Goal: Task Accomplishment & Management: Complete application form

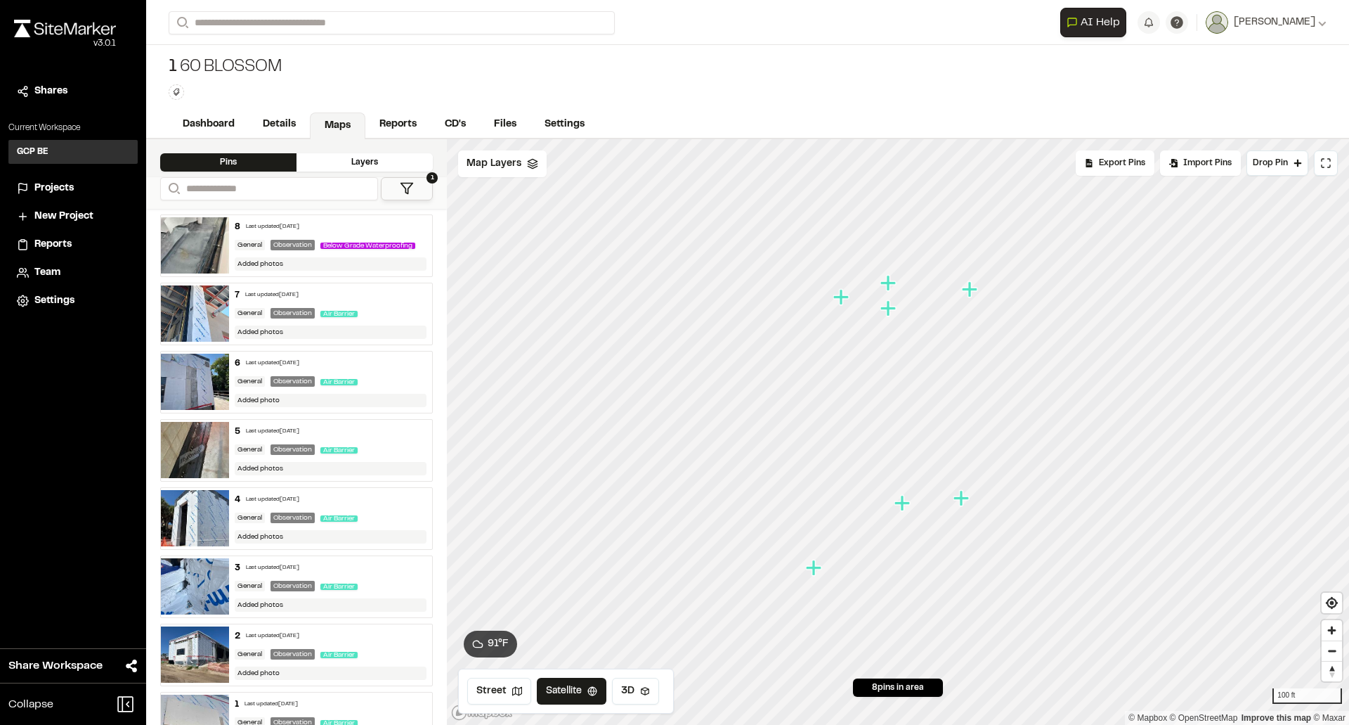
click at [360, 77] on div "1 60 Blossom Type Enter or comma to add tag." at bounding box center [747, 78] width 1203 height 66
click at [379, 120] on link "Reports" at bounding box center [398, 125] width 67 height 27
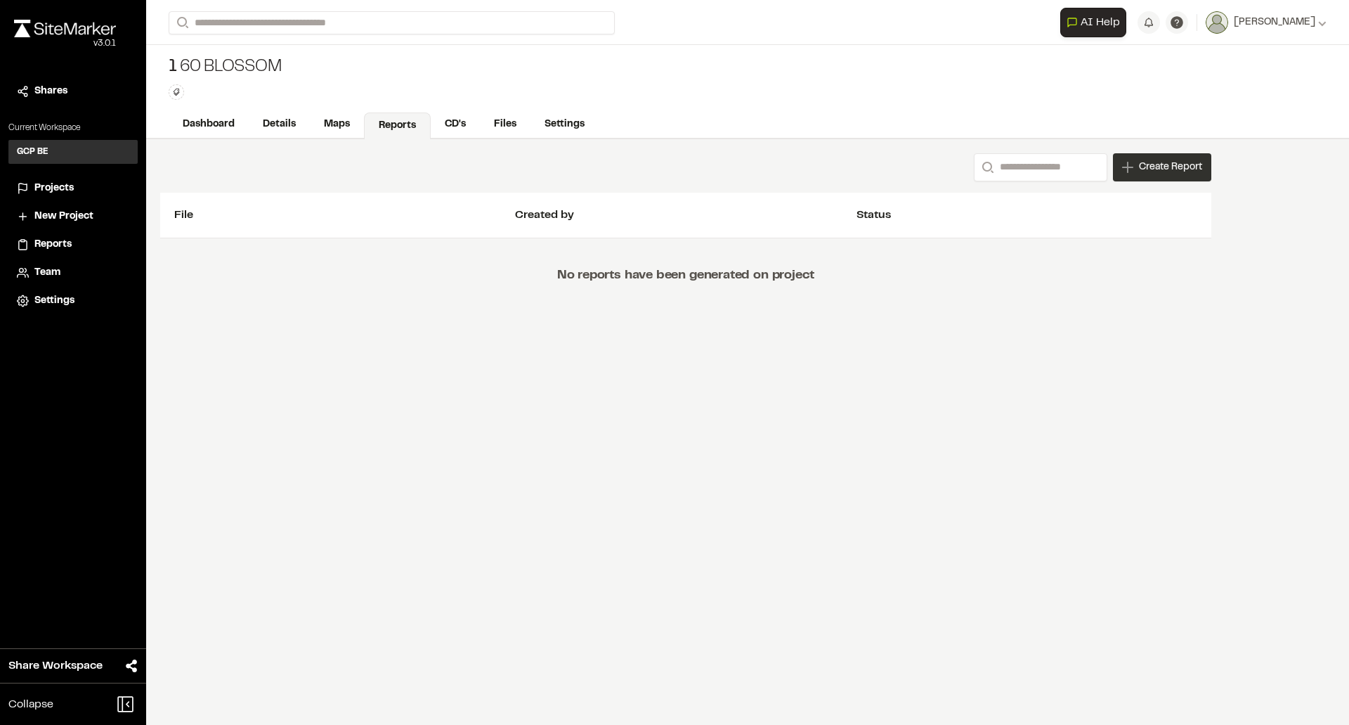
click at [1148, 173] on span "Create Report" at bounding box center [1170, 167] width 63 height 15
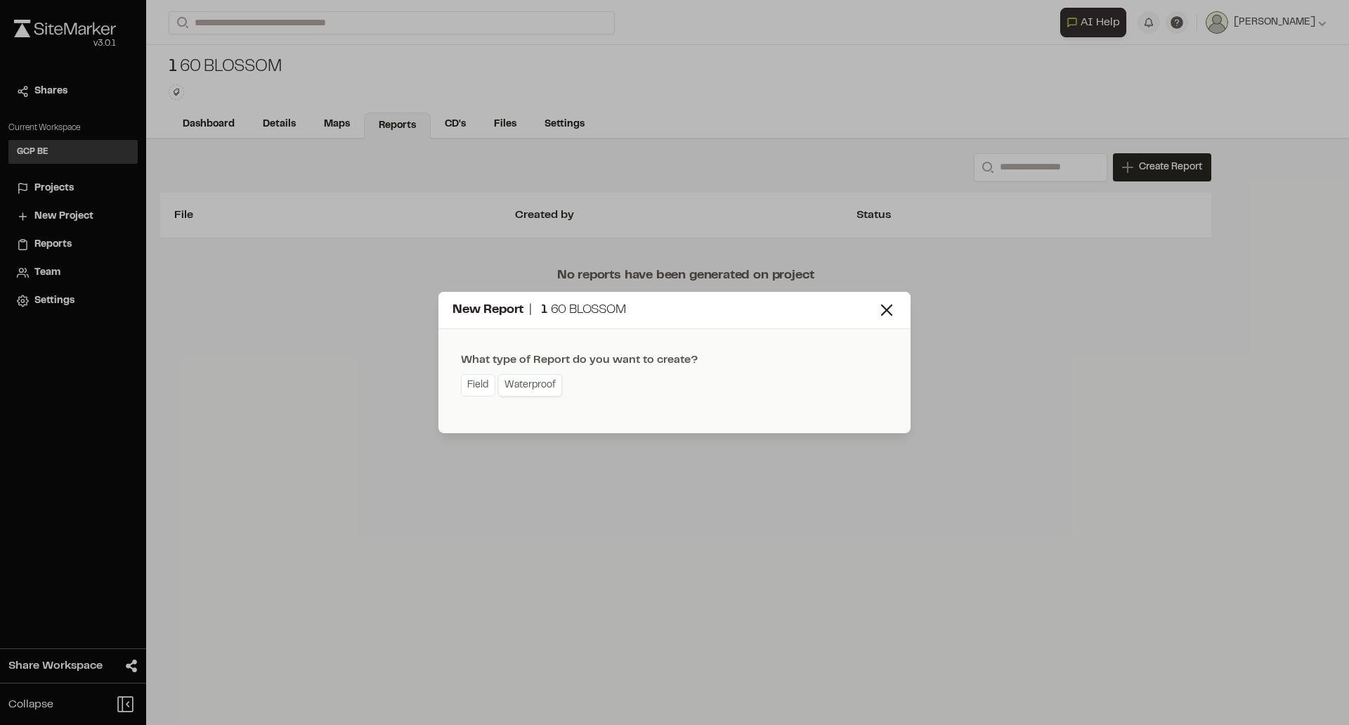
click at [545, 383] on link "Waterproof" at bounding box center [530, 385] width 64 height 22
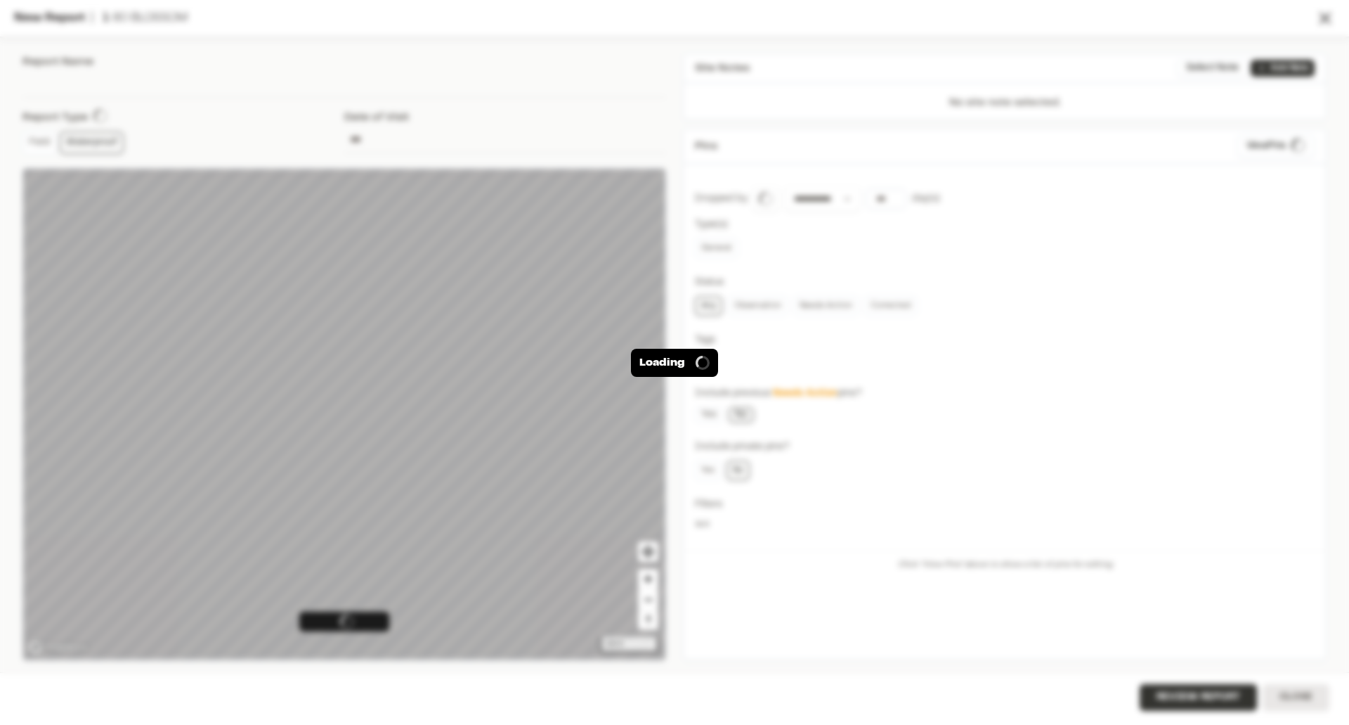
type input "**********"
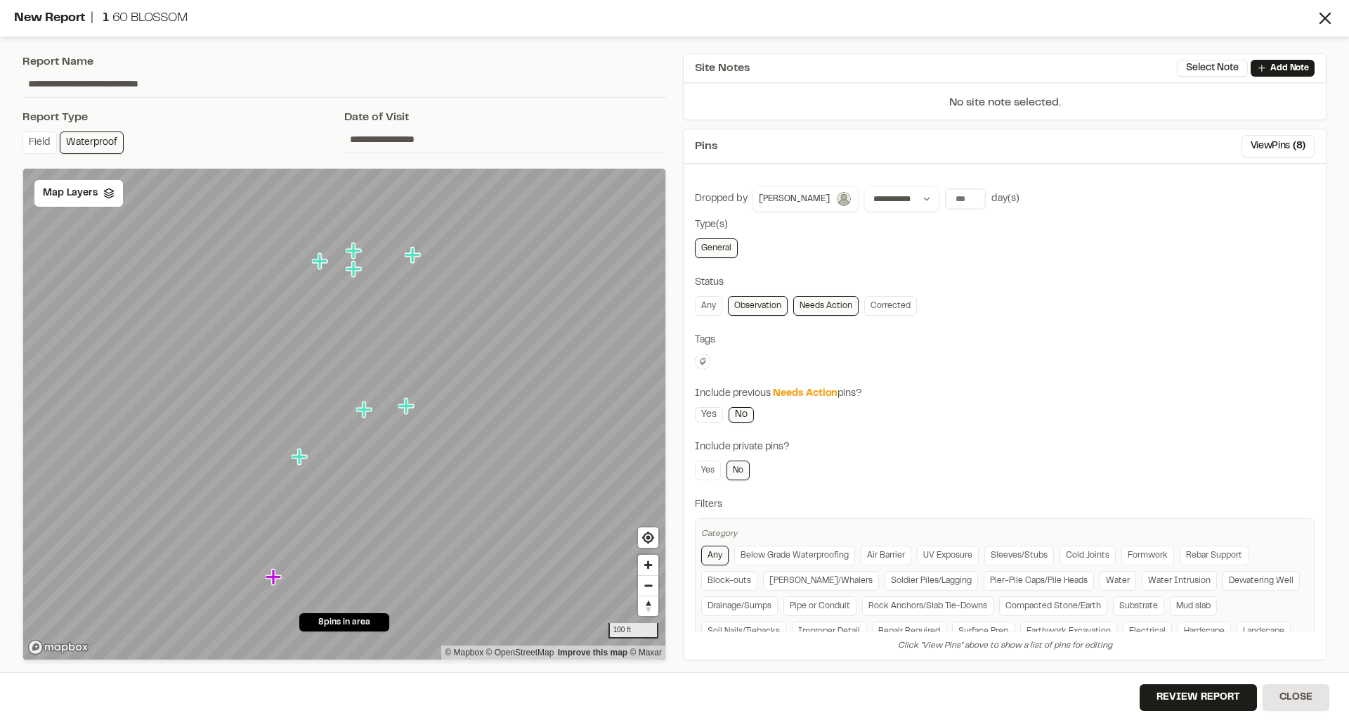
click at [833, 299] on link "Needs Action" at bounding box center [825, 306] width 65 height 20
click at [408, 407] on icon "Map marker" at bounding box center [405, 405] width 15 height 15
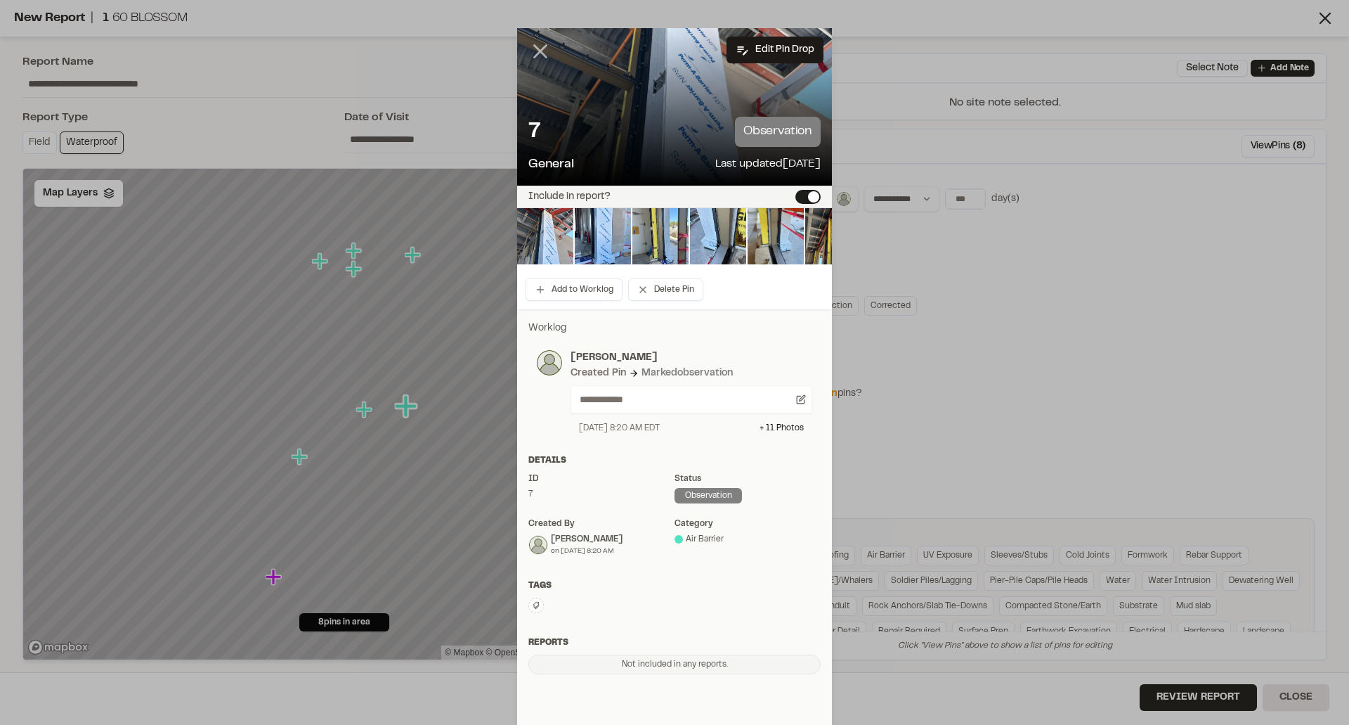
click at [535, 56] on icon at bounding box center [540, 51] width 24 height 24
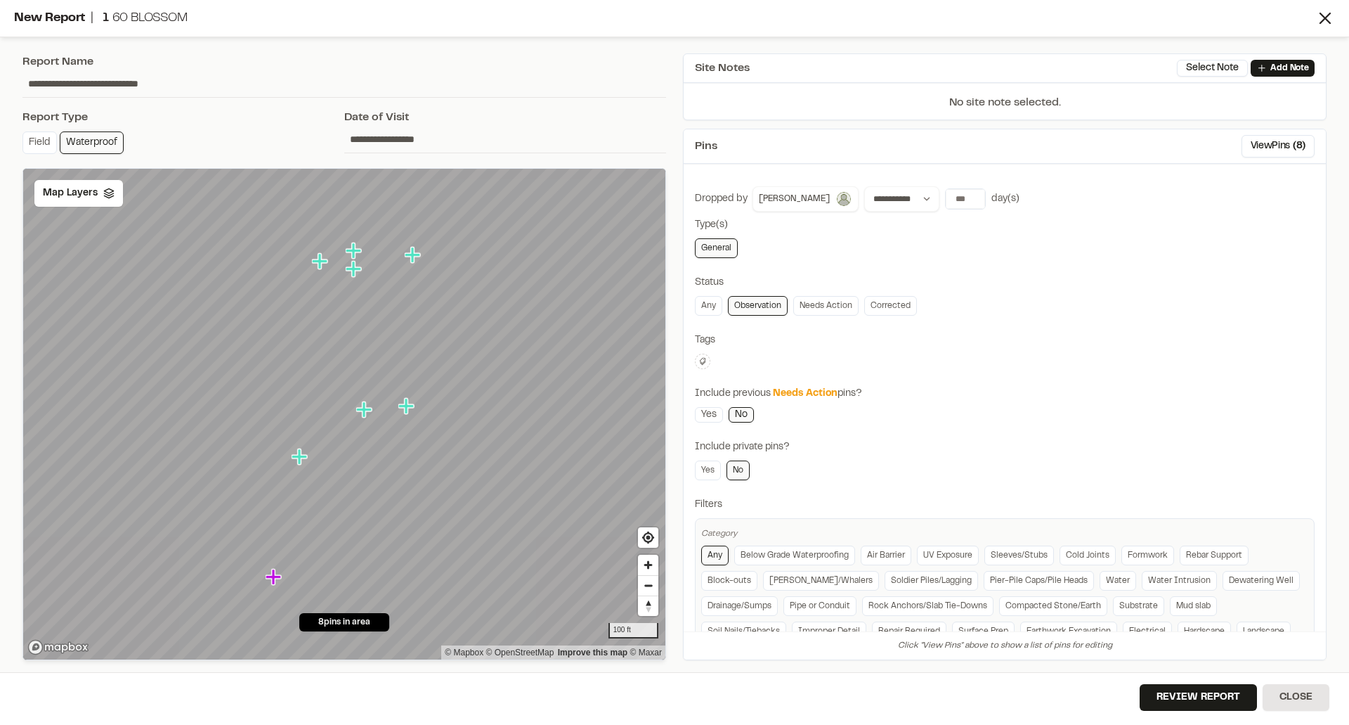
click at [273, 580] on icon "Map marker" at bounding box center [273, 576] width 15 height 15
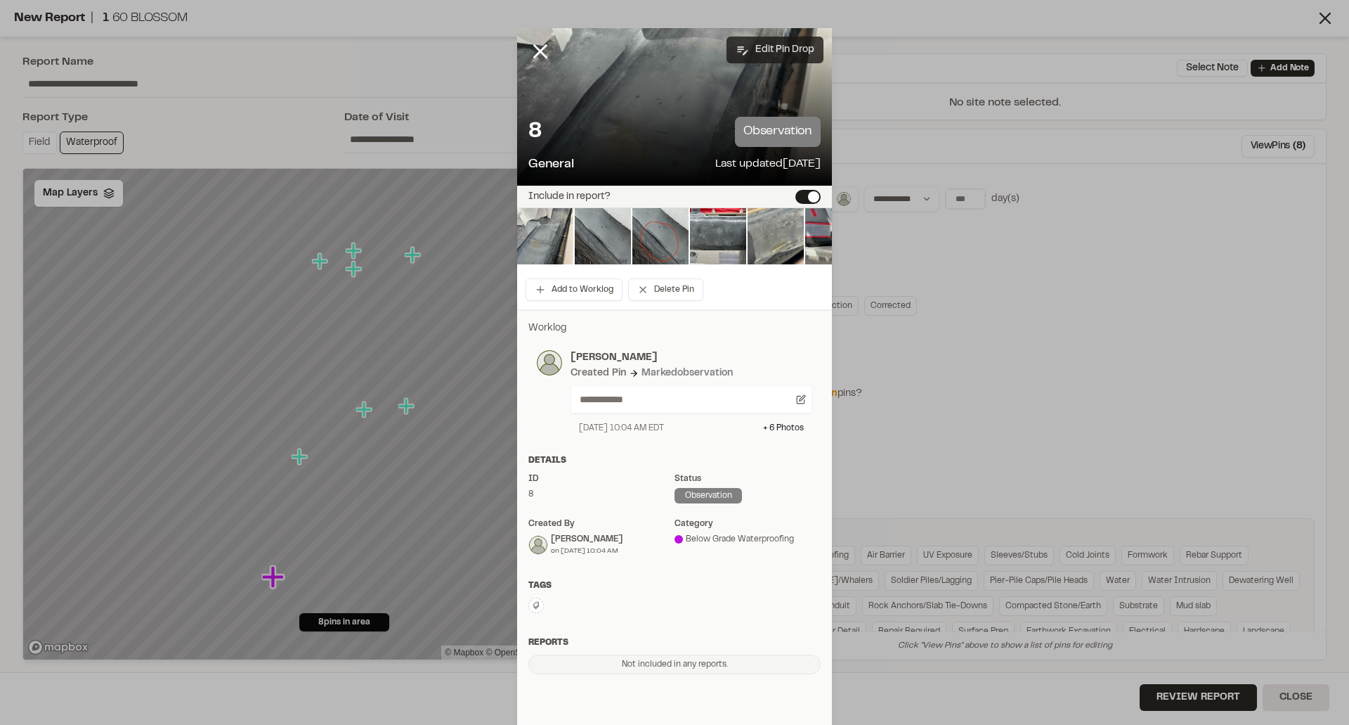
click at [782, 50] on button "Edit Pin Drop" at bounding box center [775, 50] width 97 height 27
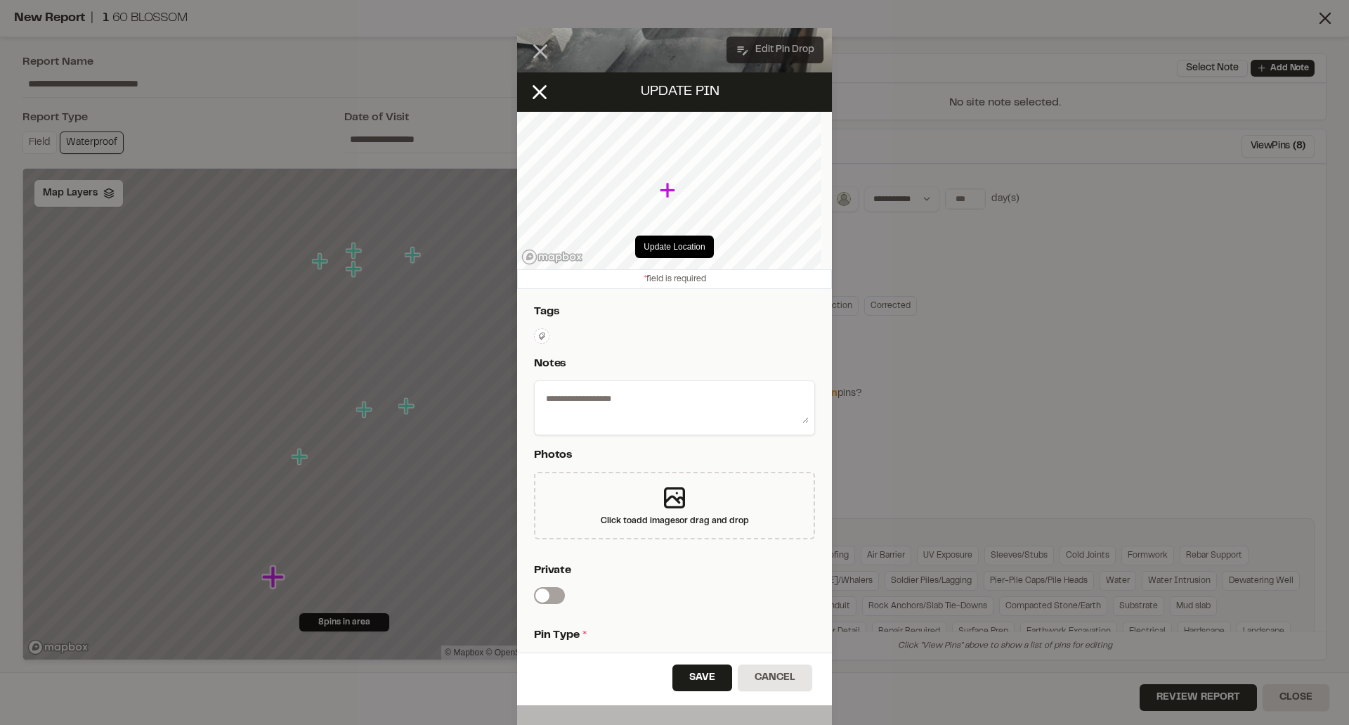
type textarea "**********"
select select "****"
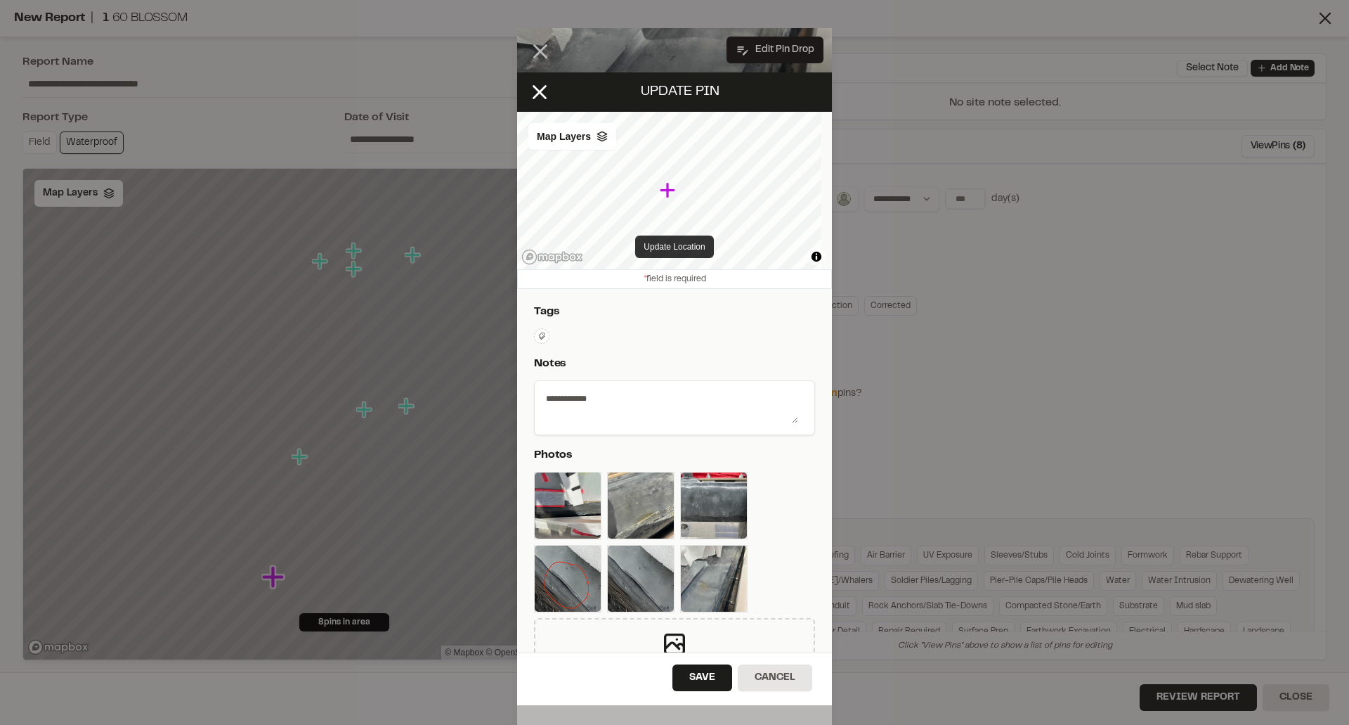
click at [677, 246] on button "Update Location" at bounding box center [674, 246] width 78 height 22
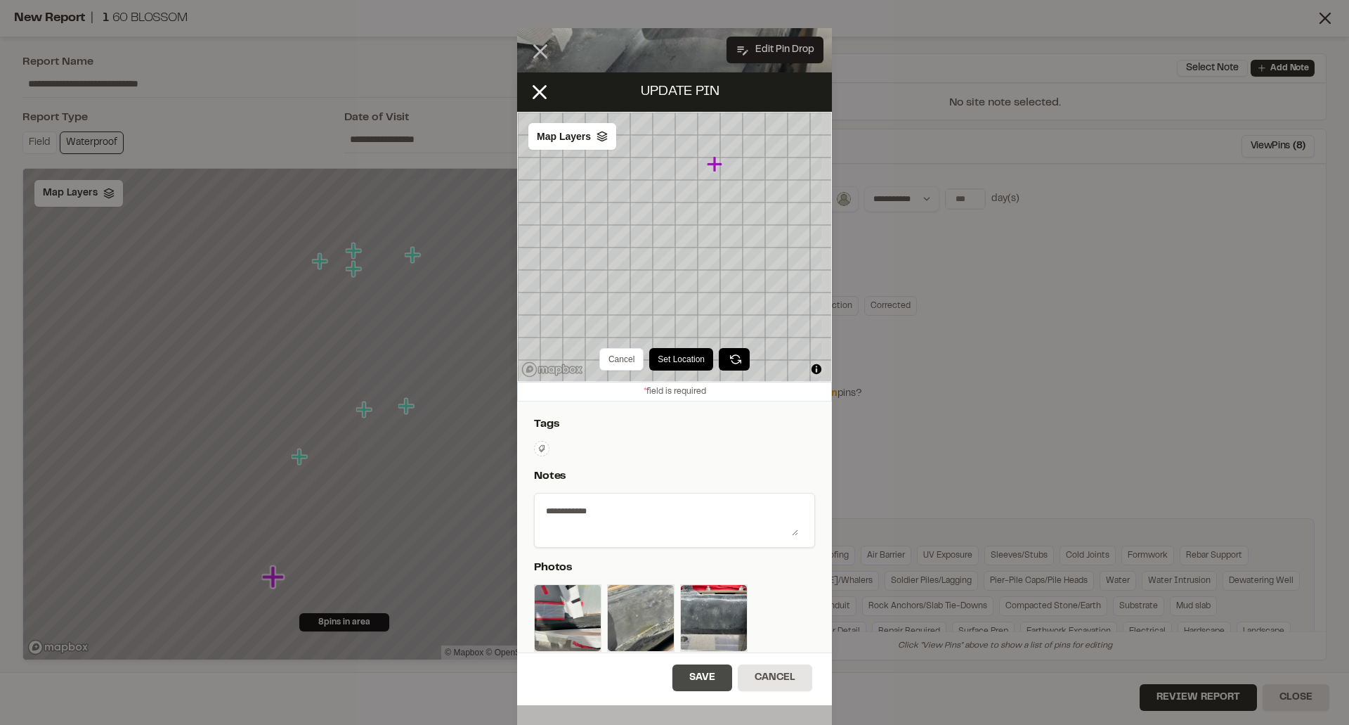
click at [692, 680] on button "Save" at bounding box center [703, 677] width 60 height 27
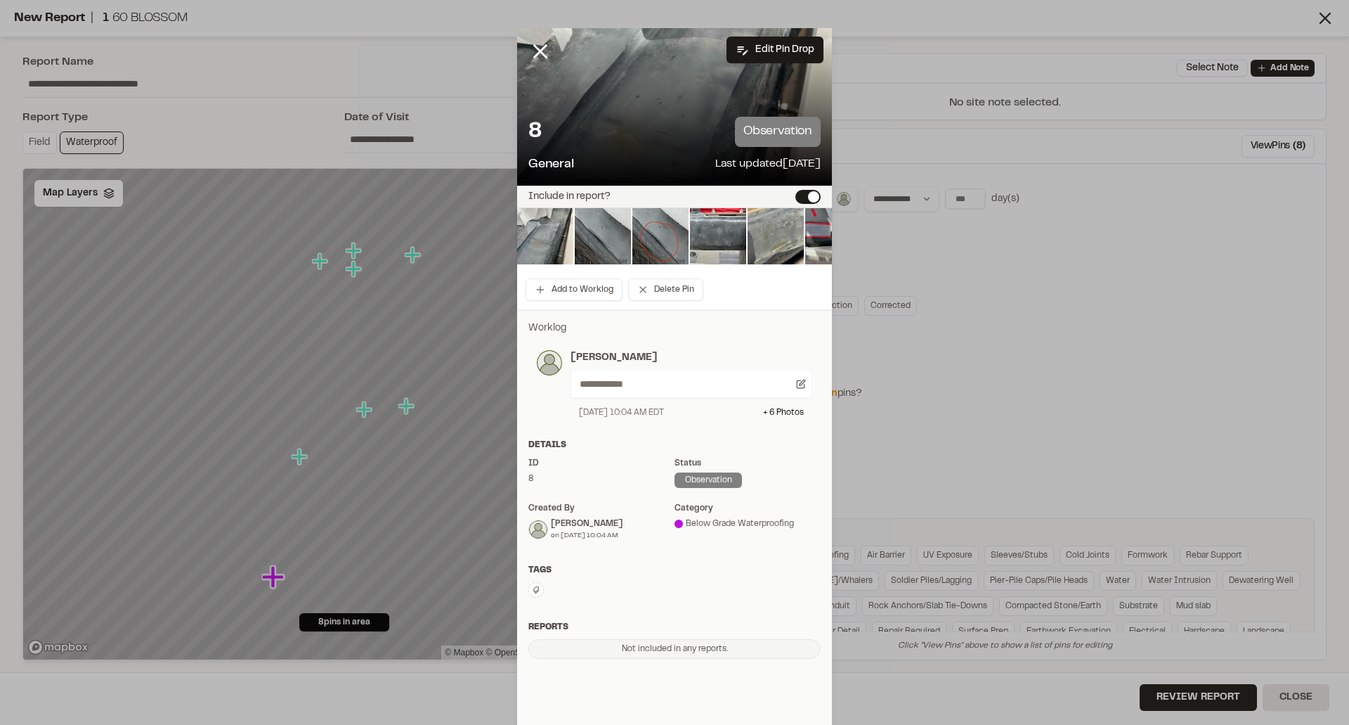
click at [808, 198] on button "Include in report?" at bounding box center [807, 197] width 25 height 14
click at [803, 198] on button "Include in report?" at bounding box center [807, 197] width 25 height 14
click at [588, 113] on div "8 observation General Last updated Aug 12, 2025" at bounding box center [674, 145] width 315 height 80
click at [528, 52] on icon at bounding box center [540, 51] width 24 height 24
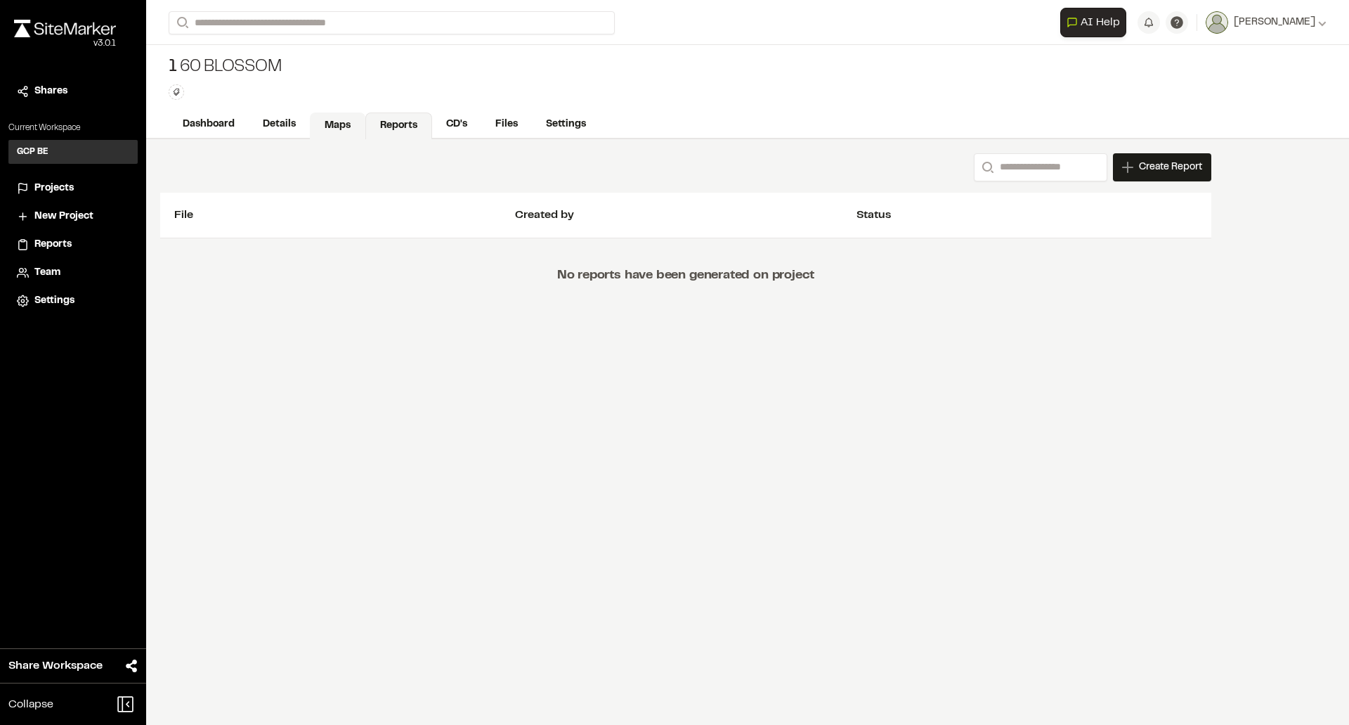
click at [346, 128] on link "Maps" at bounding box center [338, 125] width 56 height 27
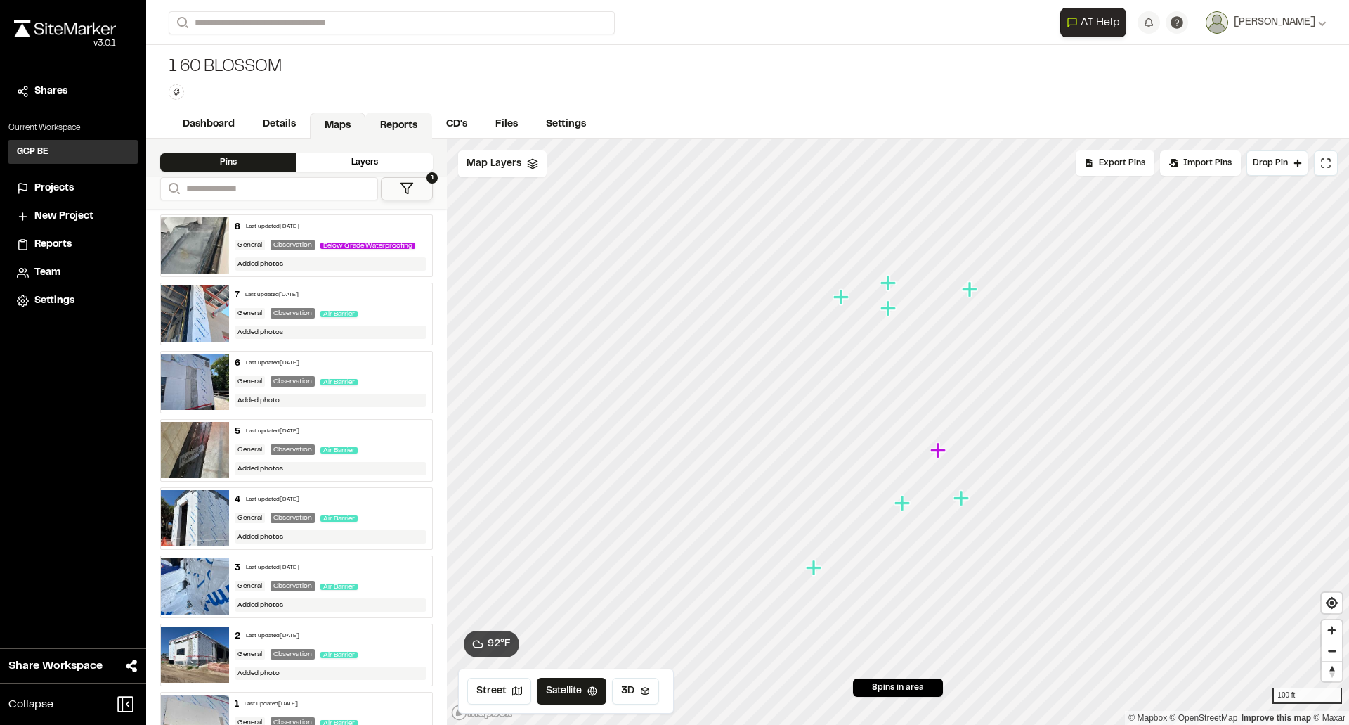
click at [400, 129] on link "Reports" at bounding box center [398, 125] width 67 height 27
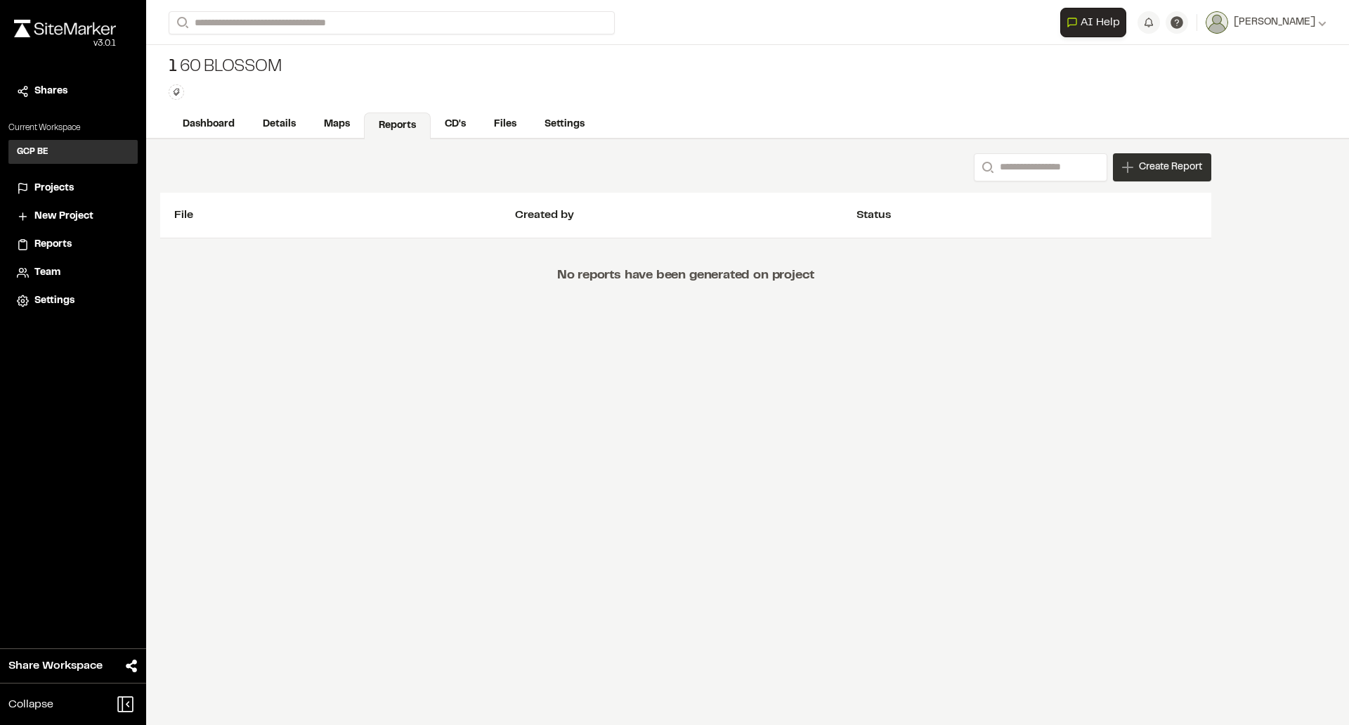
click at [1137, 168] on div "Create Report" at bounding box center [1162, 167] width 98 height 28
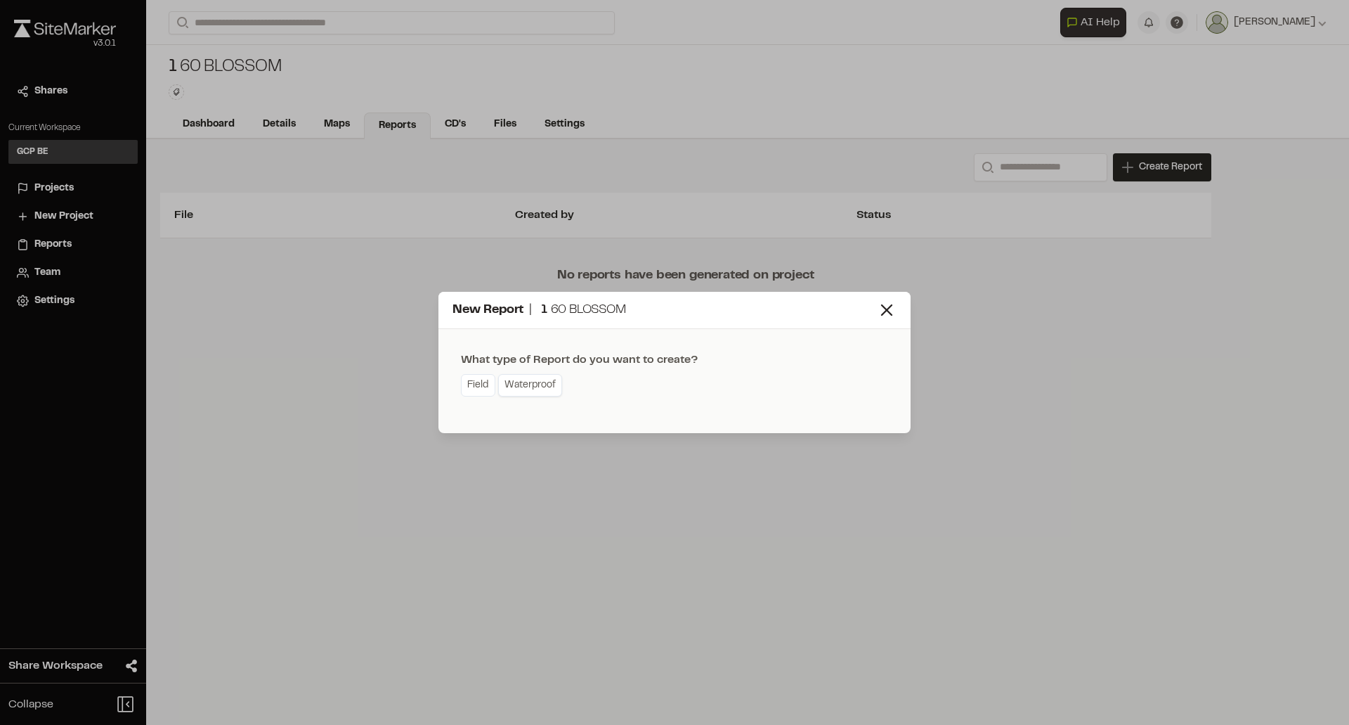
click at [540, 382] on link "Waterproof" at bounding box center [530, 385] width 64 height 22
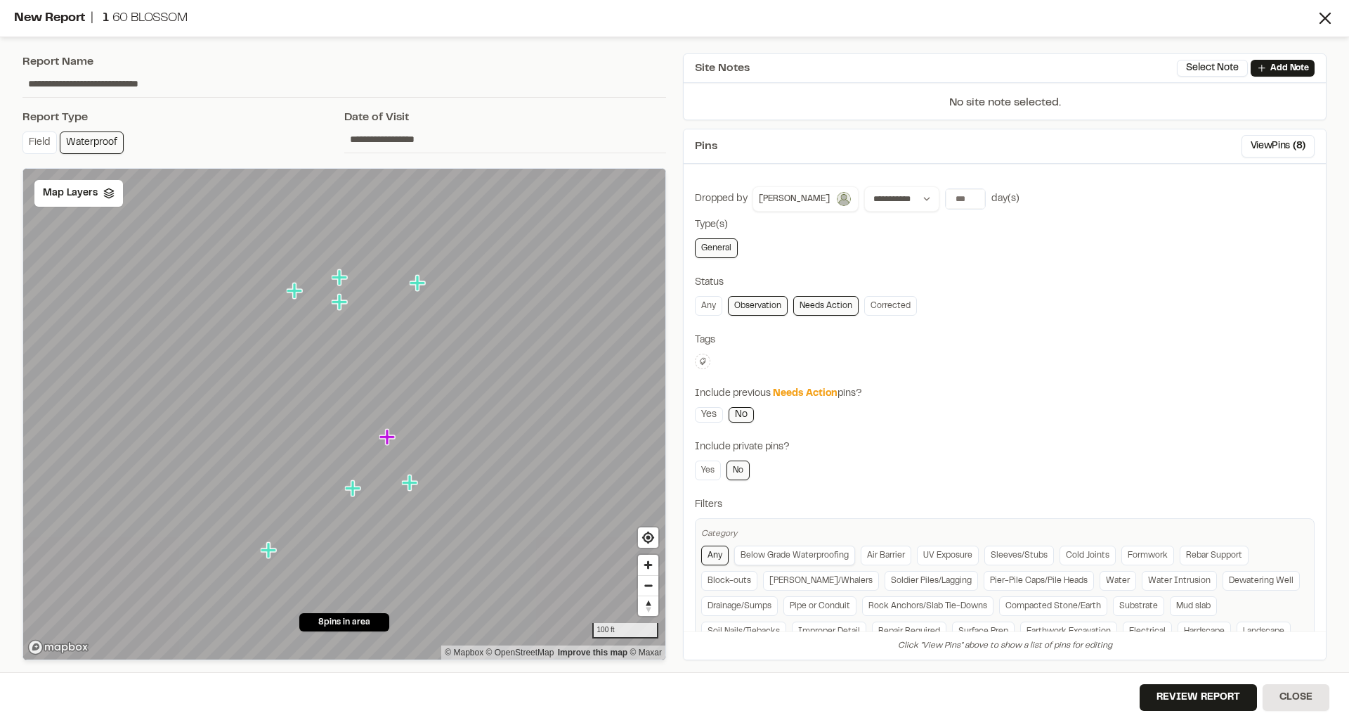
click at [805, 550] on link "Below Grade Waterproofing" at bounding box center [794, 555] width 121 height 20
click at [434, 143] on input "**********" at bounding box center [505, 139] width 322 height 27
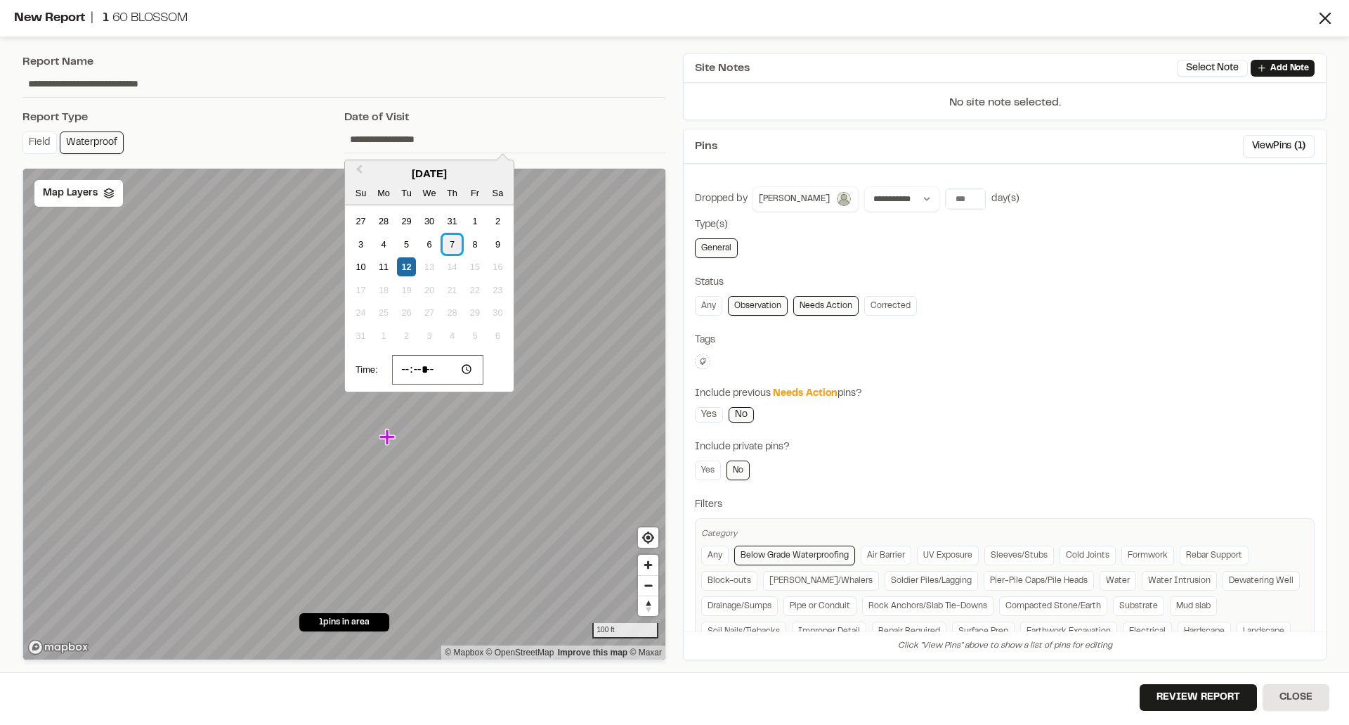
click at [457, 239] on div "7" at bounding box center [452, 244] width 19 height 19
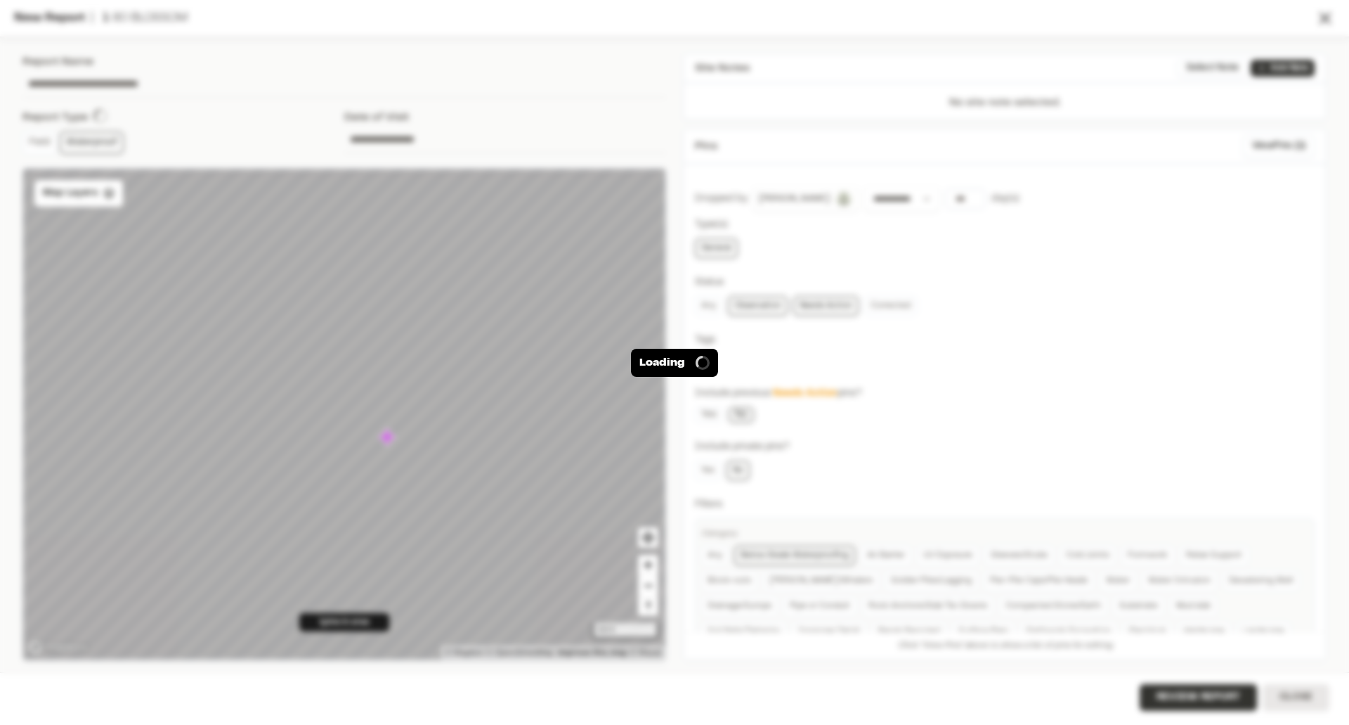
type input "**********"
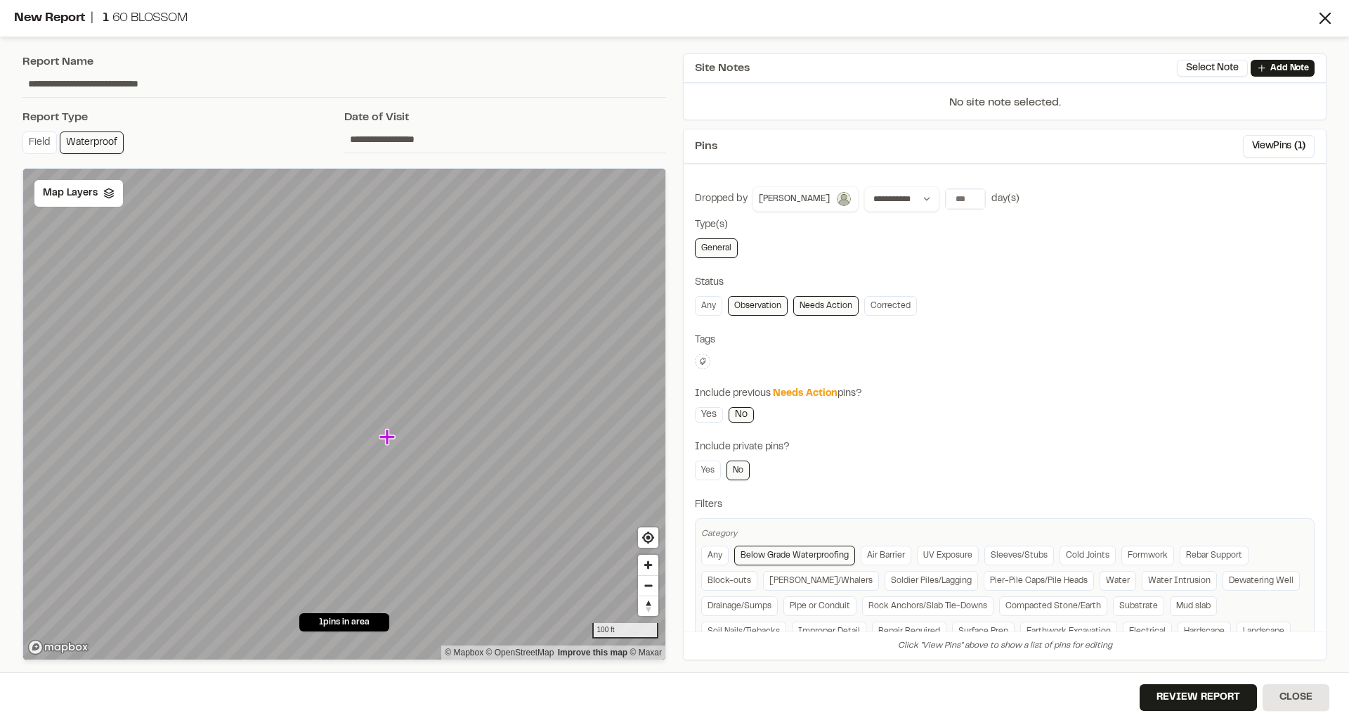
click at [426, 142] on input "**********" at bounding box center [505, 139] width 322 height 27
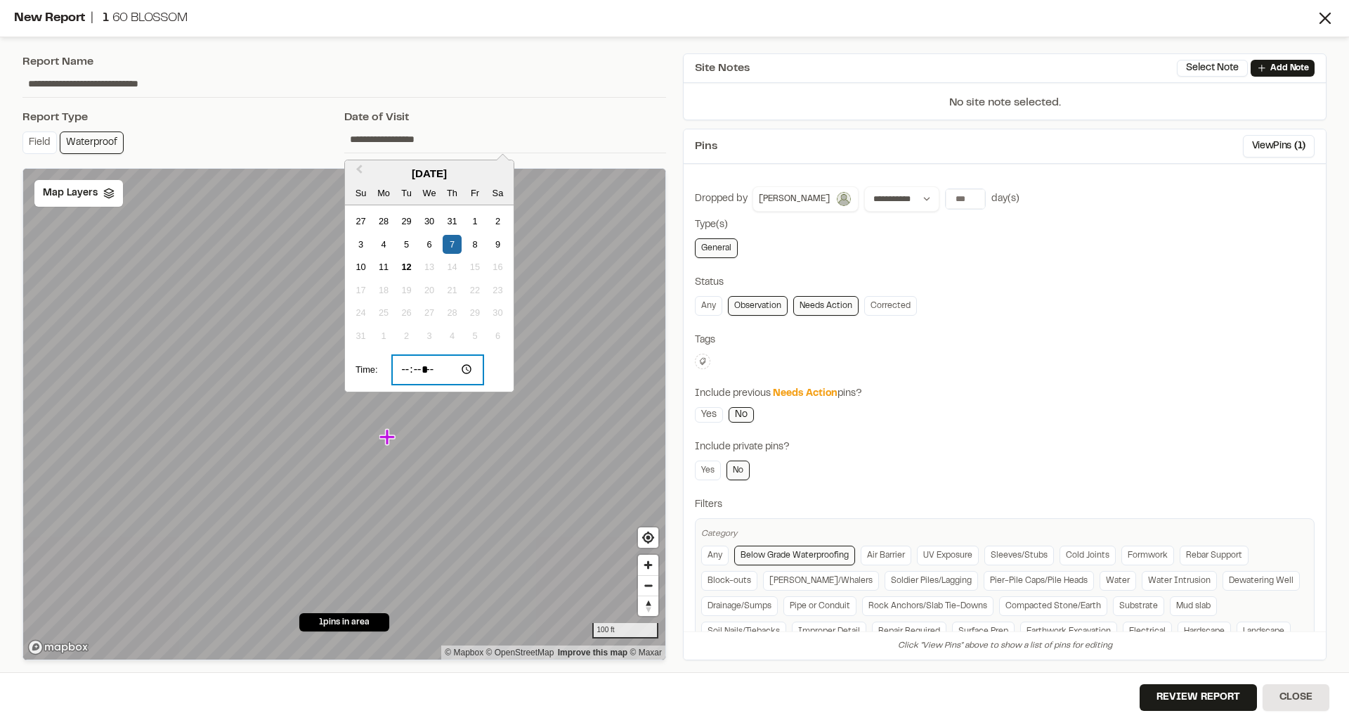
click at [422, 366] on input "*****" at bounding box center [438, 370] width 92 height 30
click at [408, 368] on input "*****" at bounding box center [438, 370] width 92 height 30
click at [453, 373] on input "*****" at bounding box center [438, 370] width 92 height 30
click at [440, 368] on input "*****" at bounding box center [438, 370] width 92 height 30
type input "*****"
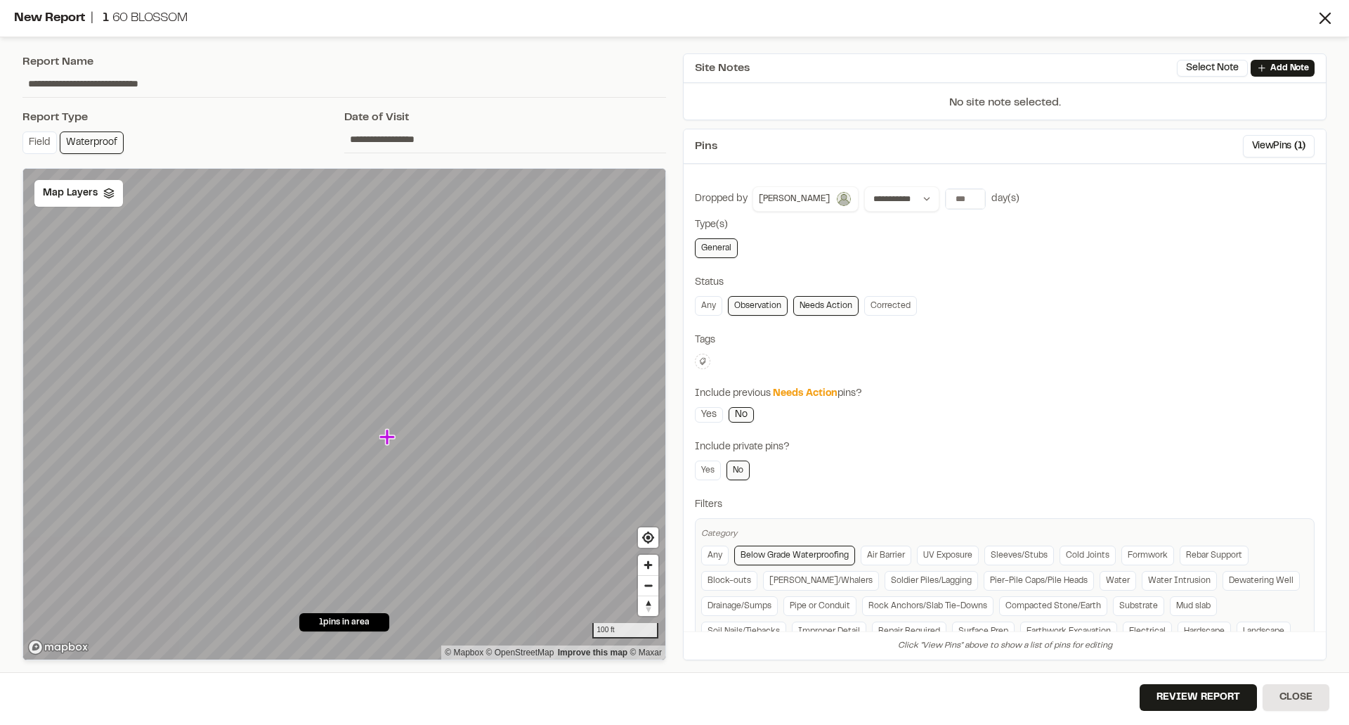
click at [699, 126] on div "**********" at bounding box center [1005, 356] width 661 height 623
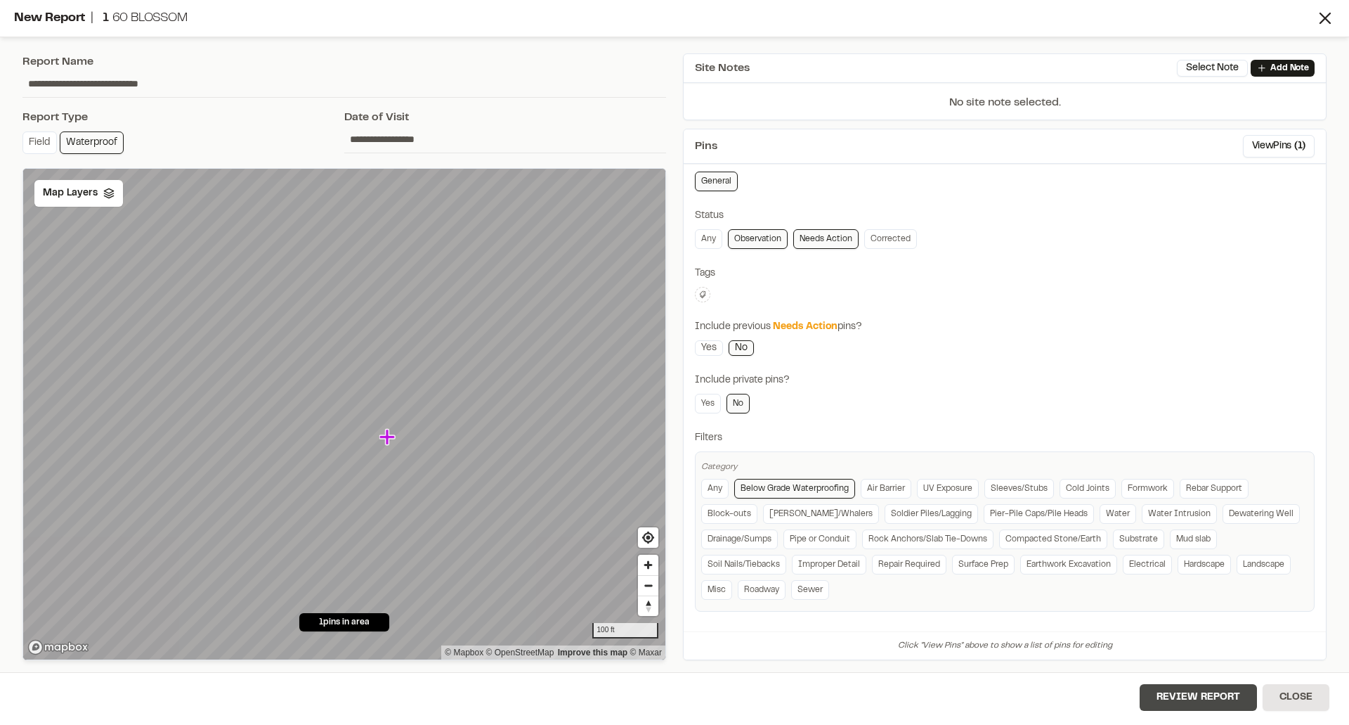
click at [1181, 695] on button "Review Report" at bounding box center [1198, 697] width 117 height 27
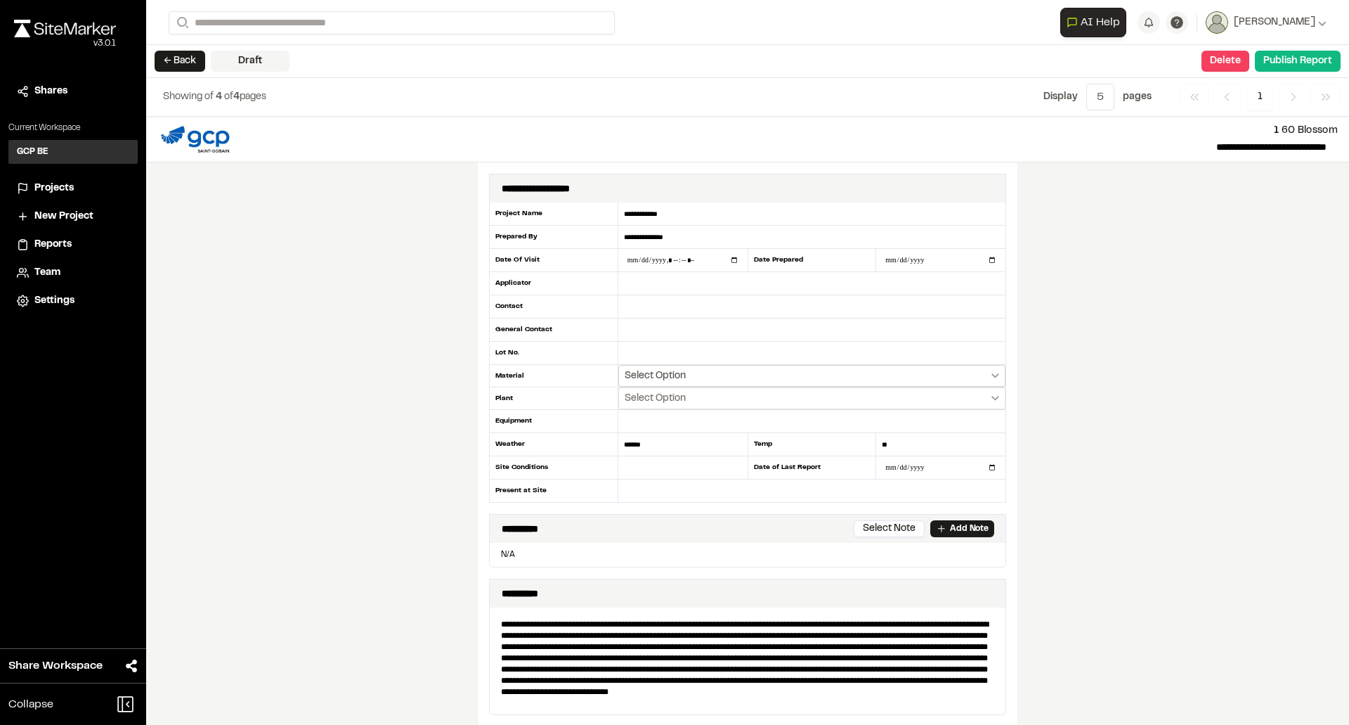
click at [664, 375] on span "Select Option" at bounding box center [655, 376] width 61 height 14
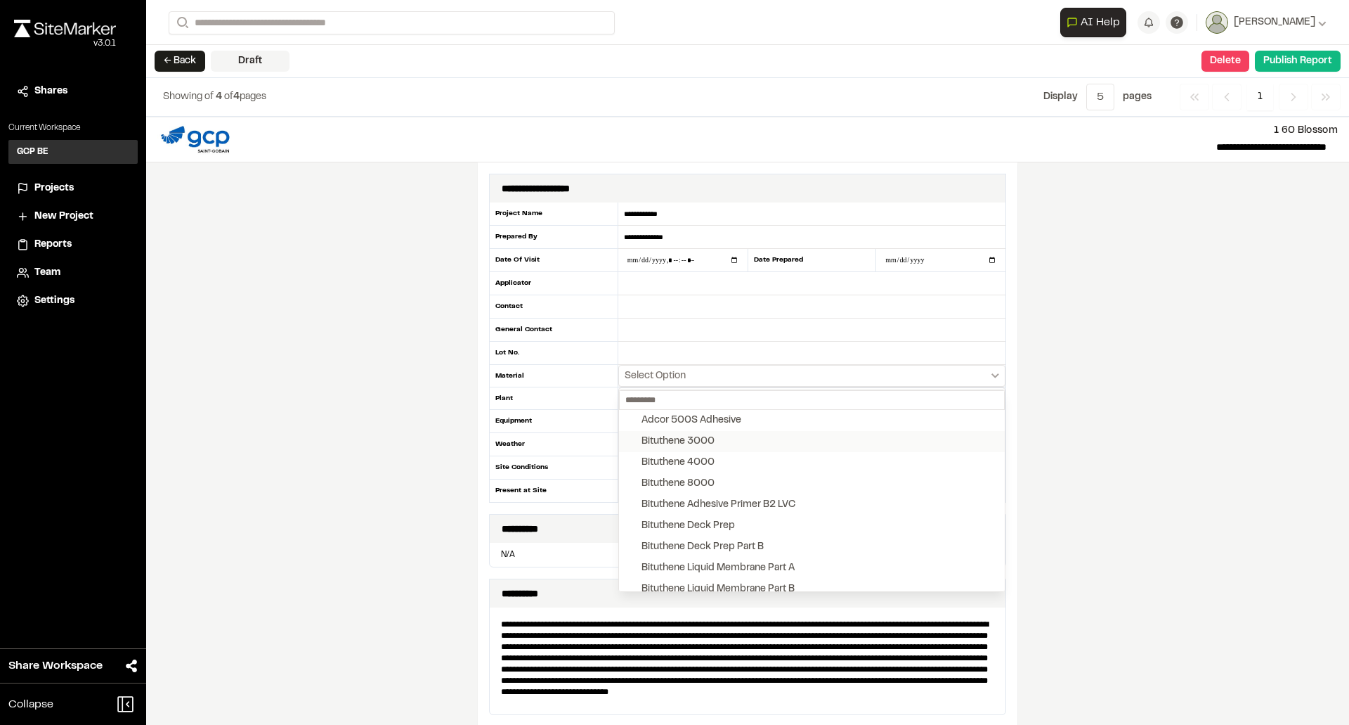
click at [725, 434] on button "Bituthene 3000" at bounding box center [812, 441] width 386 height 21
click at [774, 562] on div "Bituthene Liquid Membrane Part A" at bounding box center [718, 567] width 153 height 15
click at [772, 586] on div "Bituthene Liquid Membrane Part B" at bounding box center [718, 588] width 153 height 15
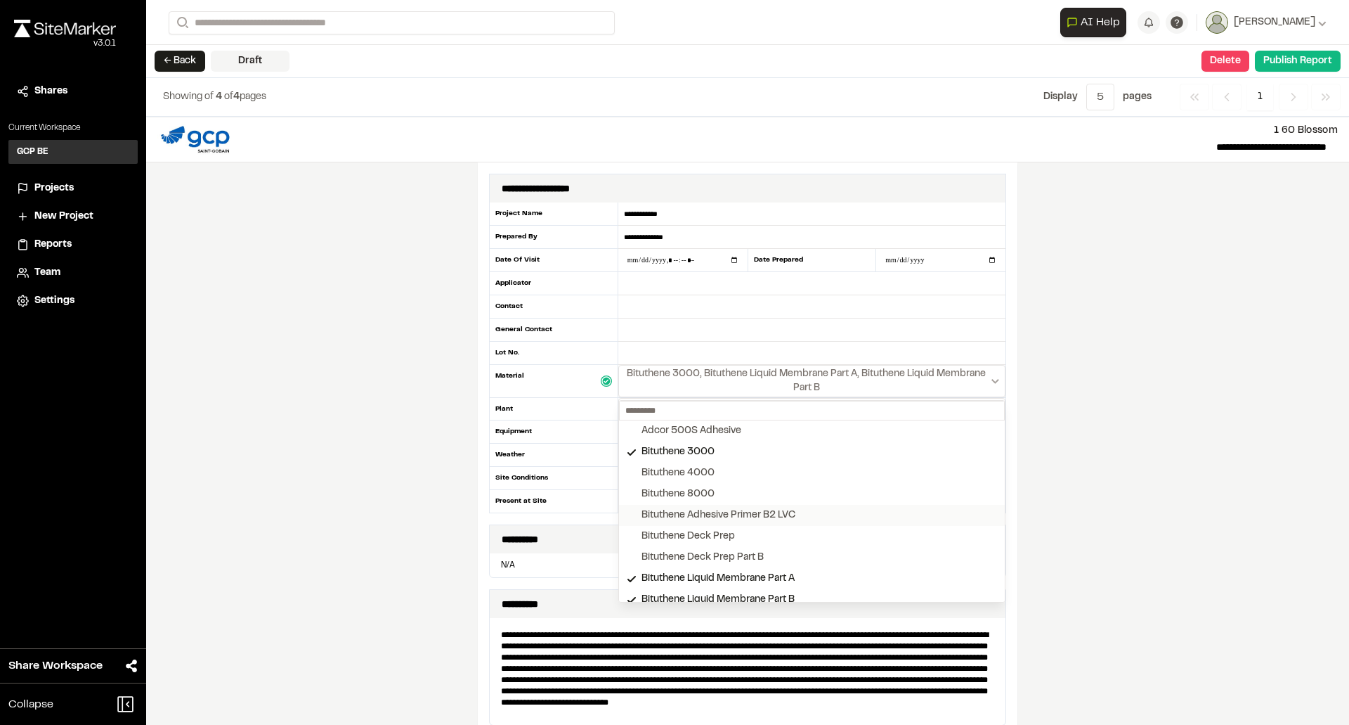
click at [767, 517] on div "Bituthene Adhesive Primer B2 LVC" at bounding box center [719, 514] width 154 height 15
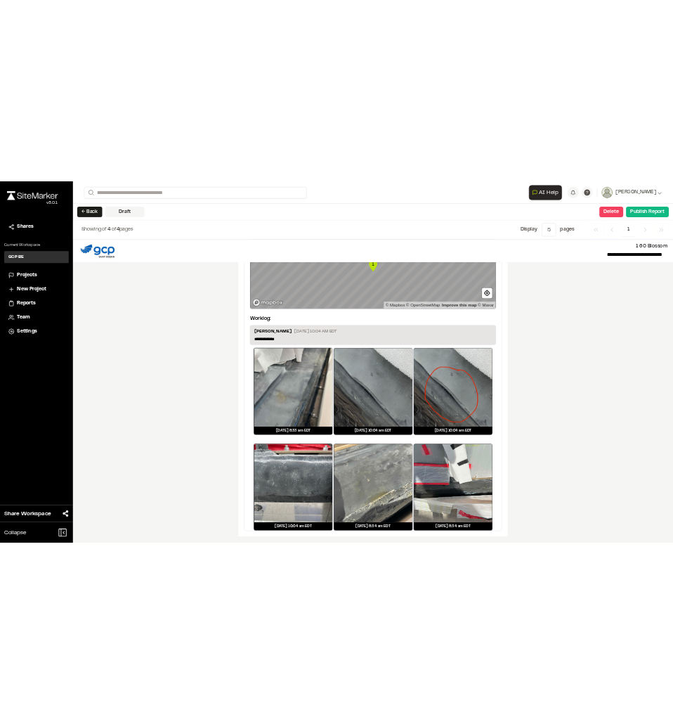
scroll to position [1698, 0]
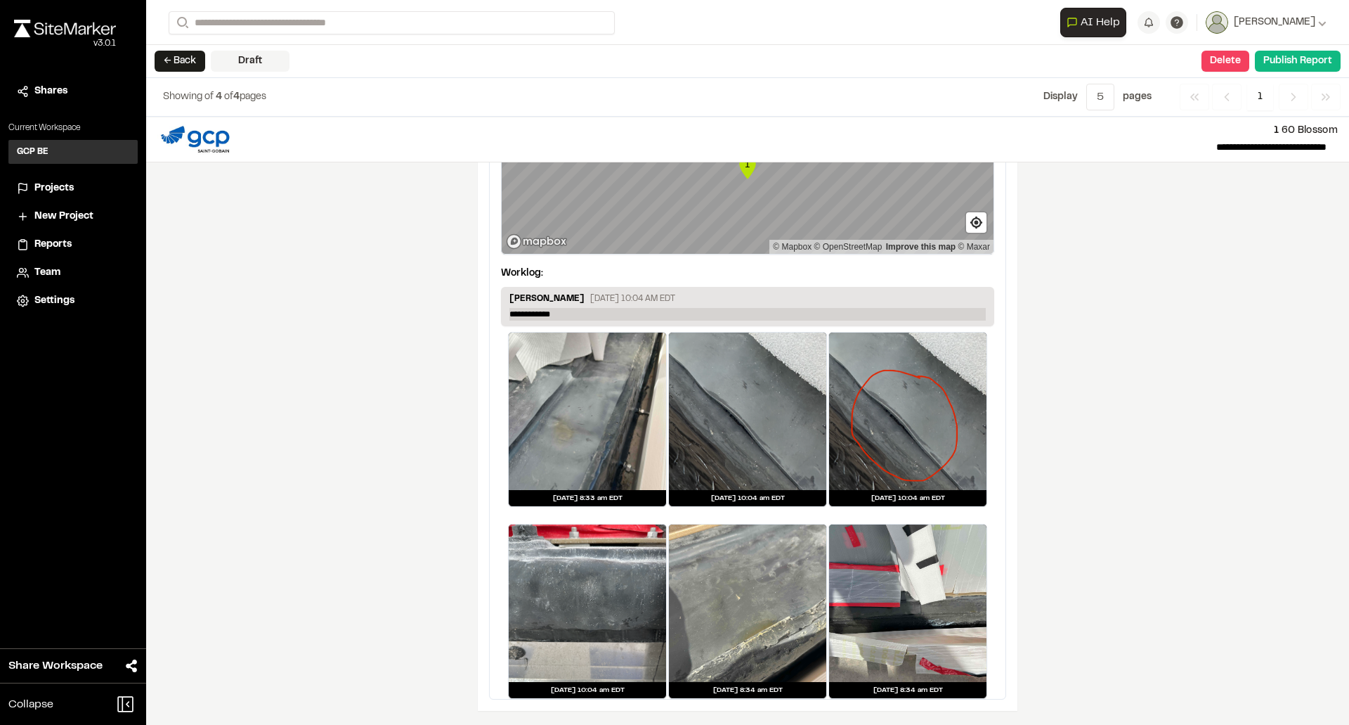
click at [597, 318] on p "**********" at bounding box center [747, 314] width 476 height 13
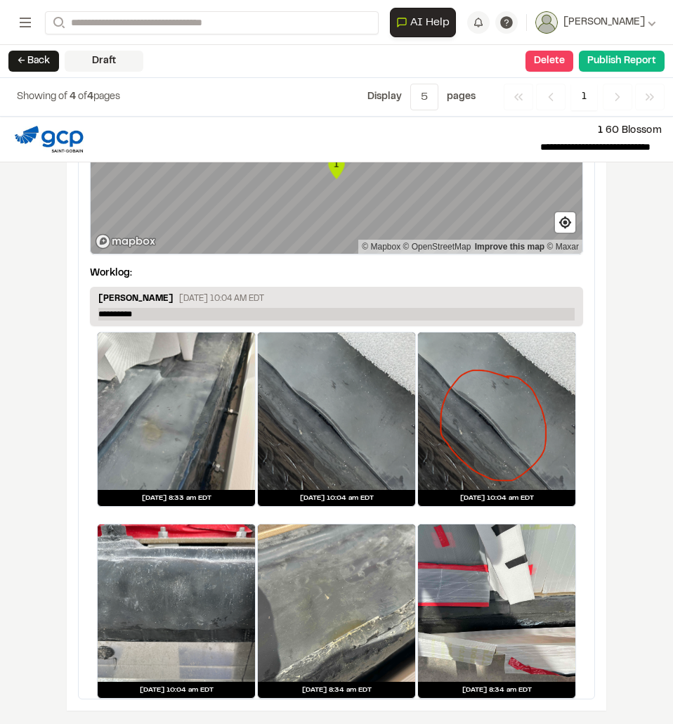
click at [202, 317] on p "**********" at bounding box center [336, 314] width 476 height 13
click at [32, 342] on div "**********" at bounding box center [336, 420] width 673 height 607
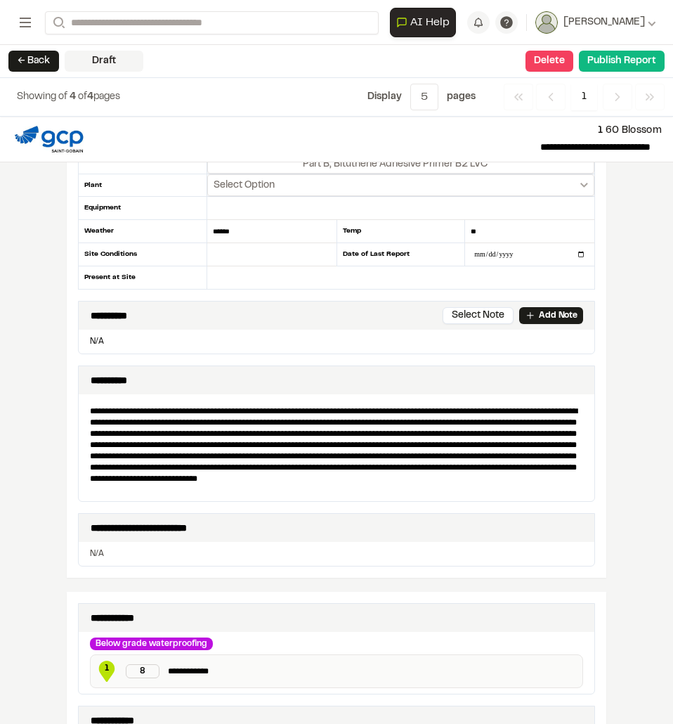
scroll to position [83, 0]
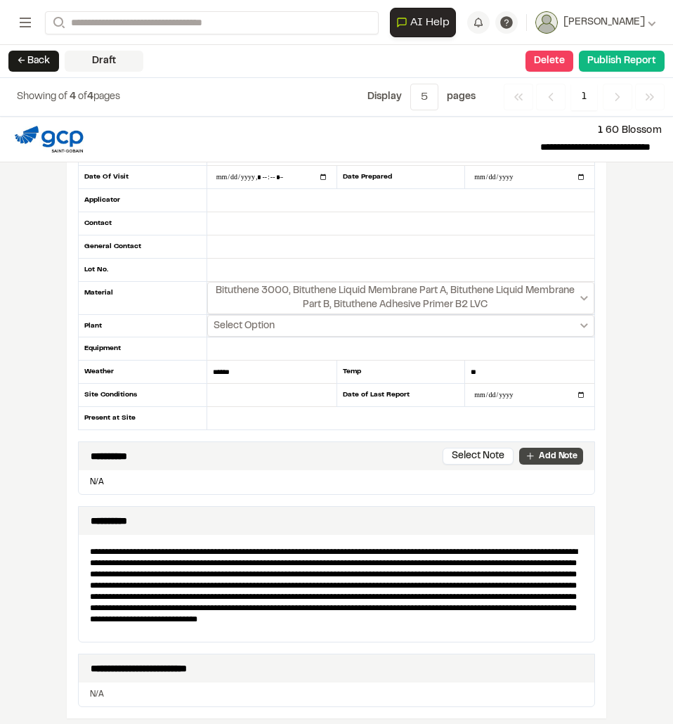
click at [561, 457] on p "Add Note" at bounding box center [558, 456] width 39 height 13
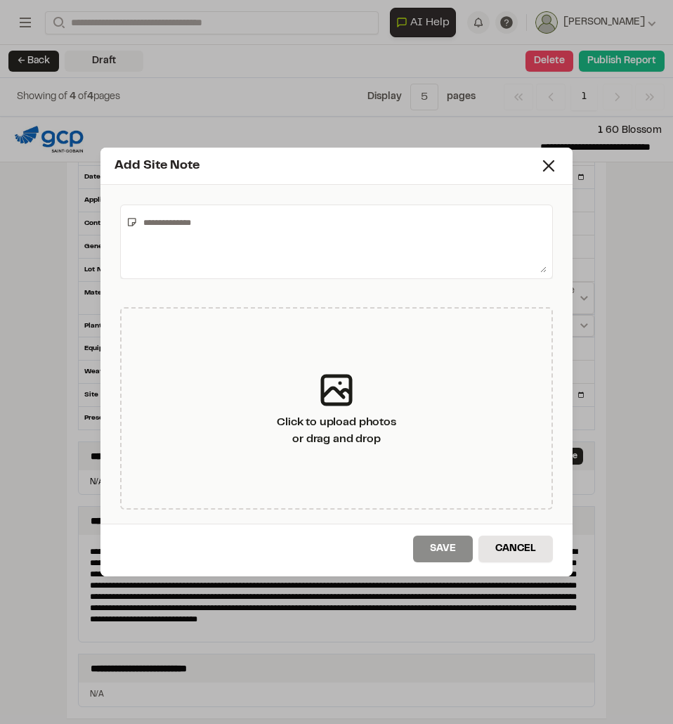
click at [220, 231] on textarea at bounding box center [342, 242] width 409 height 62
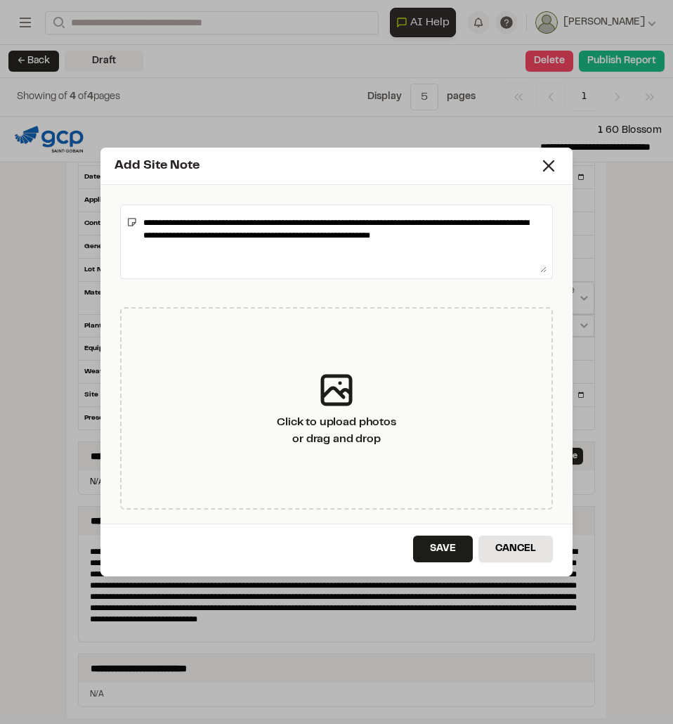
click at [458, 236] on textarea "**********" at bounding box center [342, 242] width 409 height 62
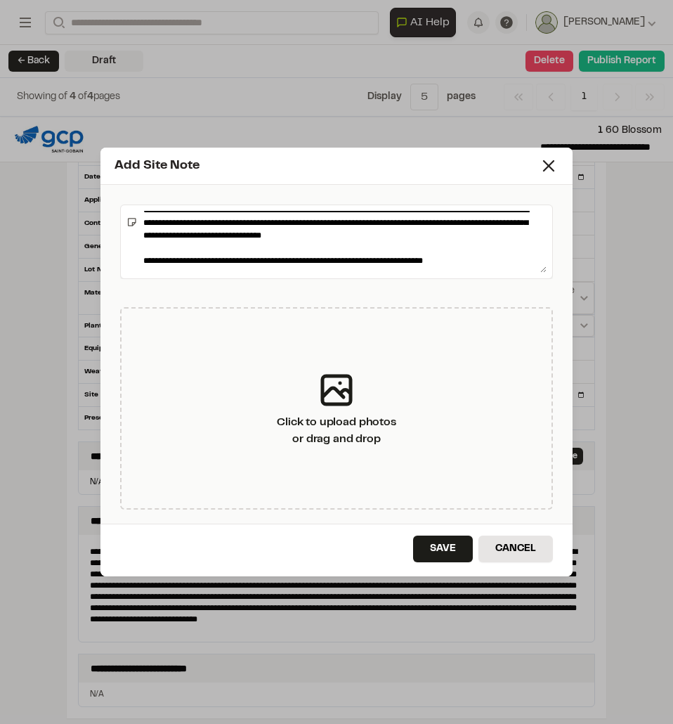
scroll to position [76, 0]
drag, startPoint x: 468, startPoint y: 271, endPoint x: 266, endPoint y: 263, distance: 202.5
click at [266, 263] on textarea "**********" at bounding box center [342, 242] width 409 height 62
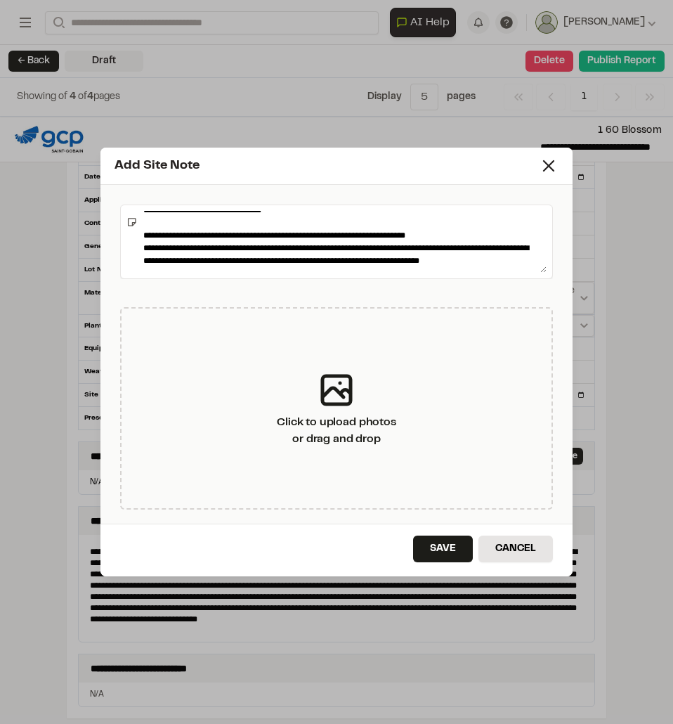
scroll to position [105, 0]
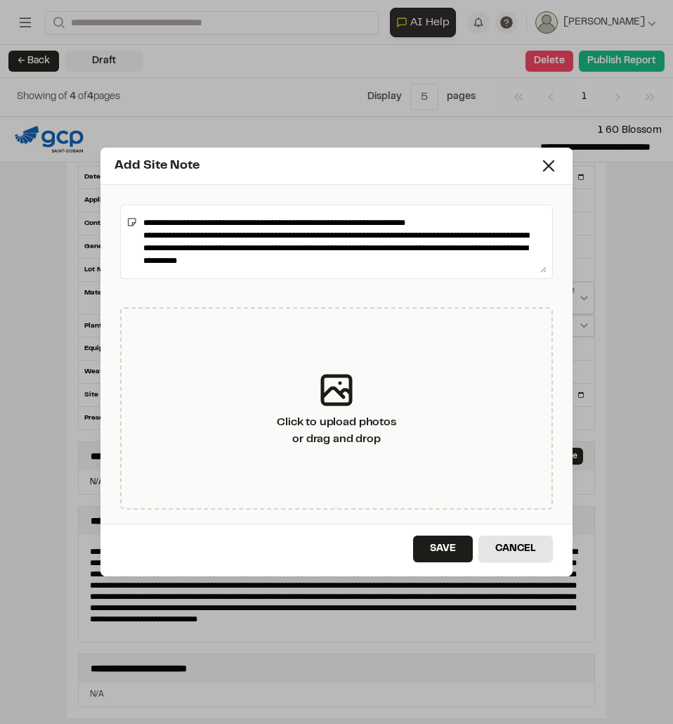
click at [446, 228] on textarea "**********" at bounding box center [342, 242] width 409 height 62
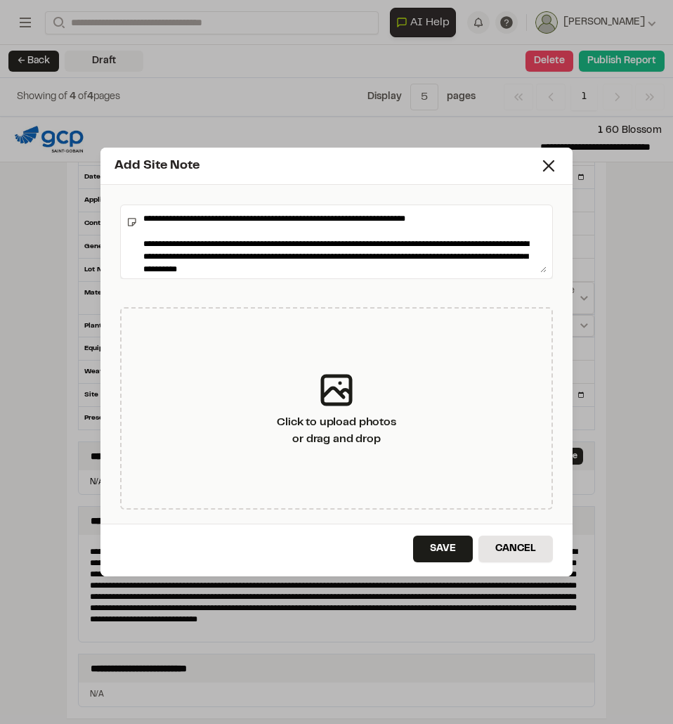
scroll to position [118, 0]
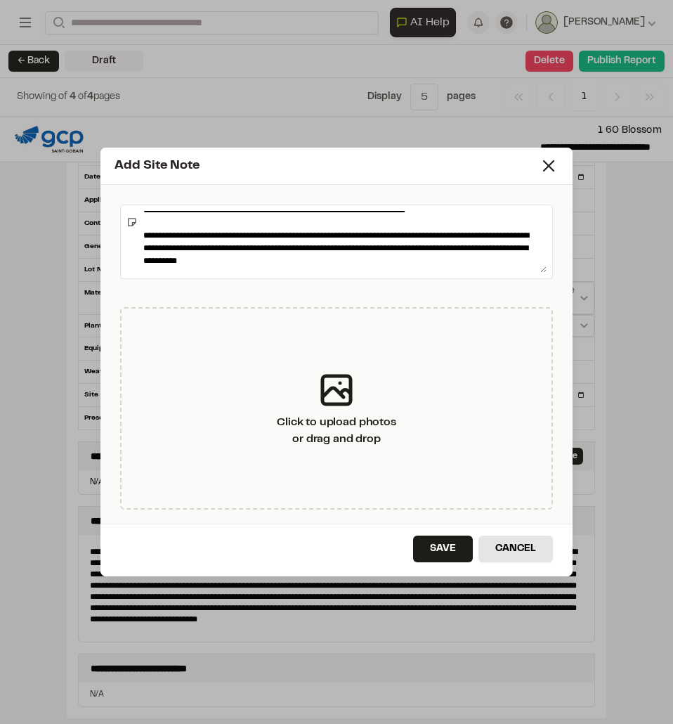
click at [351, 269] on textarea "**********" at bounding box center [342, 242] width 409 height 62
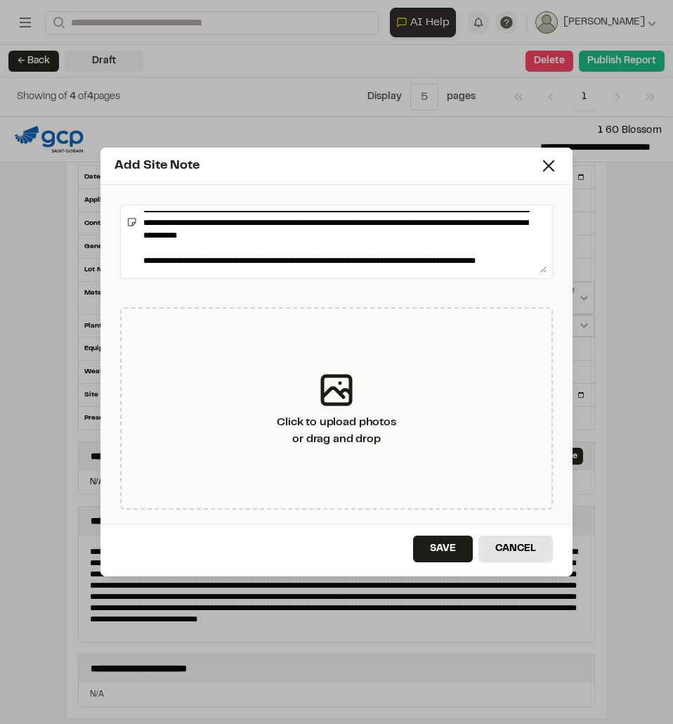
scroll to position [156, 0]
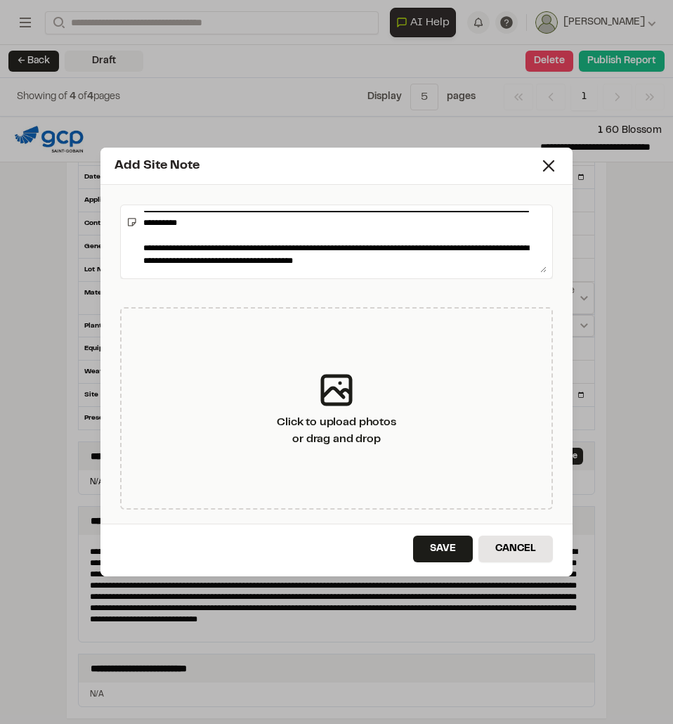
click at [410, 270] on textarea at bounding box center [342, 242] width 409 height 62
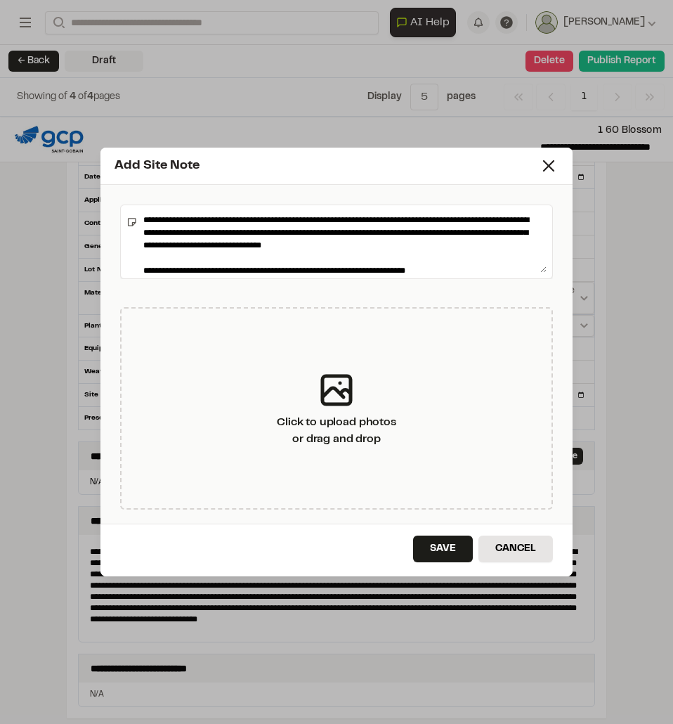
scroll to position [124, 0]
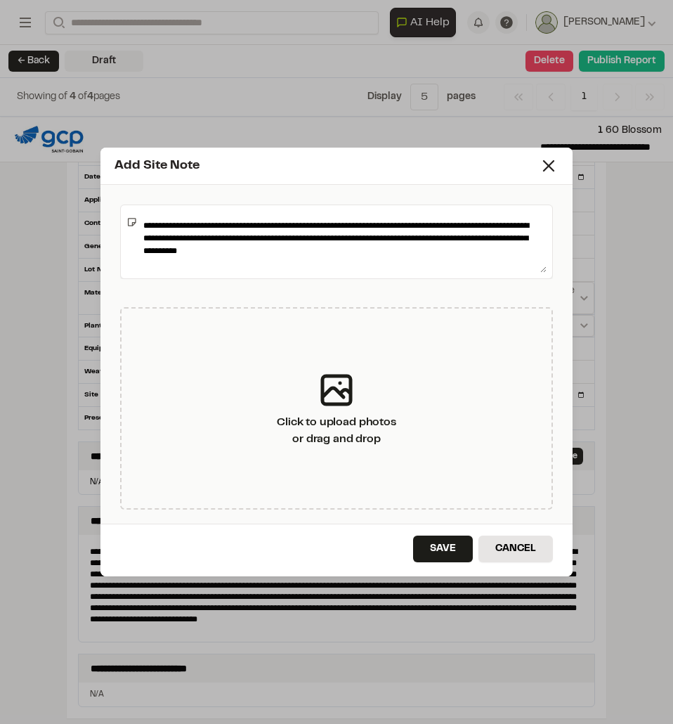
click at [214, 238] on textarea at bounding box center [342, 242] width 409 height 62
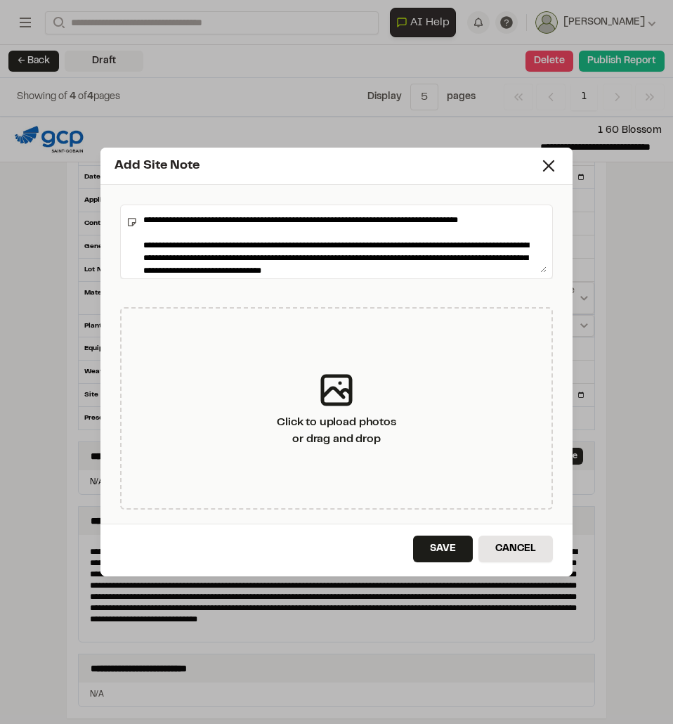
scroll to position [0, 0]
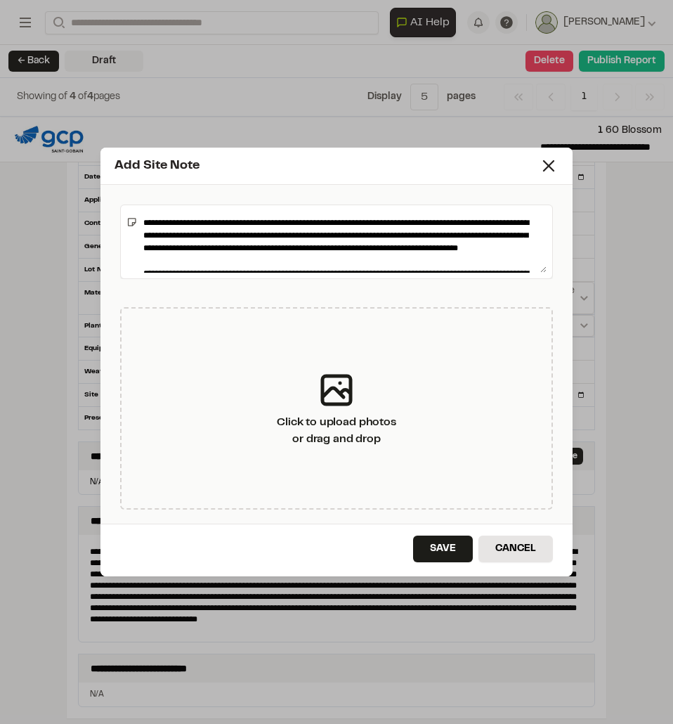
click at [454, 221] on textarea at bounding box center [342, 242] width 409 height 62
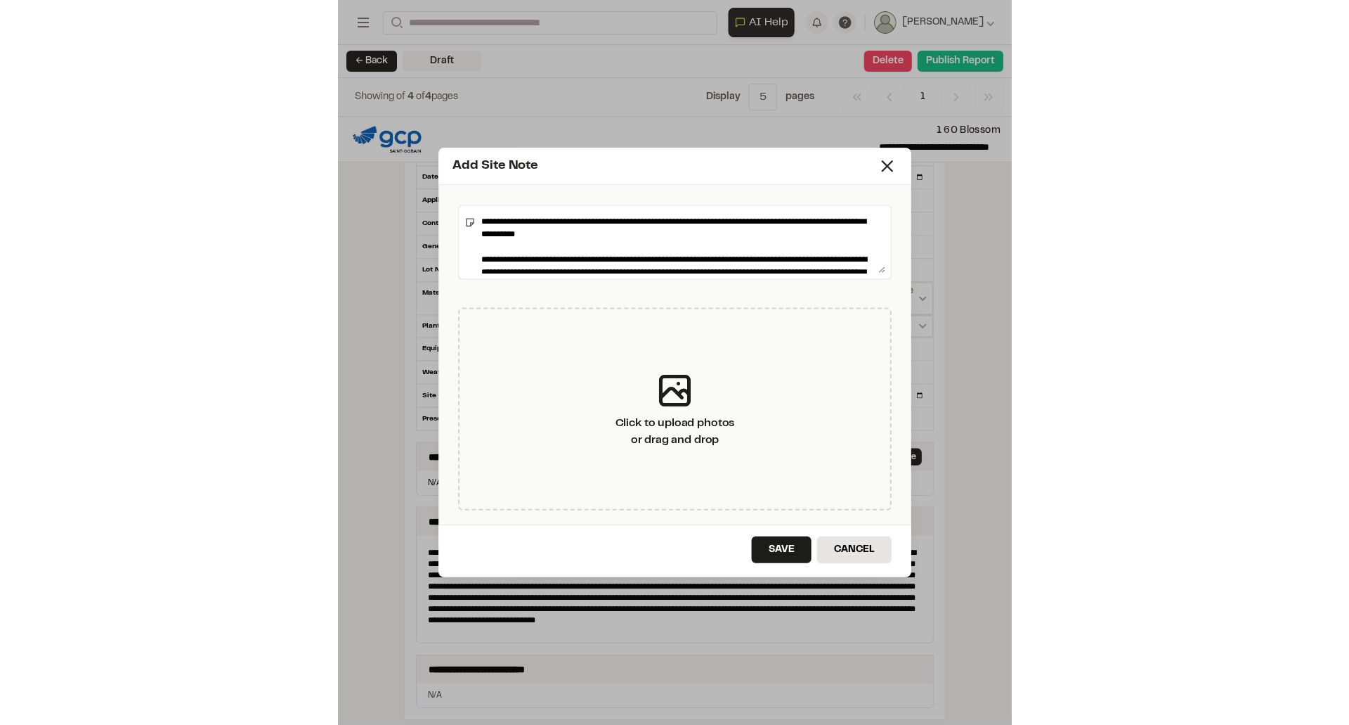
scroll to position [202, 0]
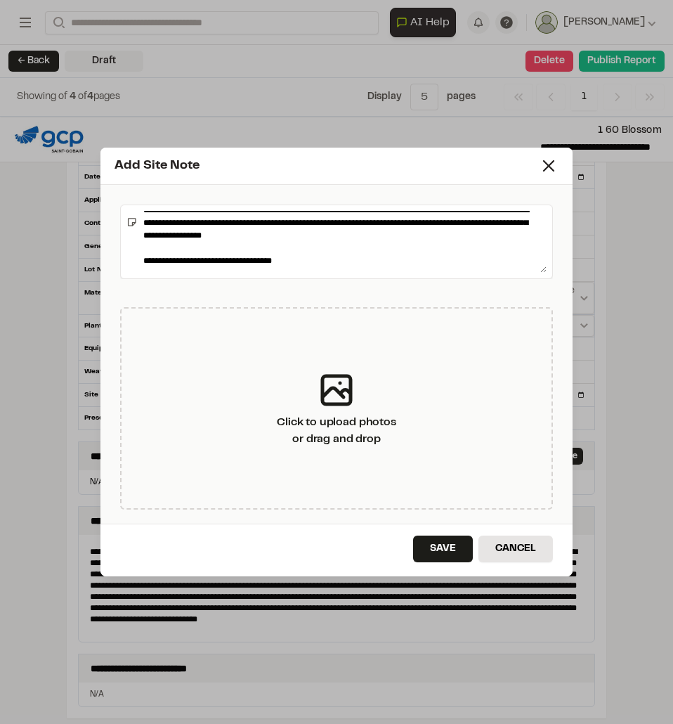
click at [278, 254] on textarea at bounding box center [342, 242] width 409 height 62
click at [334, 254] on textarea at bounding box center [342, 242] width 409 height 62
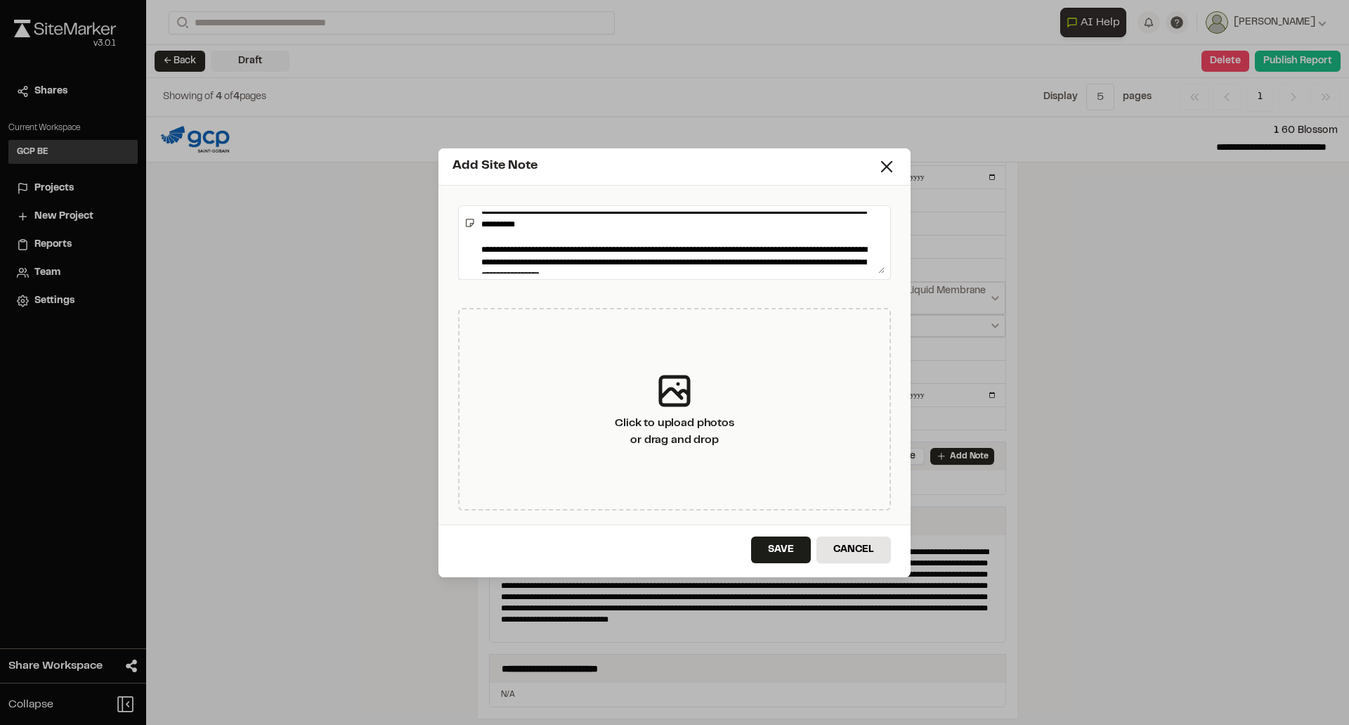
scroll to position [62, 0]
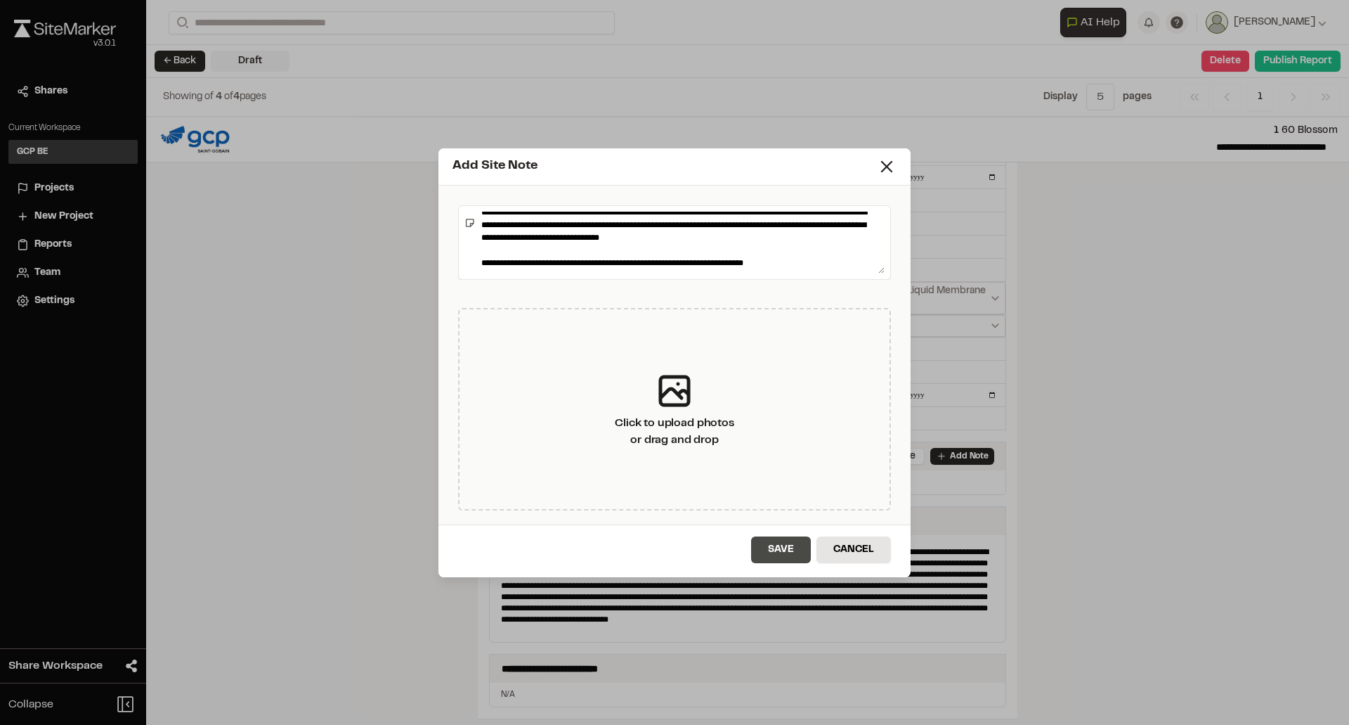
type textarea "**********"
click at [790, 548] on button "Save" at bounding box center [781, 549] width 60 height 27
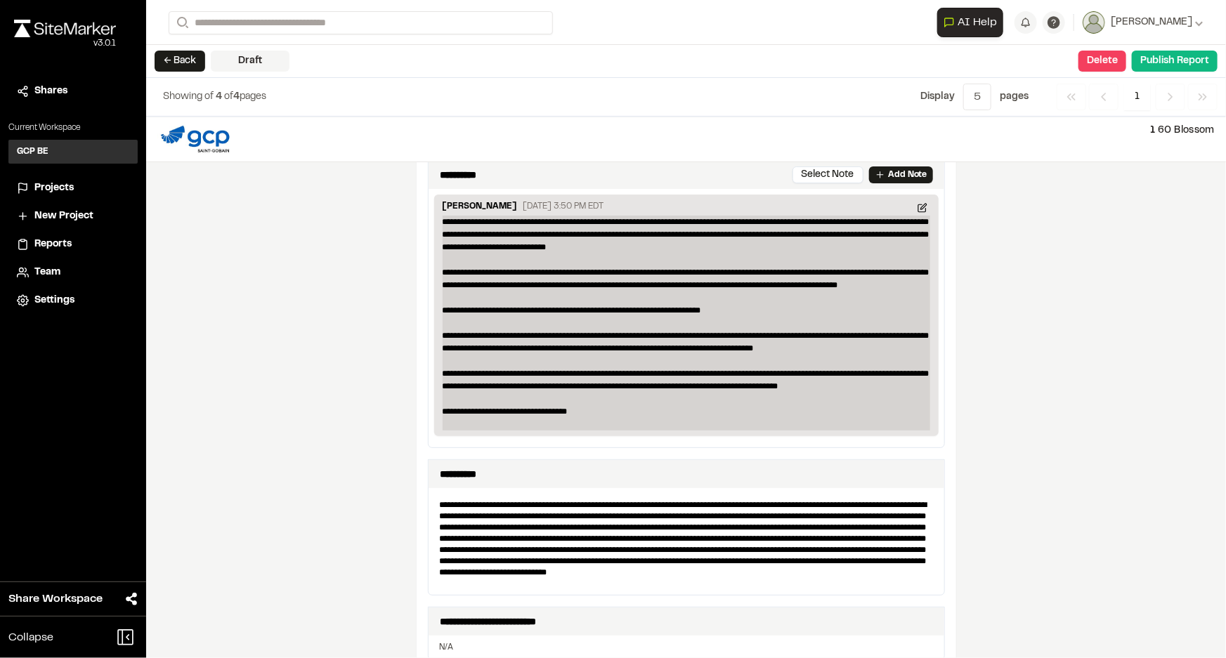
scroll to position [364, 0]
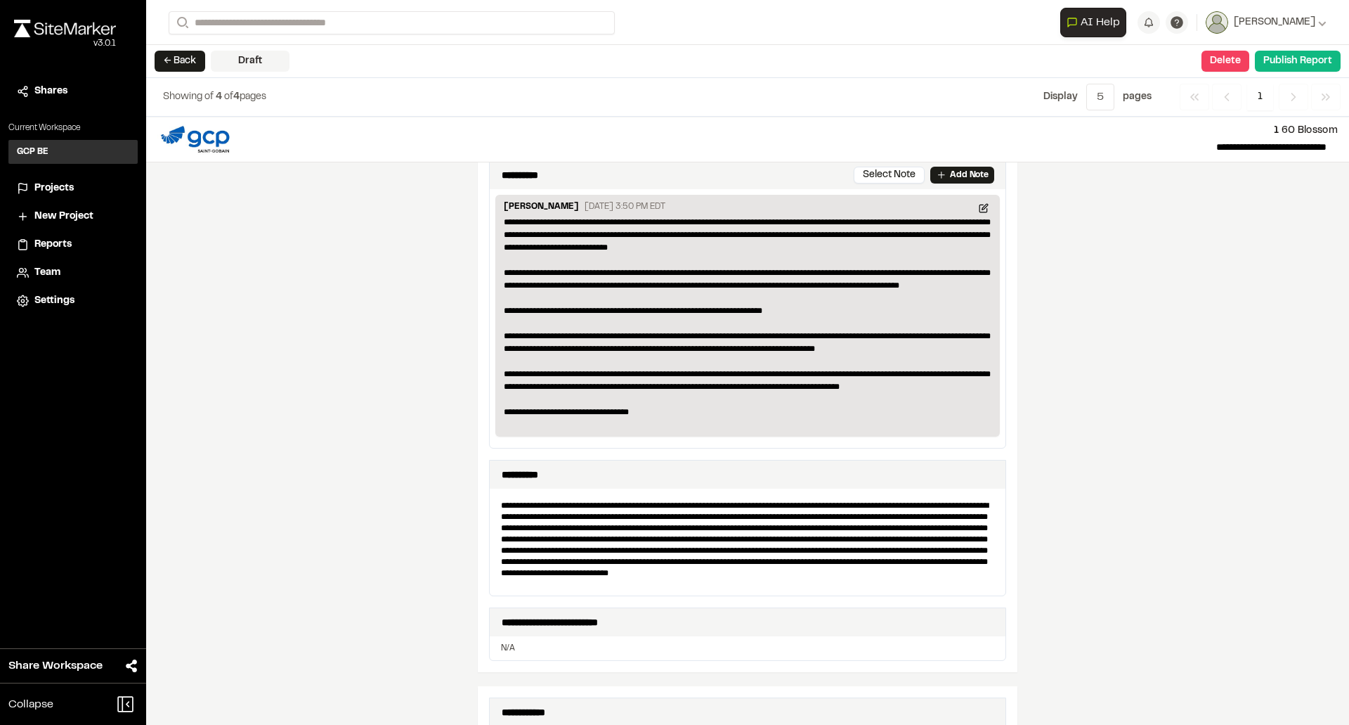
click at [1185, 400] on div "**********" at bounding box center [747, 421] width 1203 height 608
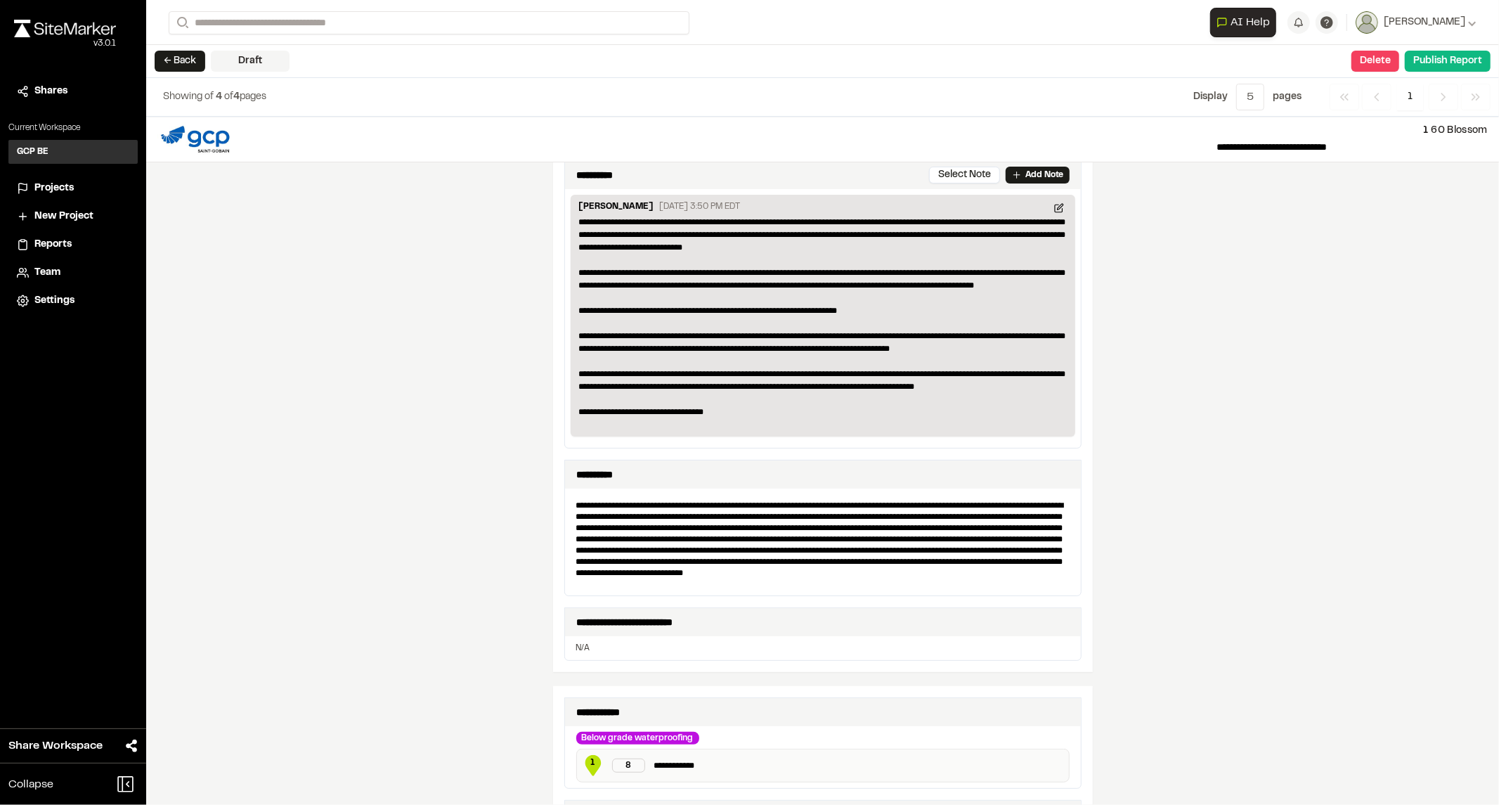
scroll to position [363, 0]
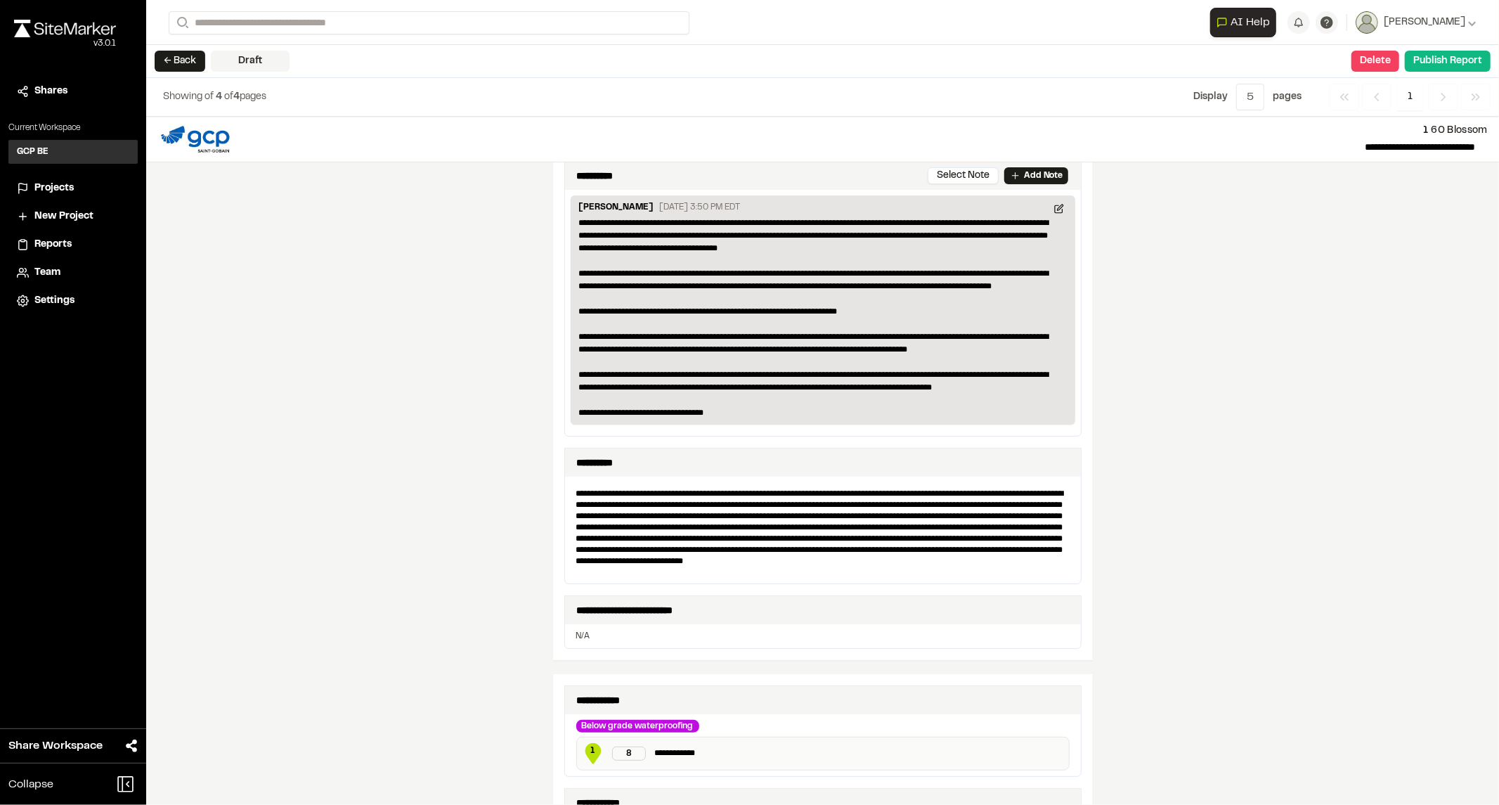
click at [331, 724] on div "**********" at bounding box center [822, 461] width 1353 height 688
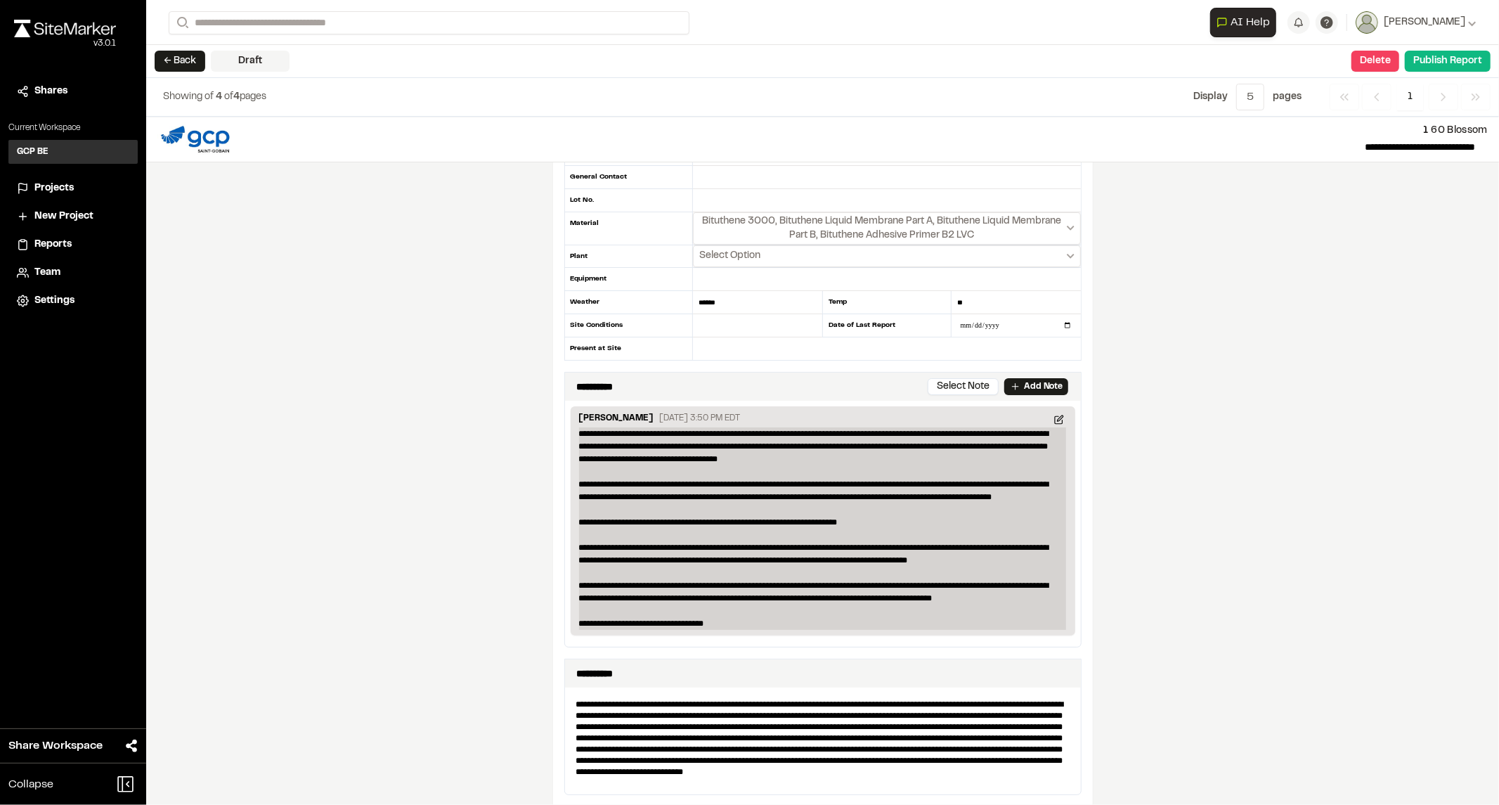
scroll to position [129, 0]
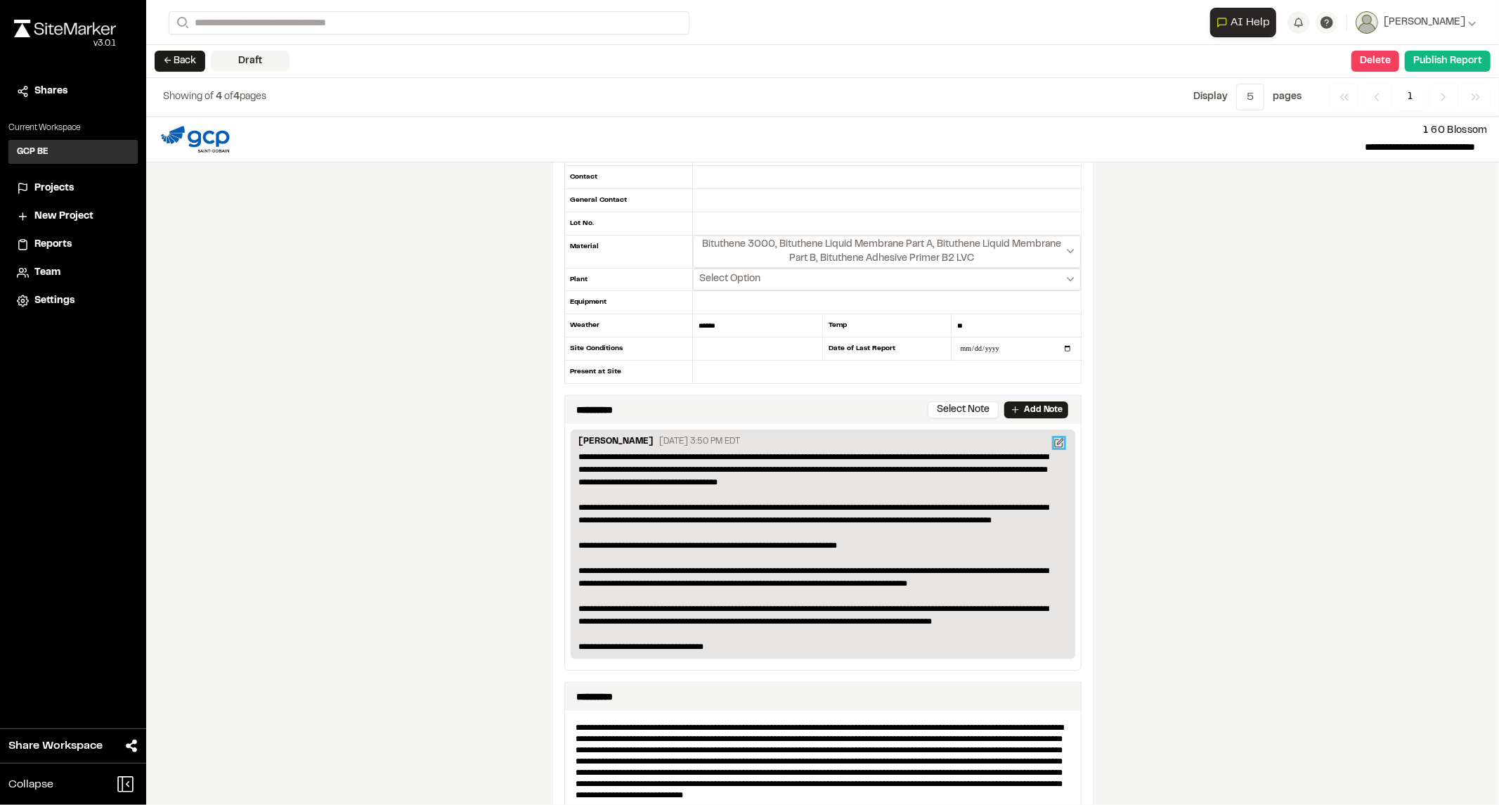
click at [1054, 447] on icon at bounding box center [1059, 443] width 10 height 10
type textarea "**********"
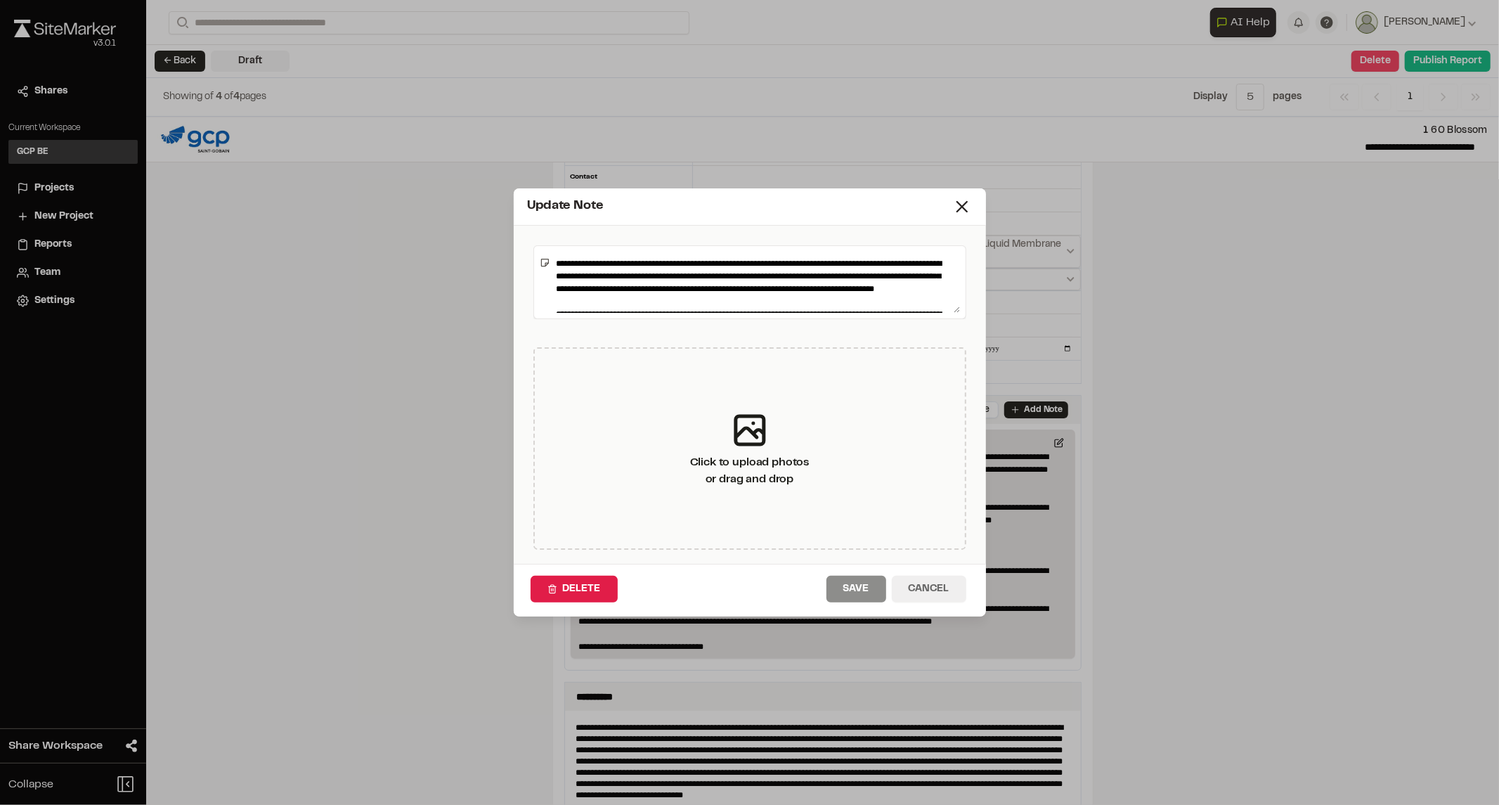
click at [950, 584] on button "Cancel" at bounding box center [929, 589] width 74 height 27
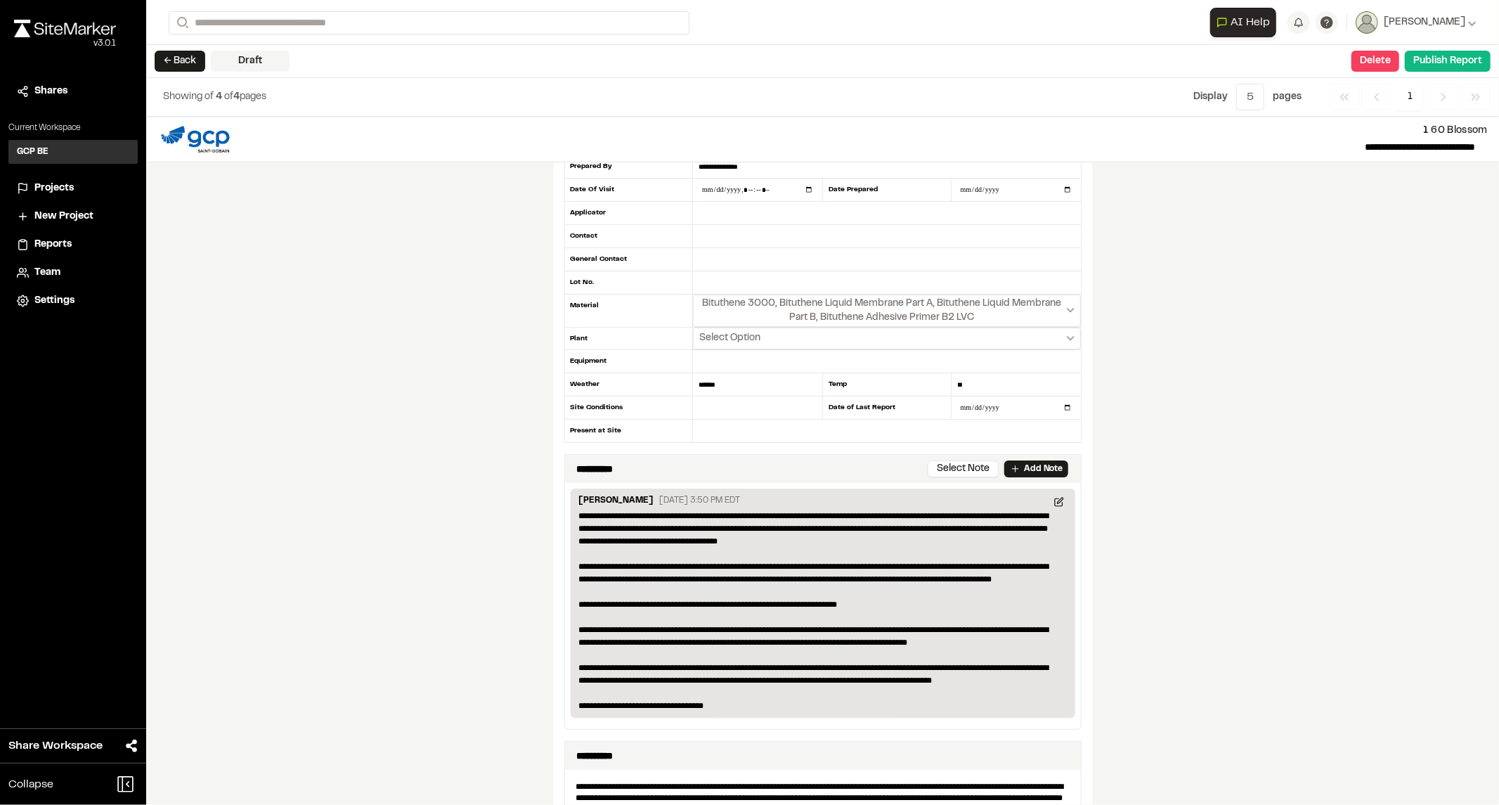
scroll to position [0, 0]
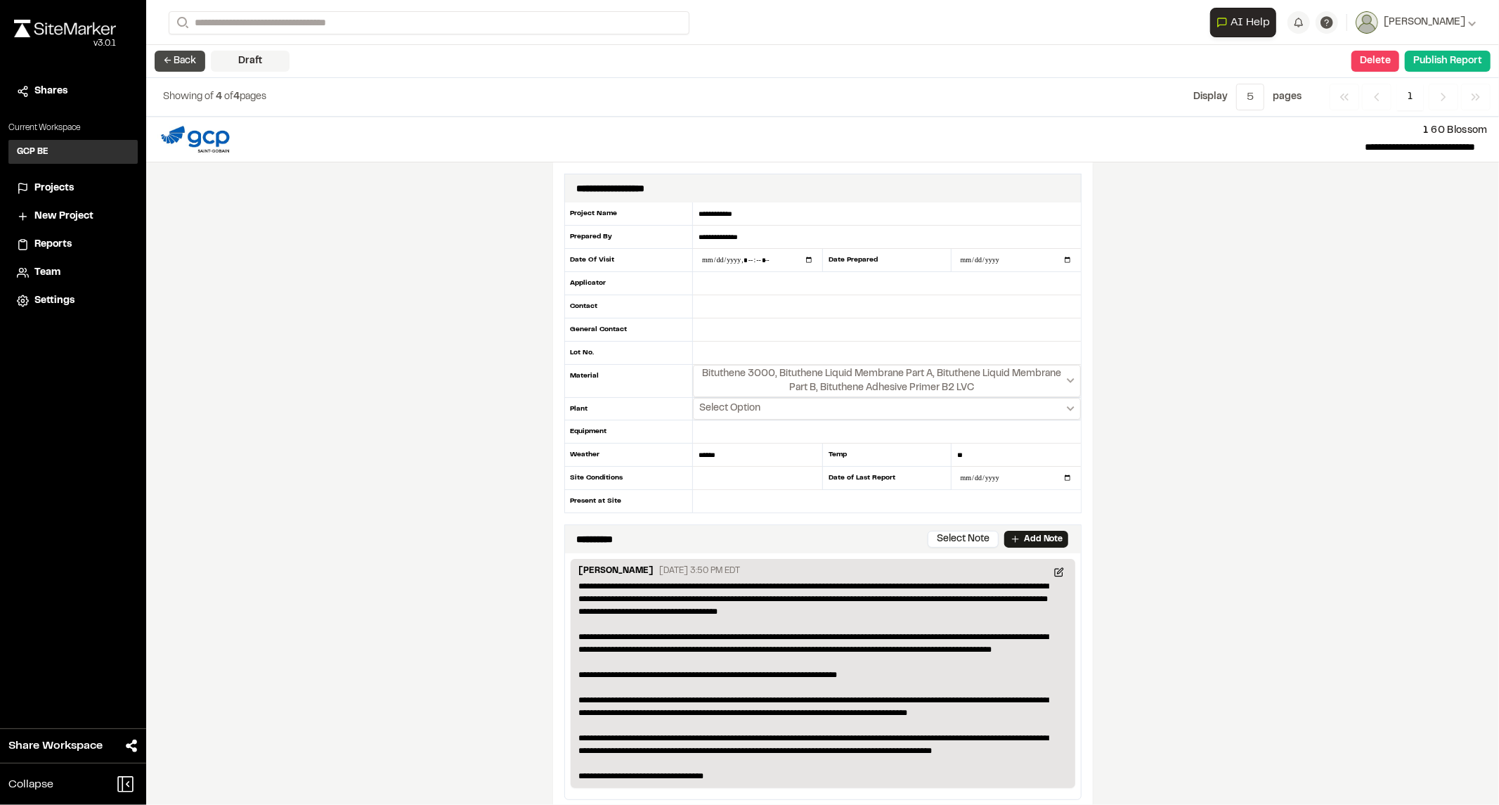
click at [186, 63] on button "← Back" at bounding box center [180, 61] width 51 height 21
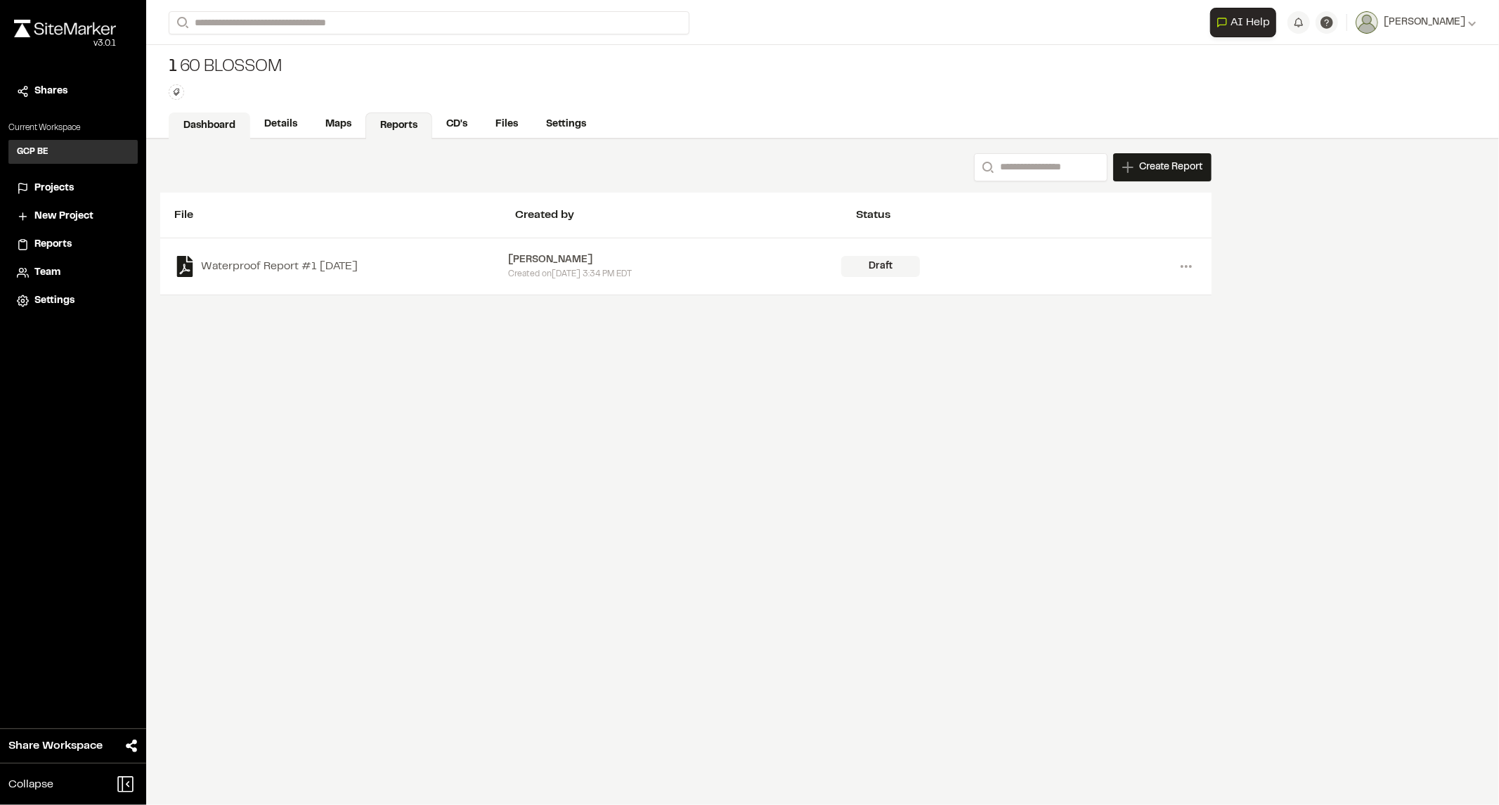
click at [219, 123] on link "Dashboard" at bounding box center [210, 125] width 82 height 27
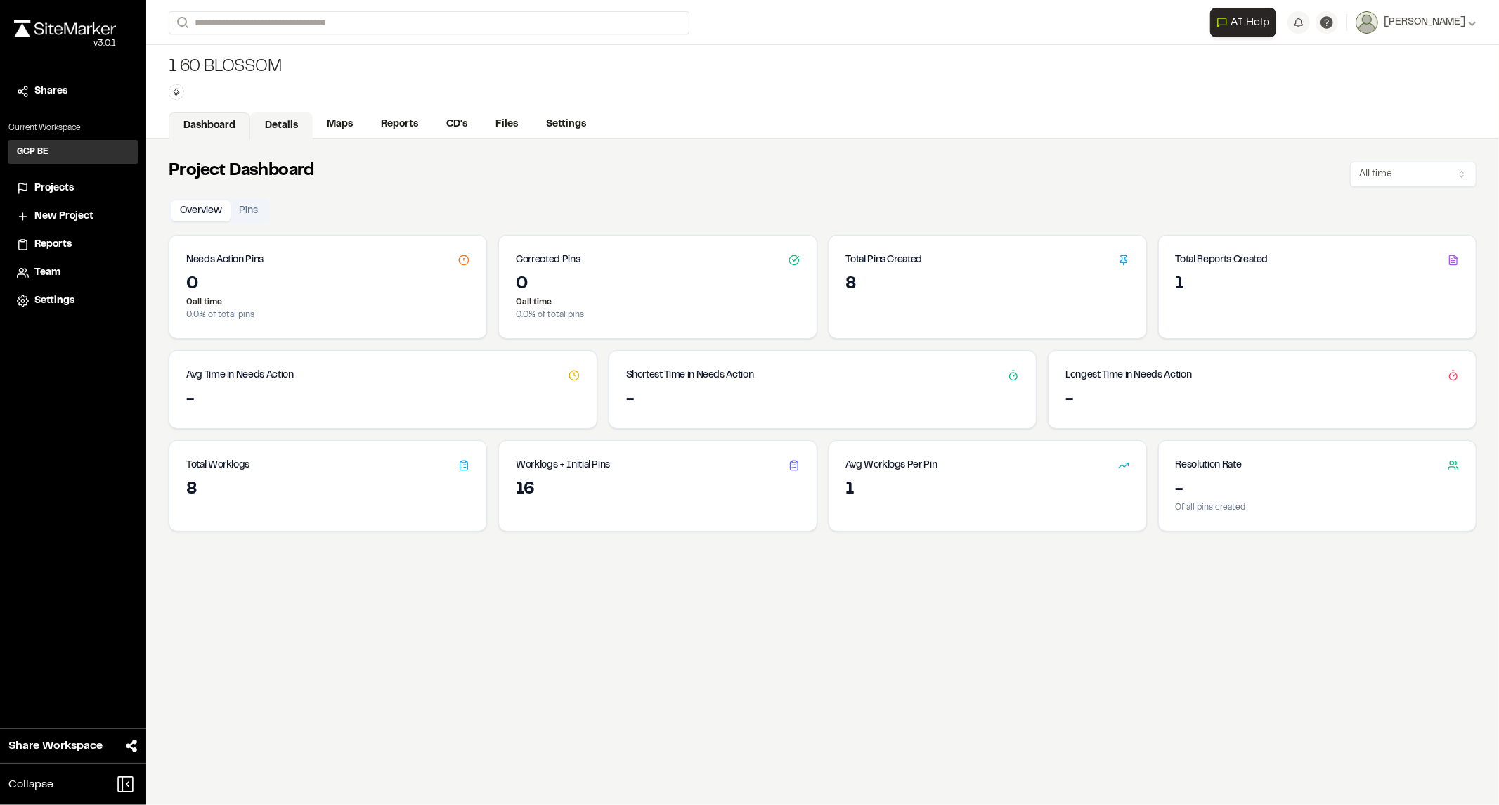
click at [282, 122] on link "Details" at bounding box center [281, 125] width 63 height 27
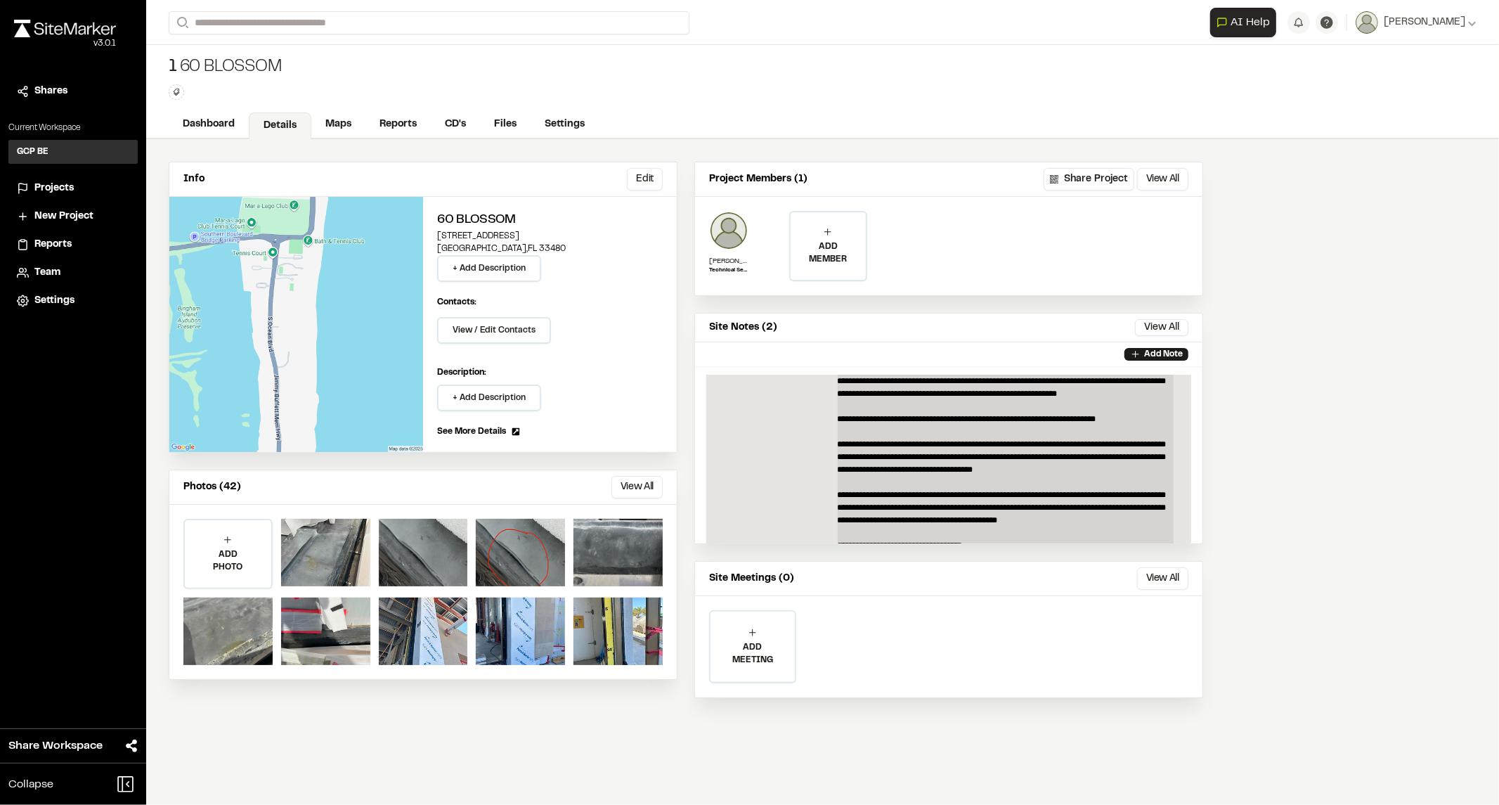
scroll to position [22, 0]
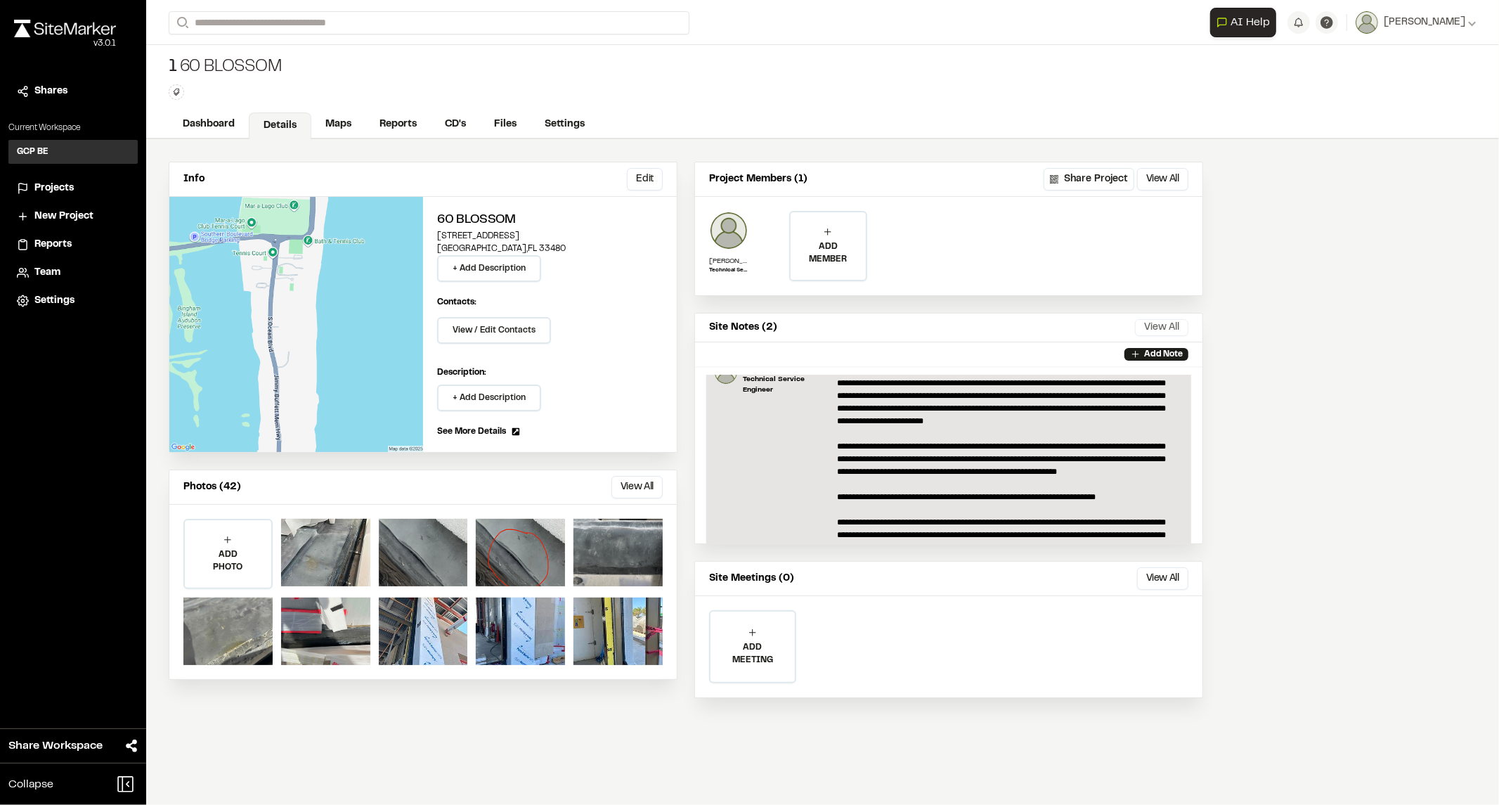
click at [1162, 320] on button "View All" at bounding box center [1161, 327] width 53 height 17
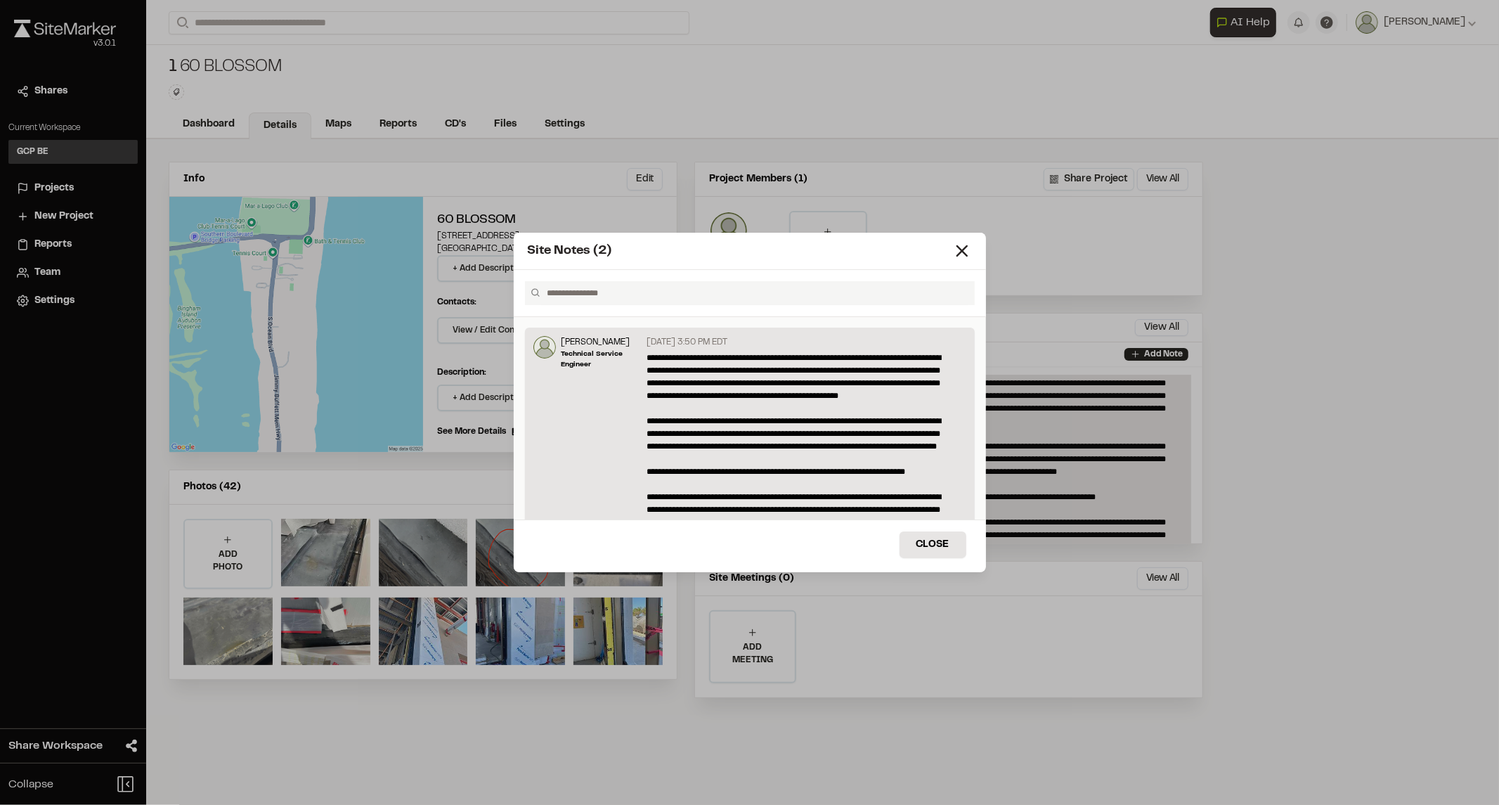
scroll to position [0, 0]
click at [745, 392] on p "**********" at bounding box center [802, 497] width 311 height 291
click at [571, 345] on p "[PERSON_NAME]" at bounding box center [601, 343] width 80 height 13
click at [924, 539] on button "Close" at bounding box center [932, 544] width 67 height 27
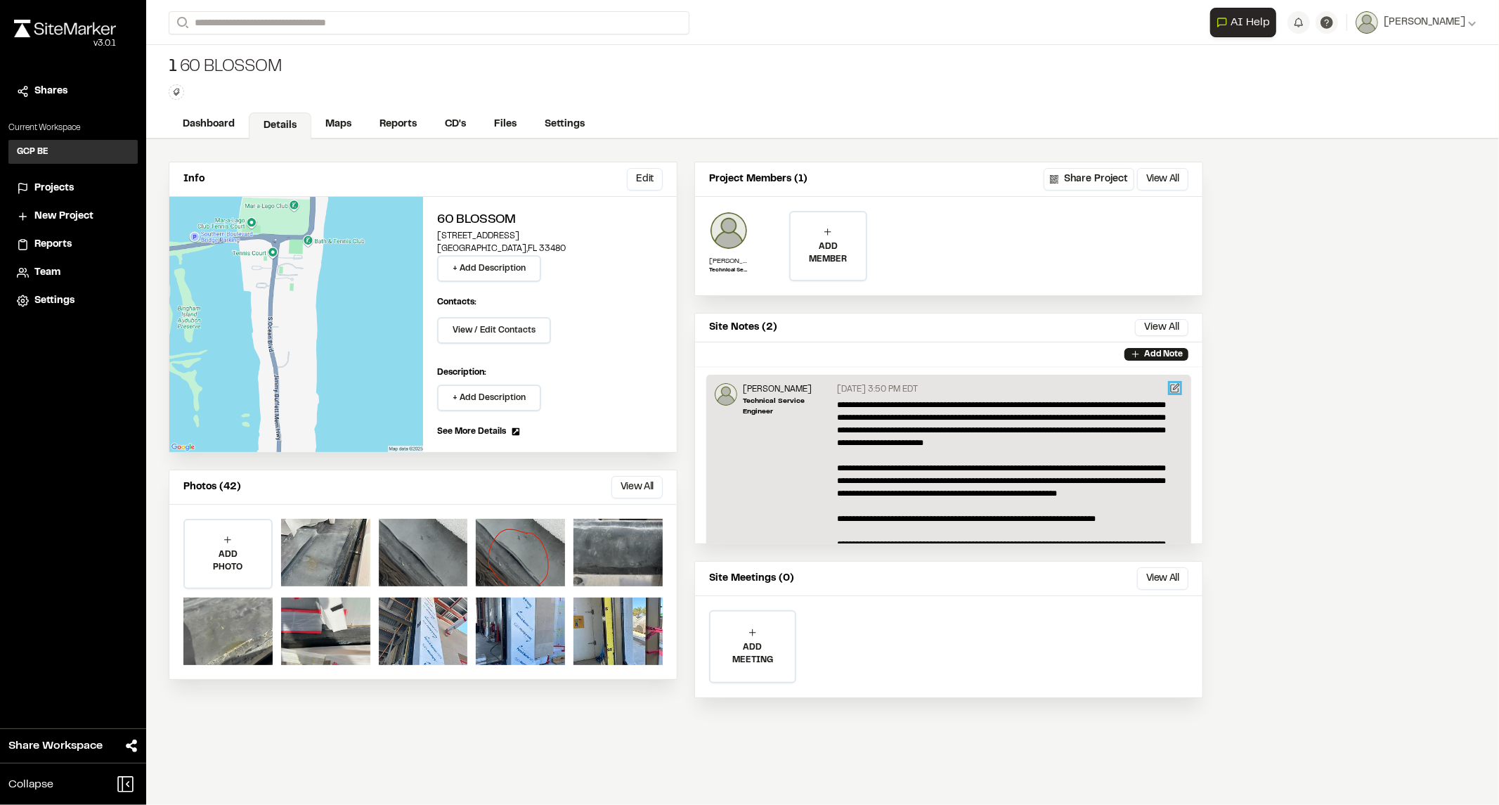
click at [1170, 387] on icon at bounding box center [1175, 388] width 10 height 10
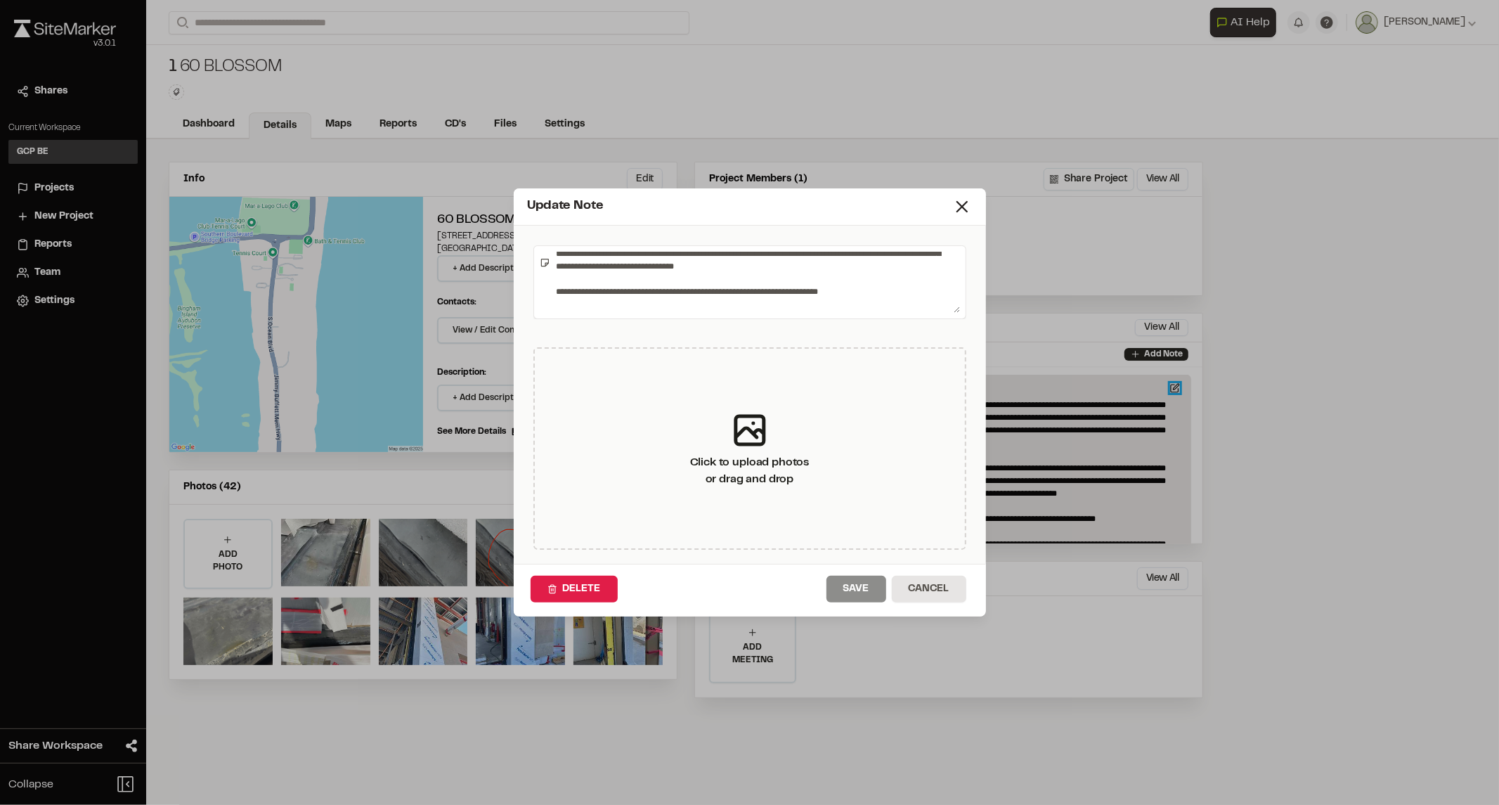
scroll to position [202, 0]
click at [746, 303] on textarea at bounding box center [754, 283] width 409 height 62
click at [644, 296] on textarea at bounding box center [754, 283] width 409 height 62
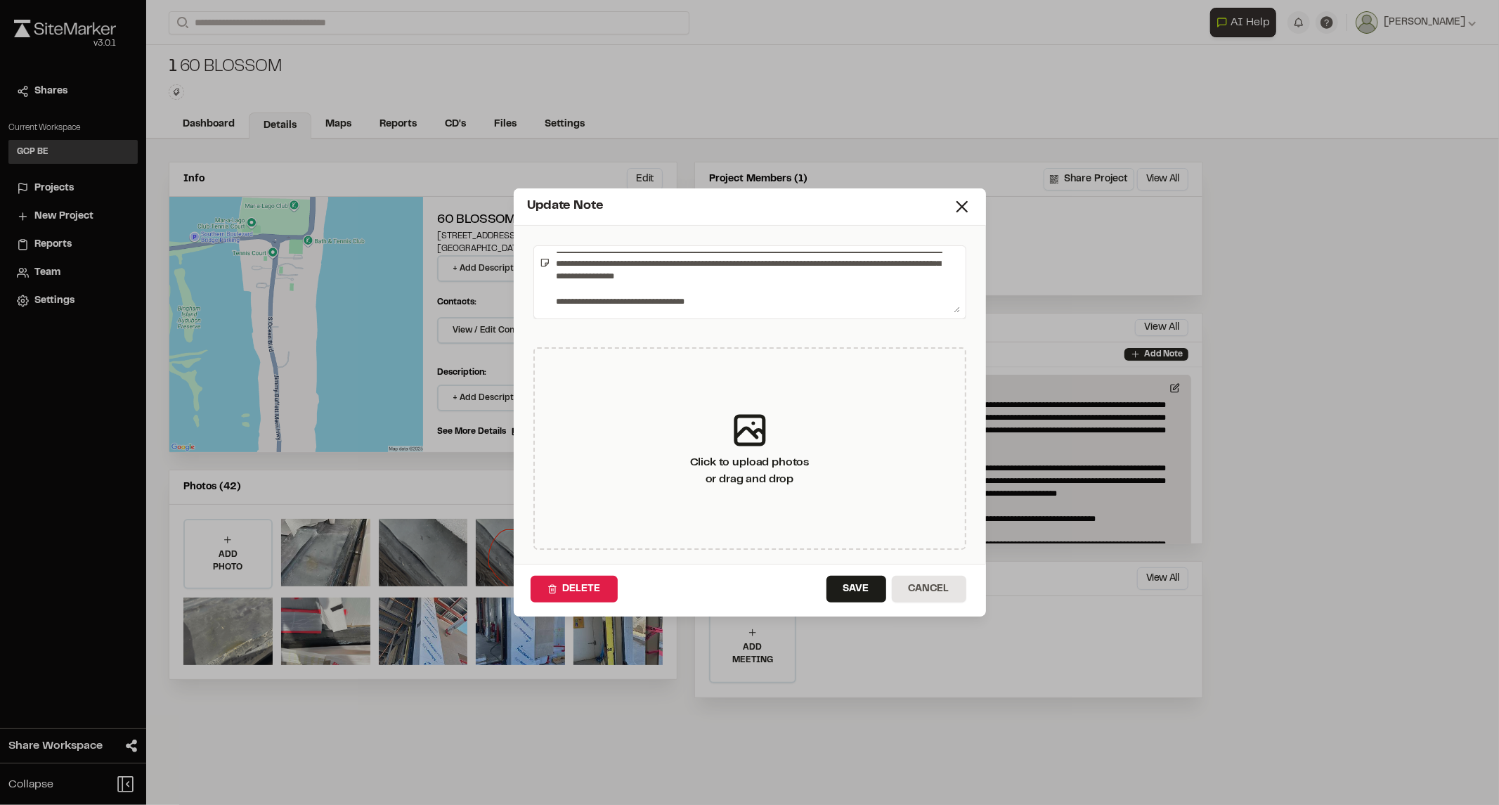
click at [735, 306] on textarea at bounding box center [754, 283] width 409 height 62
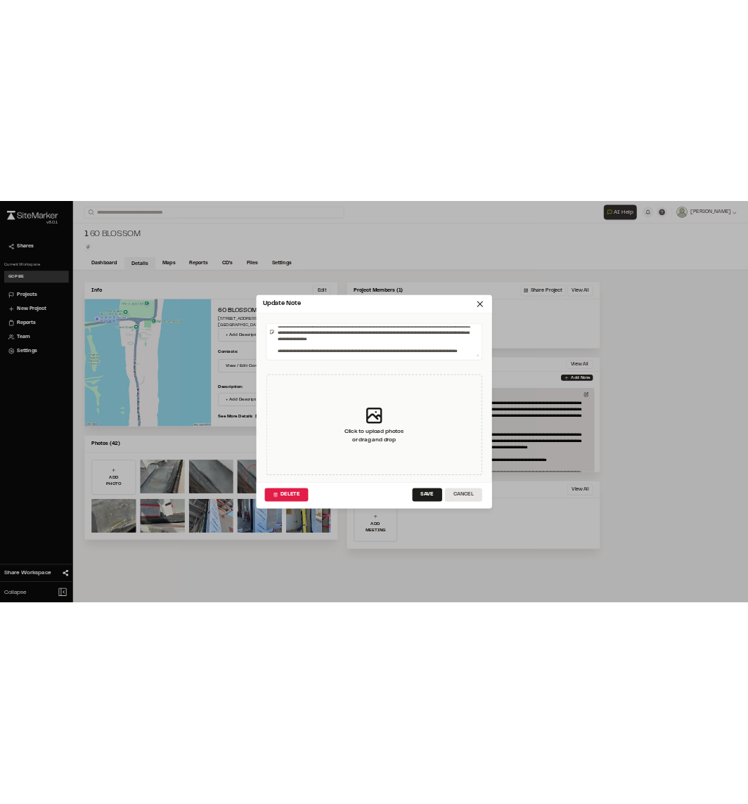
scroll to position [206, 0]
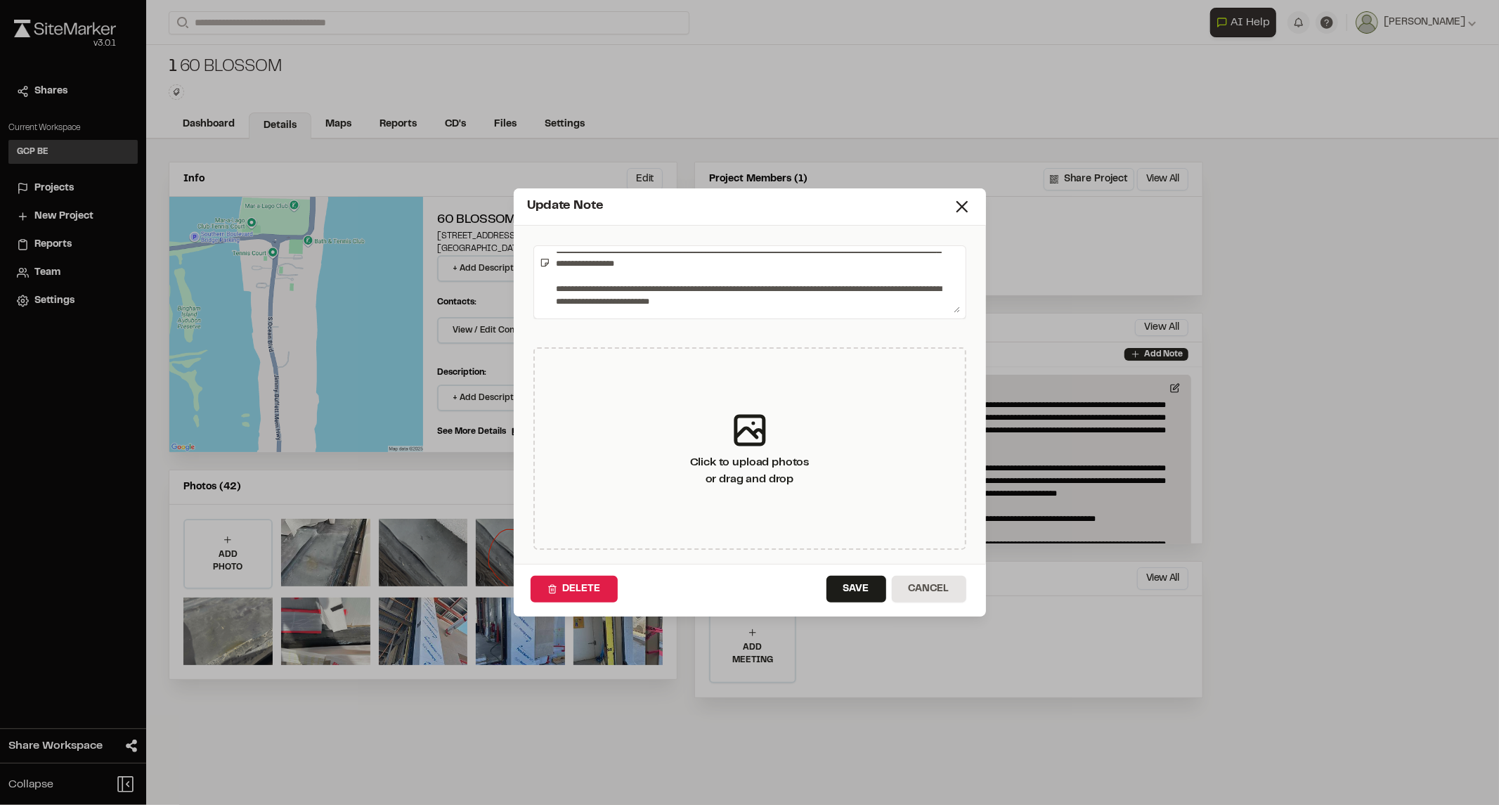
click at [587, 309] on textarea at bounding box center [754, 283] width 409 height 62
click at [612, 310] on textarea at bounding box center [754, 283] width 409 height 62
click at [762, 309] on textarea at bounding box center [754, 283] width 409 height 62
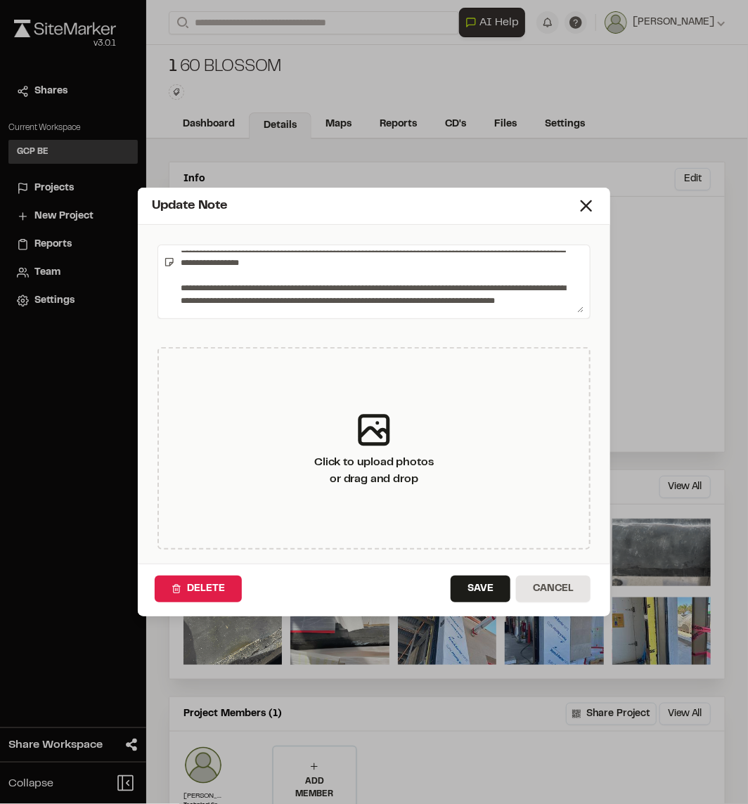
scroll to position [214, 0]
click at [558, 305] on textarea at bounding box center [379, 282] width 409 height 62
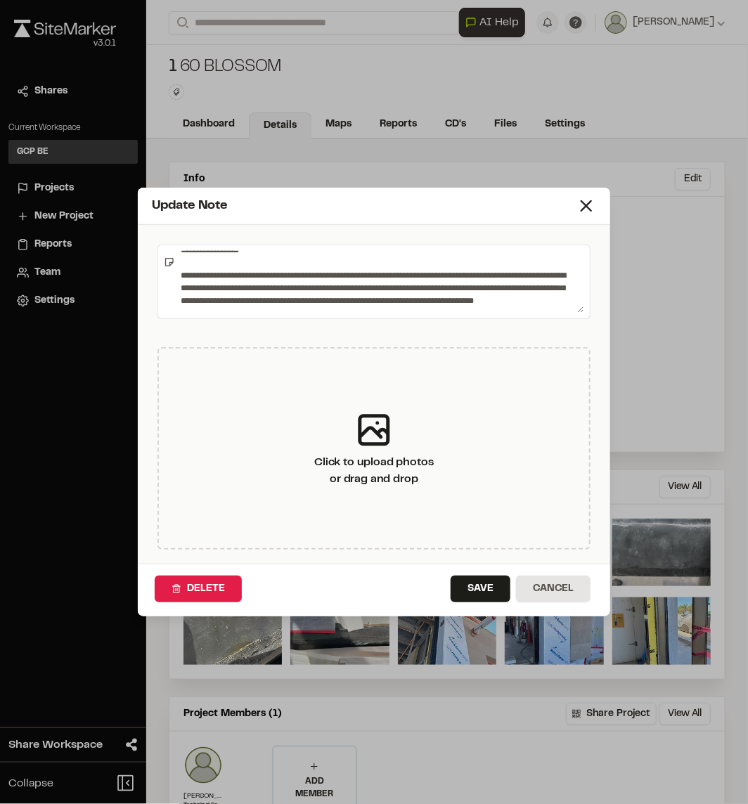
scroll to position [230, 0]
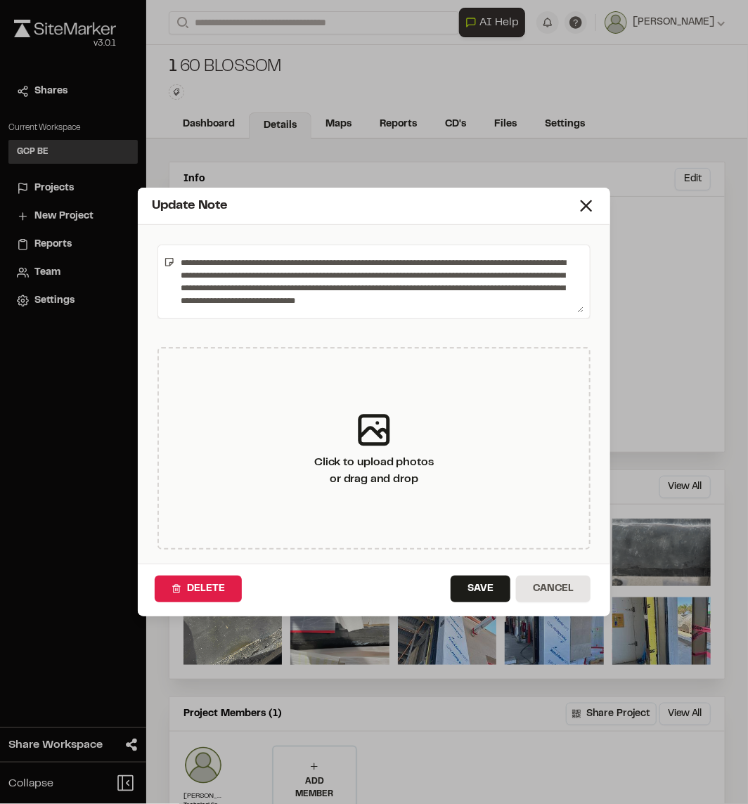
click at [417, 307] on textarea at bounding box center [379, 282] width 409 height 62
click at [551, 275] on textarea at bounding box center [379, 282] width 409 height 62
click at [228, 307] on textarea at bounding box center [379, 282] width 409 height 62
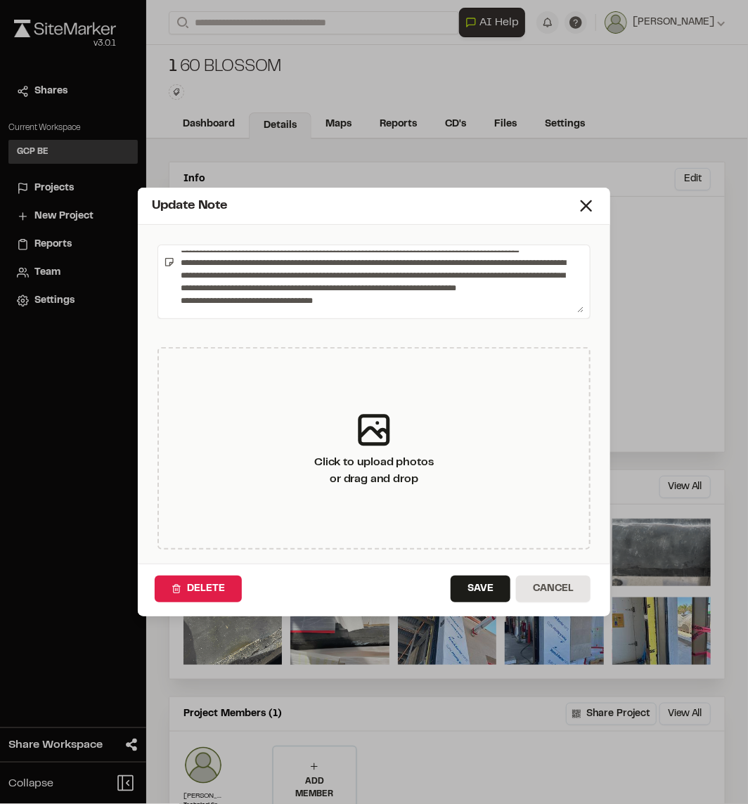
click at [227, 307] on textarea at bounding box center [379, 282] width 409 height 62
click at [508, 307] on textarea at bounding box center [379, 282] width 409 height 62
click at [332, 310] on textarea at bounding box center [379, 282] width 409 height 62
drag, startPoint x: 415, startPoint y: 302, endPoint x: 431, endPoint y: 292, distance: 19.3
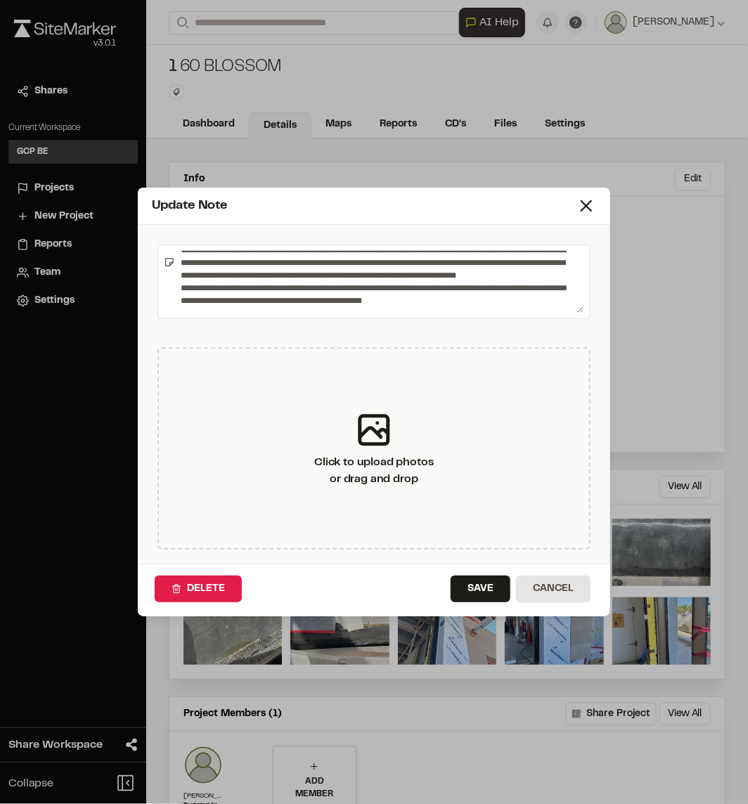
click at [431, 292] on textarea at bounding box center [379, 282] width 409 height 62
click at [315, 313] on div at bounding box center [373, 282] width 433 height 74
click at [311, 309] on textarea at bounding box center [379, 282] width 409 height 62
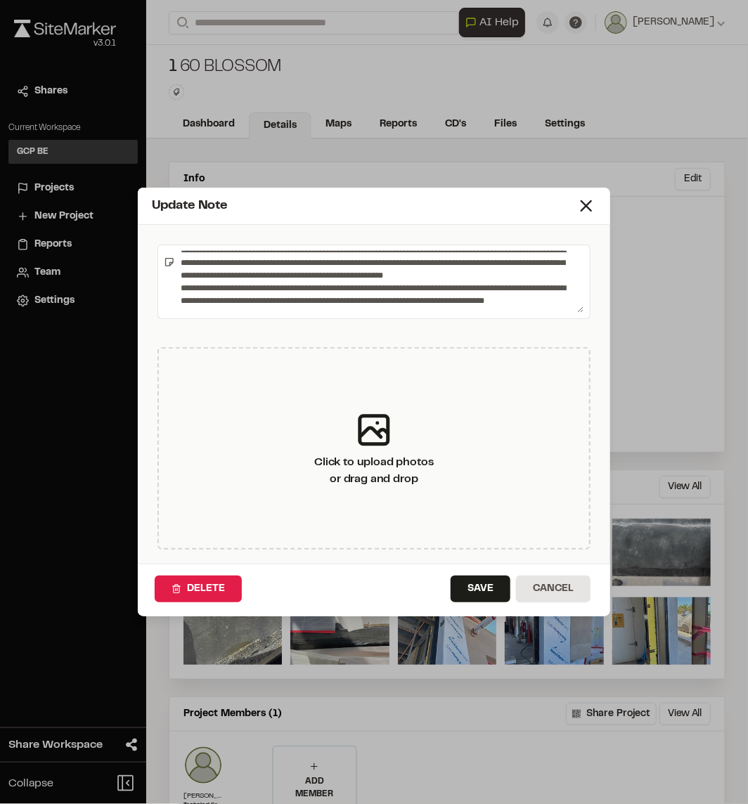
scroll to position [320, 0]
click at [330, 315] on div at bounding box center [373, 282] width 433 height 74
click at [326, 305] on textarea at bounding box center [379, 282] width 409 height 62
click at [389, 300] on textarea at bounding box center [379, 282] width 409 height 62
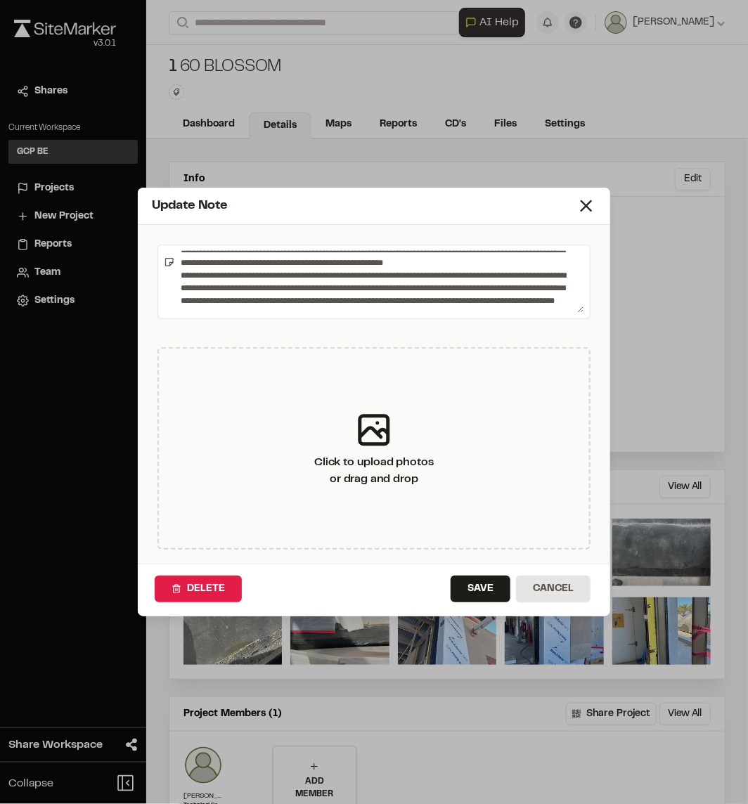
scroll to position [345, 0]
click at [244, 308] on textarea at bounding box center [379, 282] width 409 height 62
click at [334, 311] on textarea at bounding box center [379, 282] width 409 height 62
click at [479, 313] on div at bounding box center [373, 282] width 433 height 74
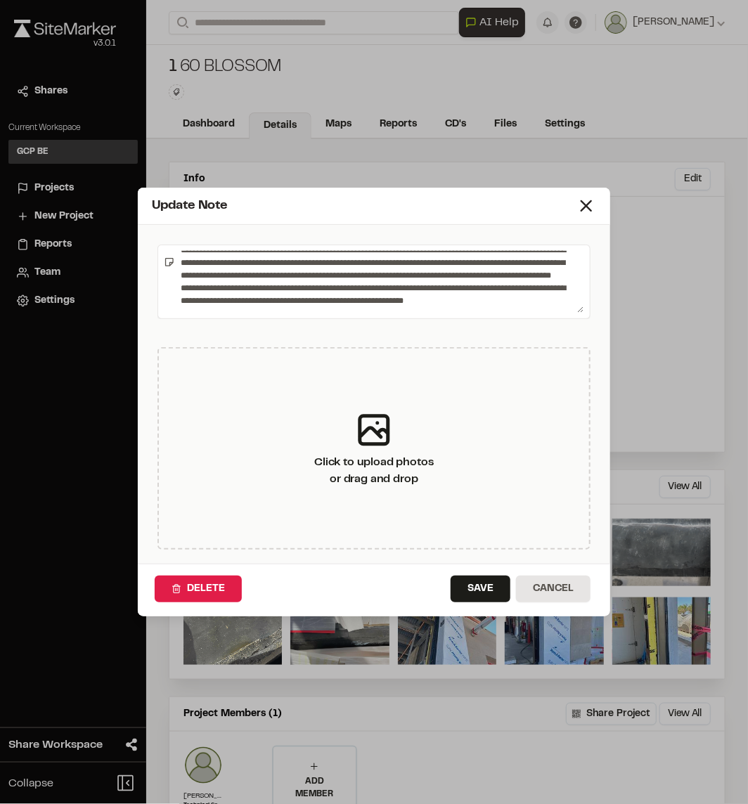
click at [491, 309] on textarea at bounding box center [379, 282] width 409 height 62
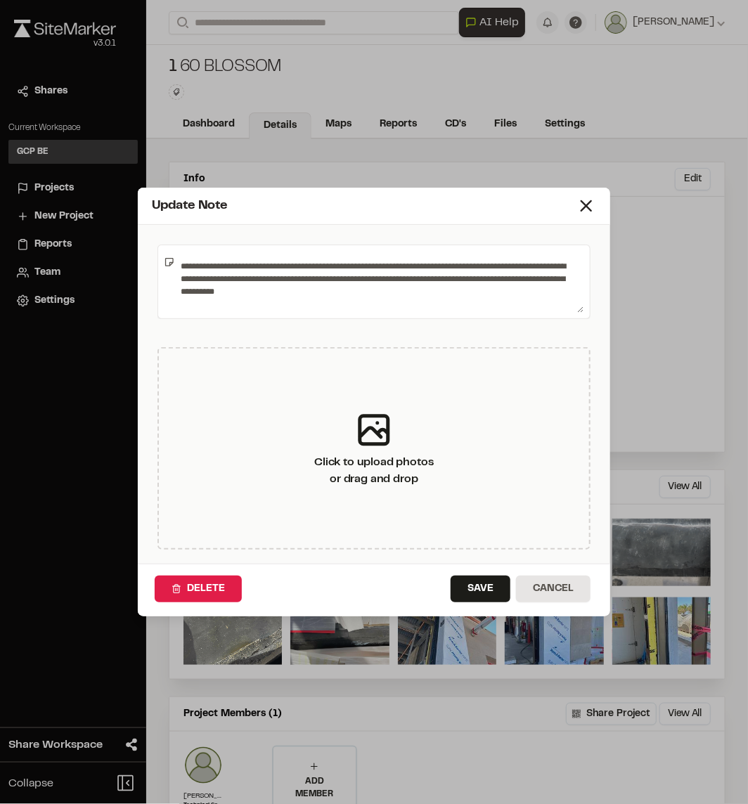
scroll to position [201, 0]
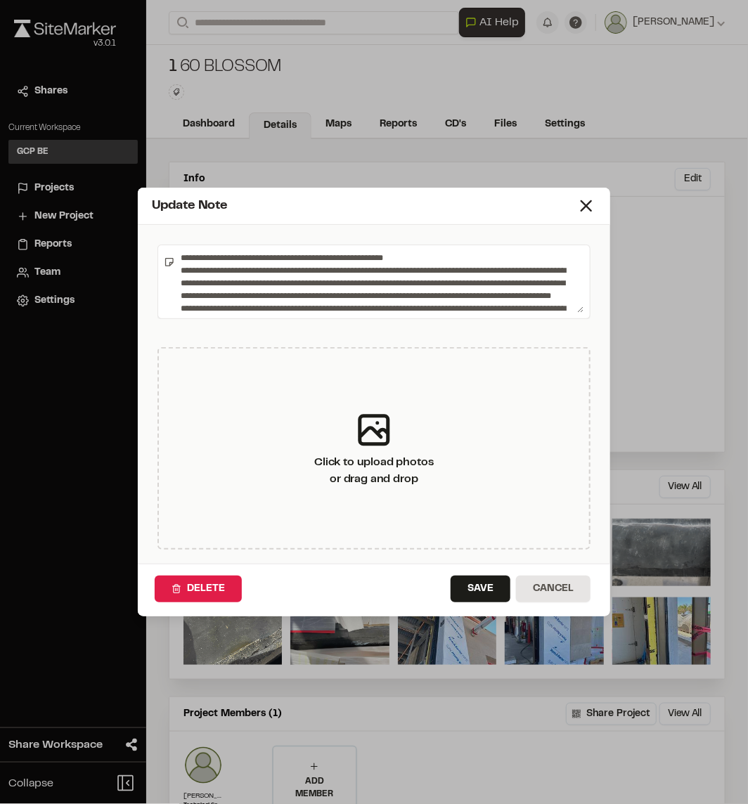
drag, startPoint x: 179, startPoint y: 301, endPoint x: 245, endPoint y: 299, distance: 65.4
click at [245, 299] on textarea at bounding box center [379, 282] width 409 height 62
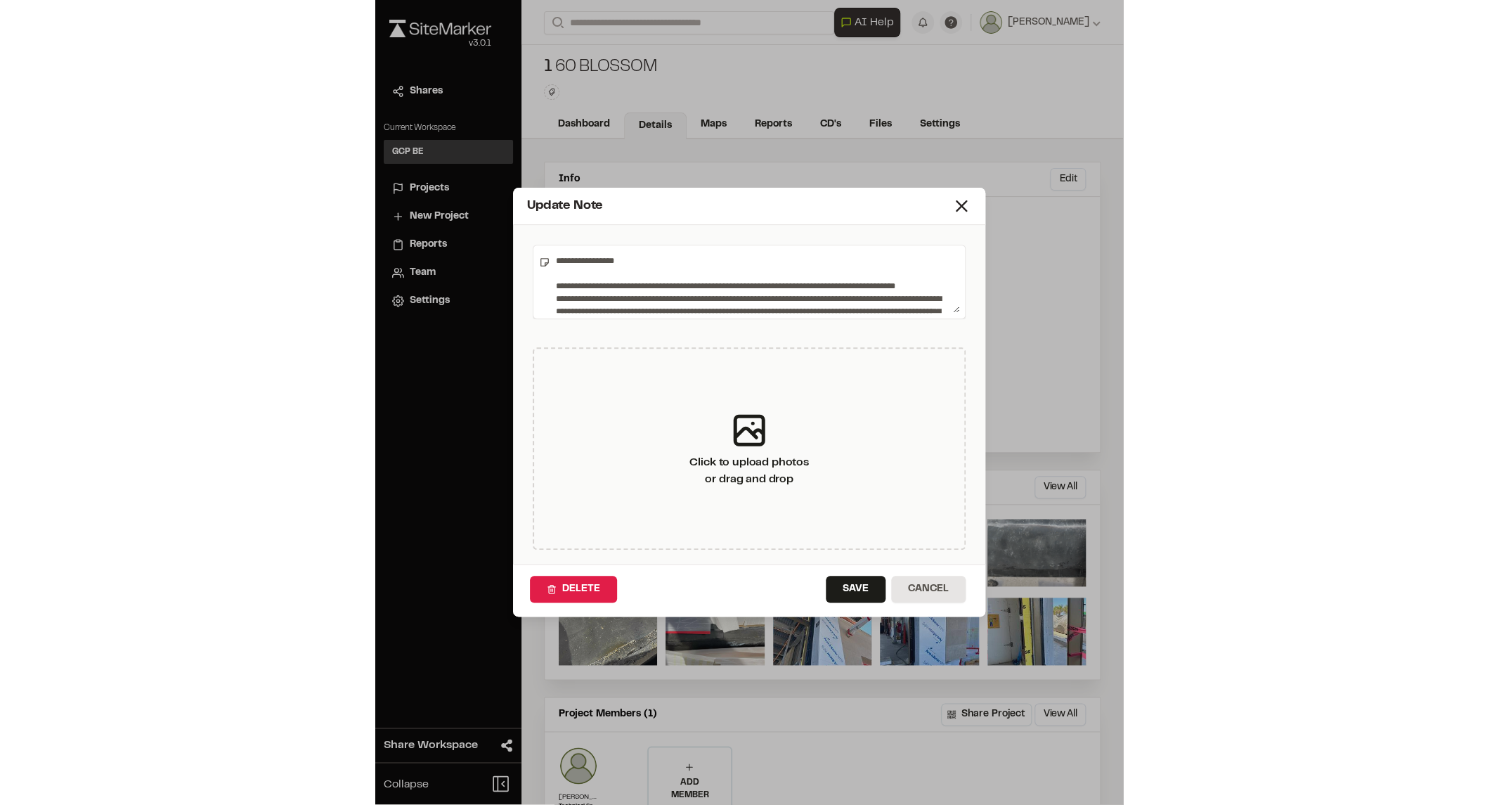
scroll to position [232, 0]
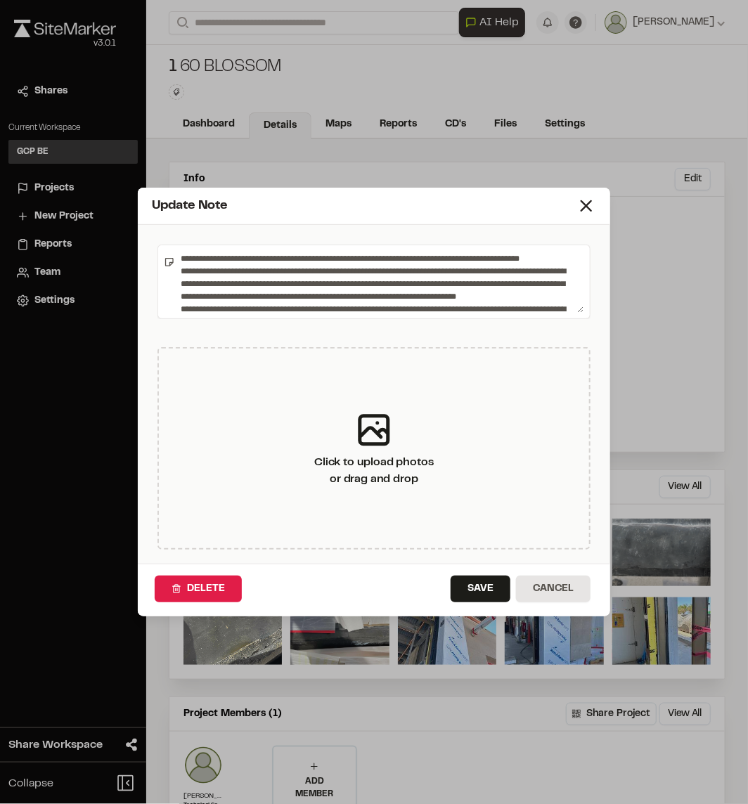
click at [235, 282] on textarea at bounding box center [379, 282] width 409 height 62
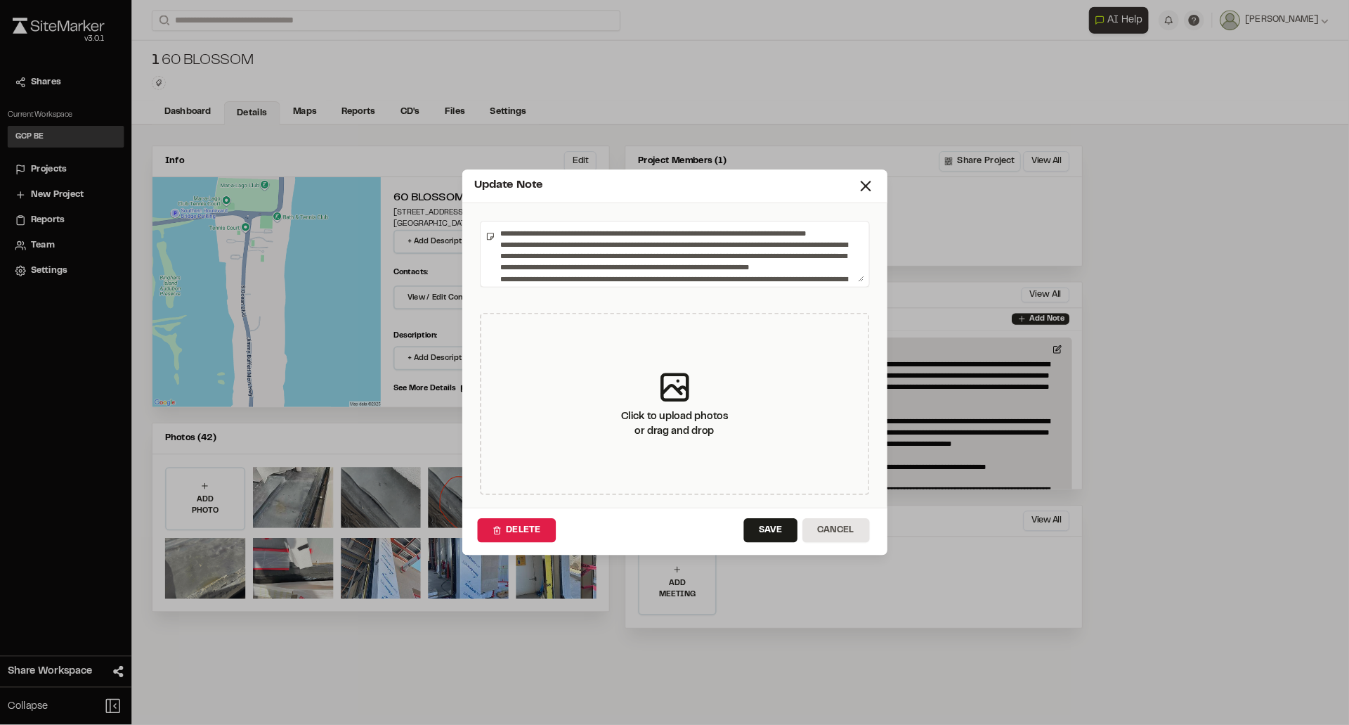
scroll to position [227, 0]
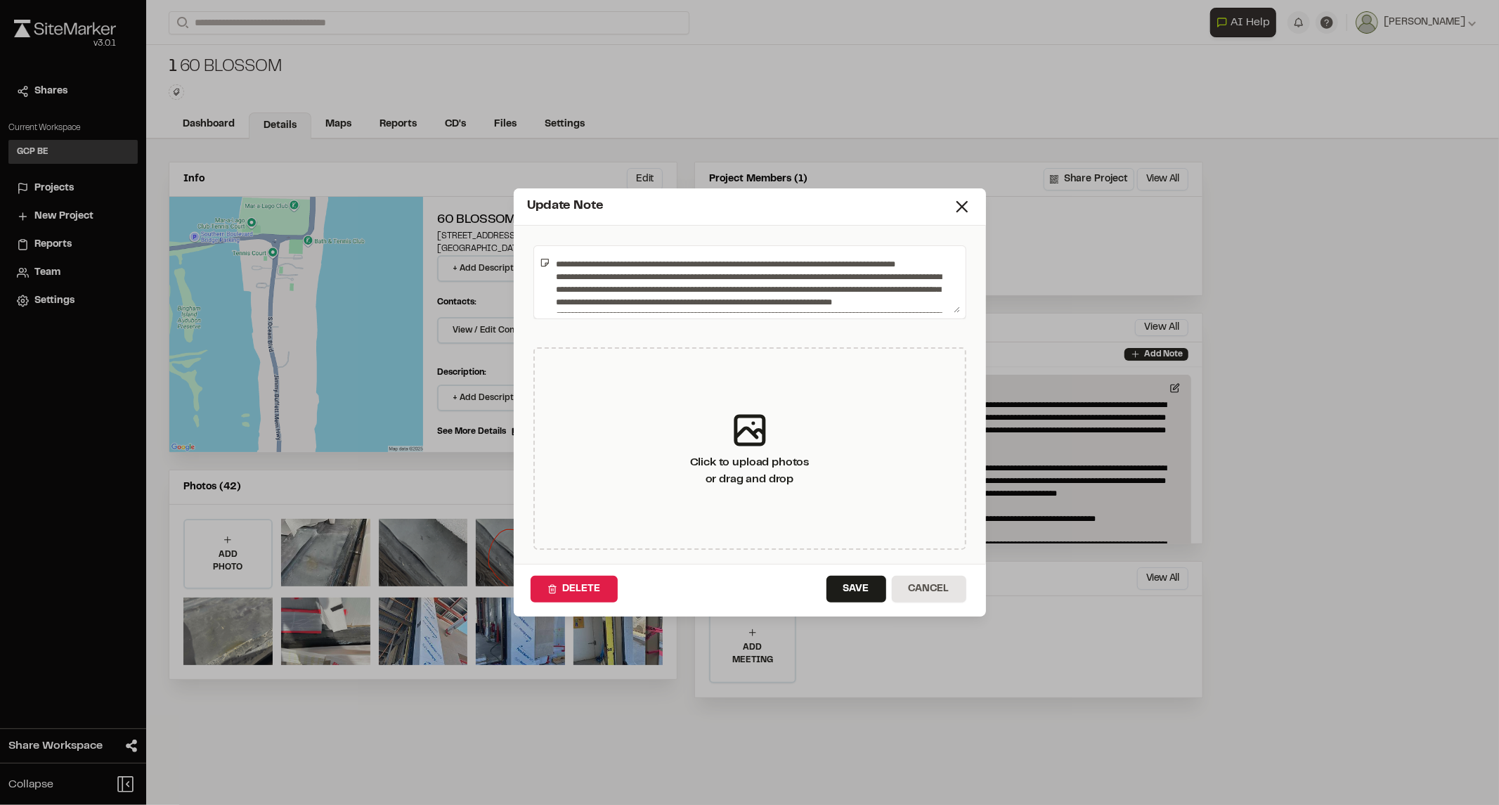
click at [562, 270] on textarea at bounding box center [754, 283] width 409 height 62
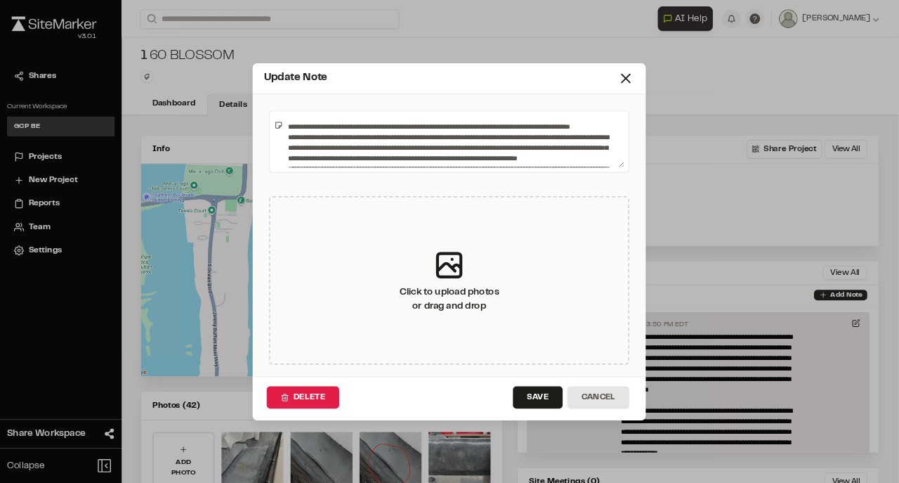
scroll to position [226, 0]
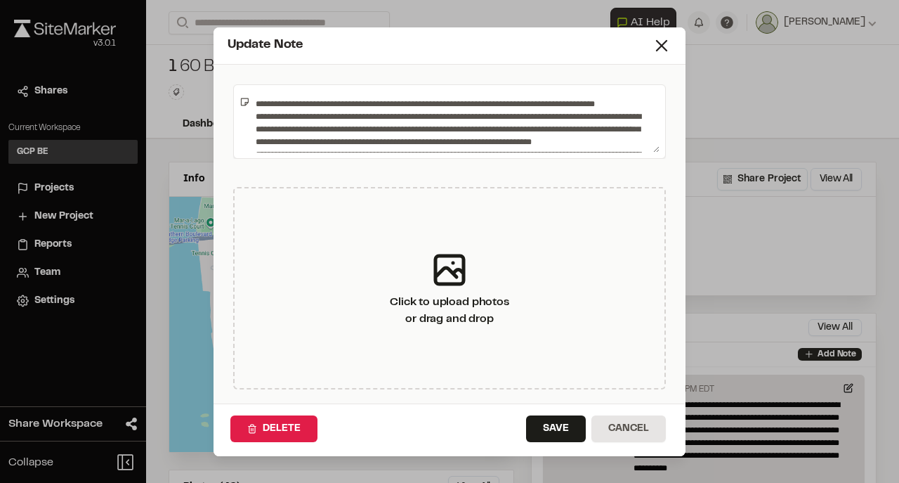
click at [274, 123] on textarea at bounding box center [455, 122] width 410 height 62
drag, startPoint x: 256, startPoint y: 115, endPoint x: 313, endPoint y: 115, distance: 57.6
click at [313, 115] on textarea at bounding box center [455, 122] width 410 height 62
click at [336, 118] on textarea at bounding box center [455, 122] width 410 height 62
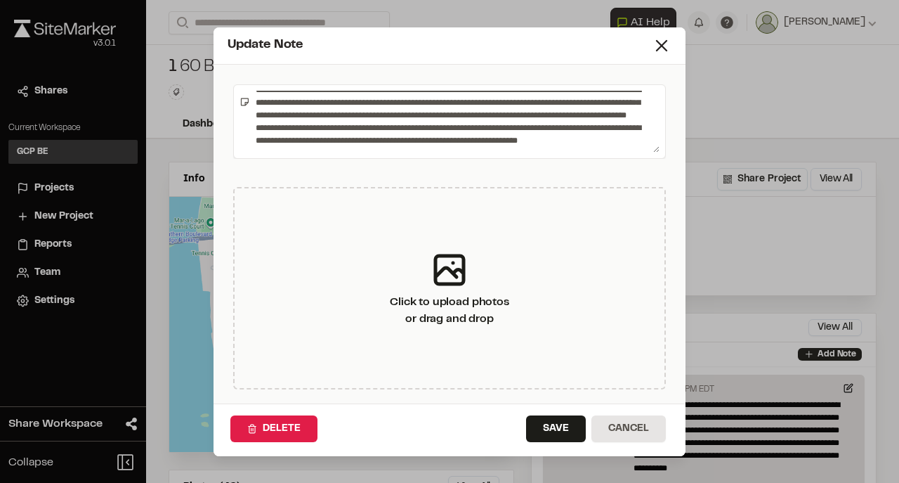
scroll to position [367, 0]
click at [552, 145] on textarea at bounding box center [455, 122] width 410 height 62
click at [596, 138] on textarea at bounding box center [455, 122] width 410 height 62
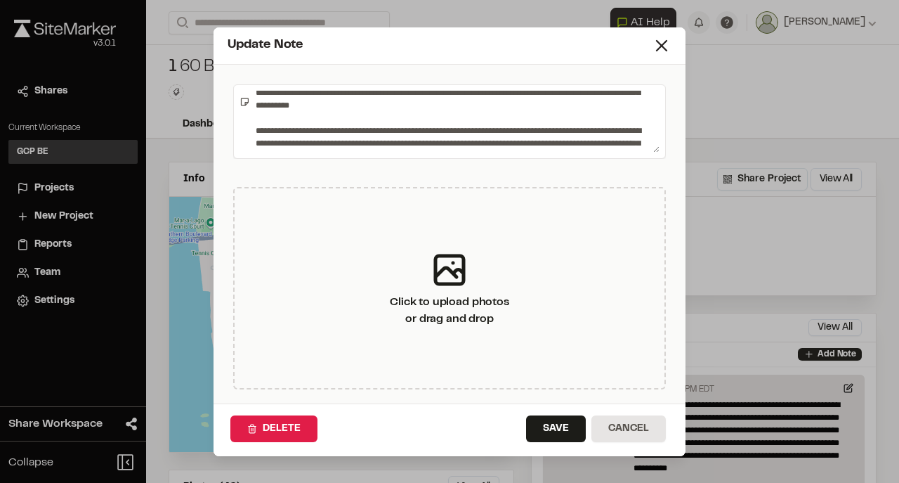
scroll to position [196, 0]
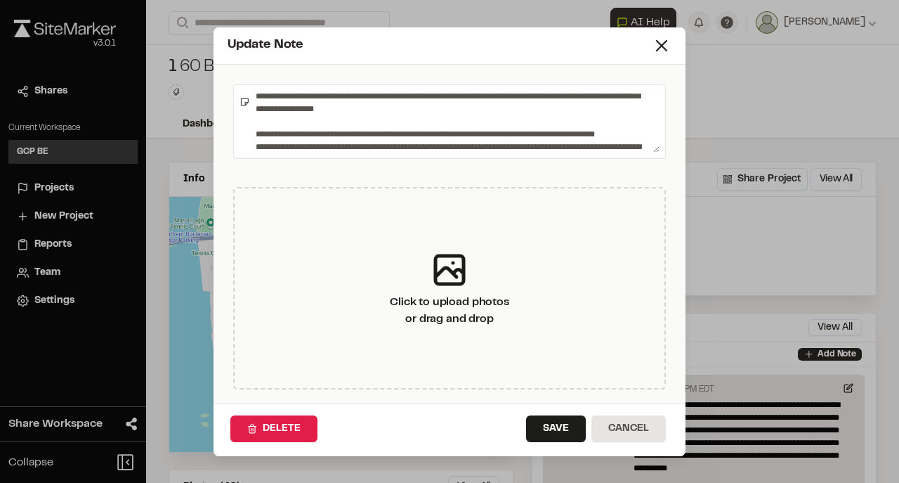
click at [458, 119] on textarea at bounding box center [455, 122] width 410 height 62
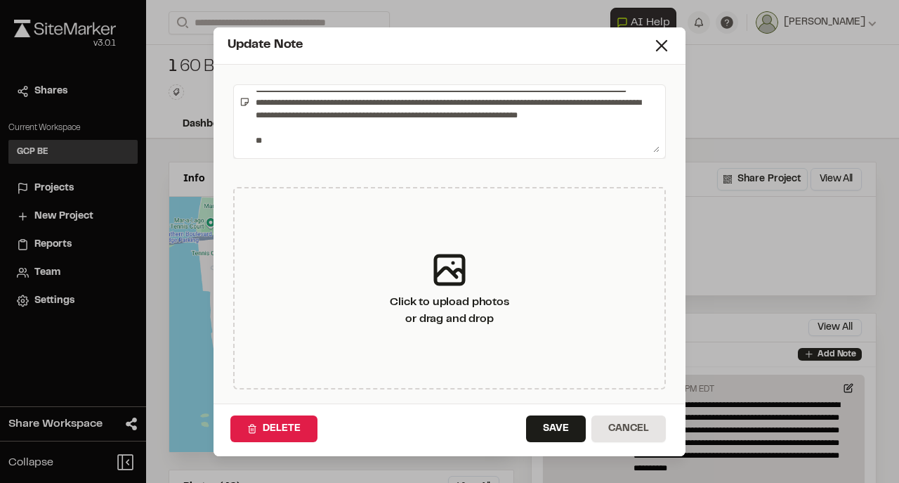
scroll to position [392, 0]
click at [284, 136] on textarea at bounding box center [455, 122] width 410 height 62
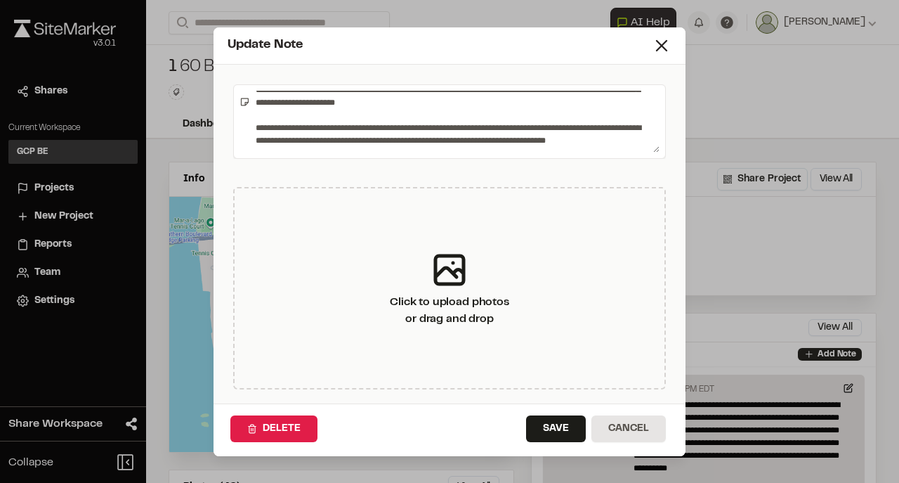
scroll to position [460, 0]
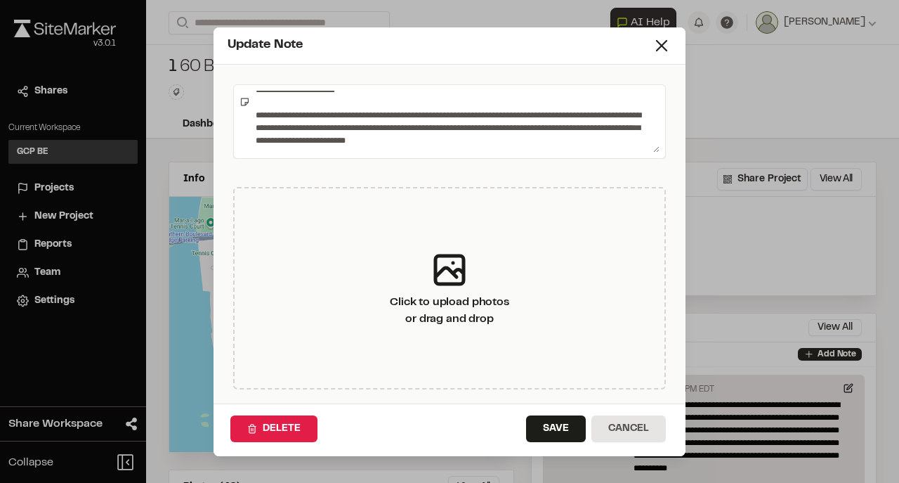
click at [439, 149] on textarea at bounding box center [455, 122] width 410 height 62
click at [492, 144] on textarea at bounding box center [455, 122] width 410 height 62
click at [436, 149] on textarea at bounding box center [455, 122] width 410 height 62
click at [512, 145] on textarea at bounding box center [455, 122] width 410 height 62
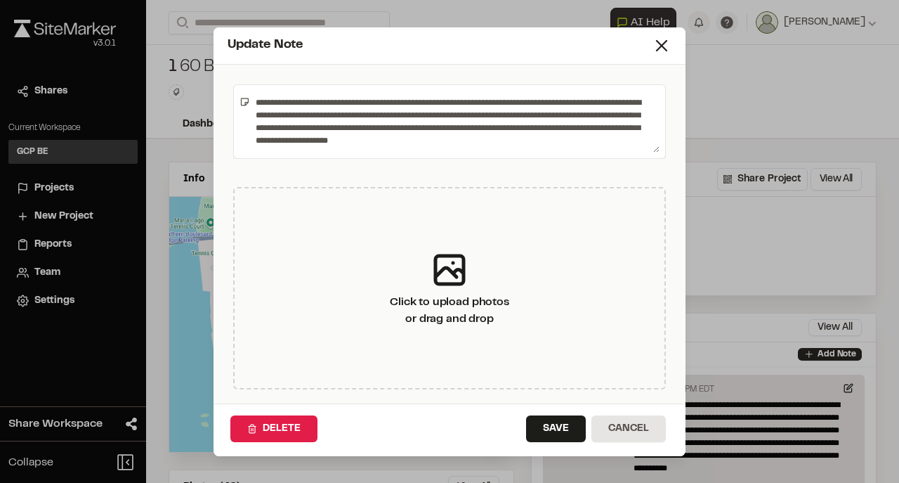
scroll to position [498, 0]
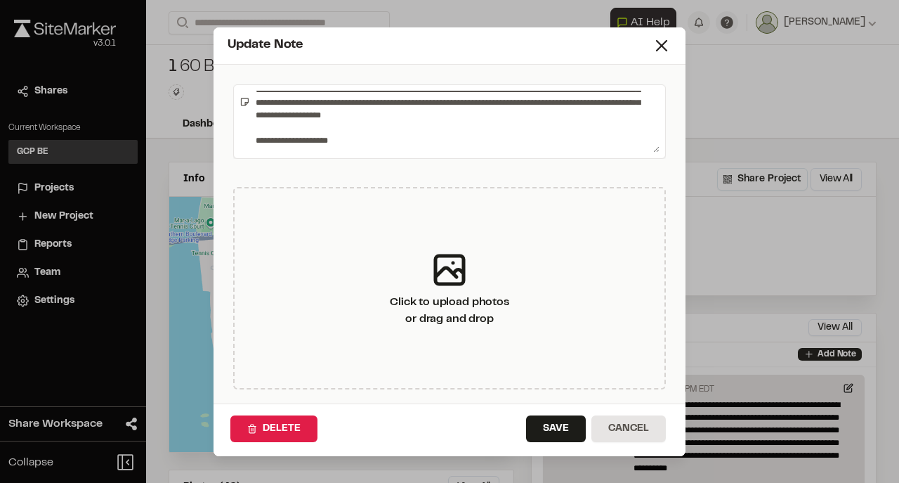
click at [372, 150] on textarea at bounding box center [455, 122] width 410 height 62
click at [258, 145] on textarea at bounding box center [455, 122] width 410 height 62
click at [396, 149] on textarea at bounding box center [455, 122] width 410 height 62
click at [365, 148] on textarea at bounding box center [455, 122] width 410 height 62
click at [528, 147] on textarea at bounding box center [455, 122] width 410 height 62
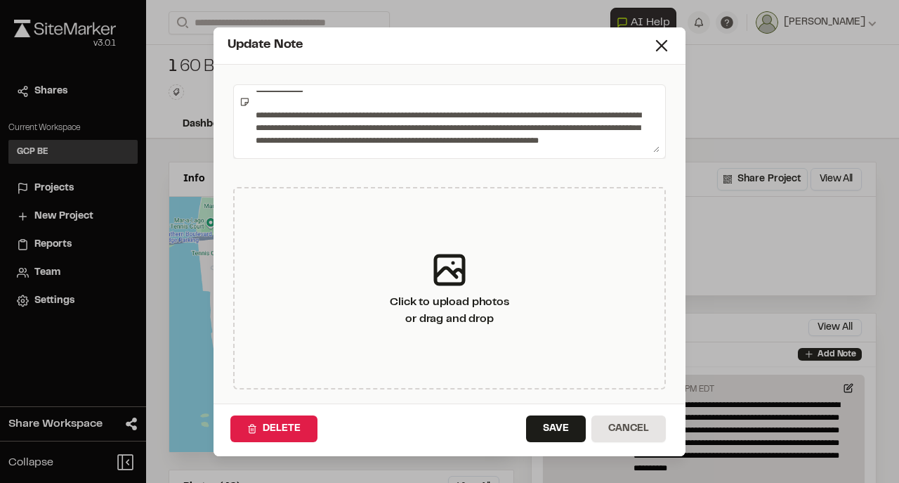
scroll to position [573, 0]
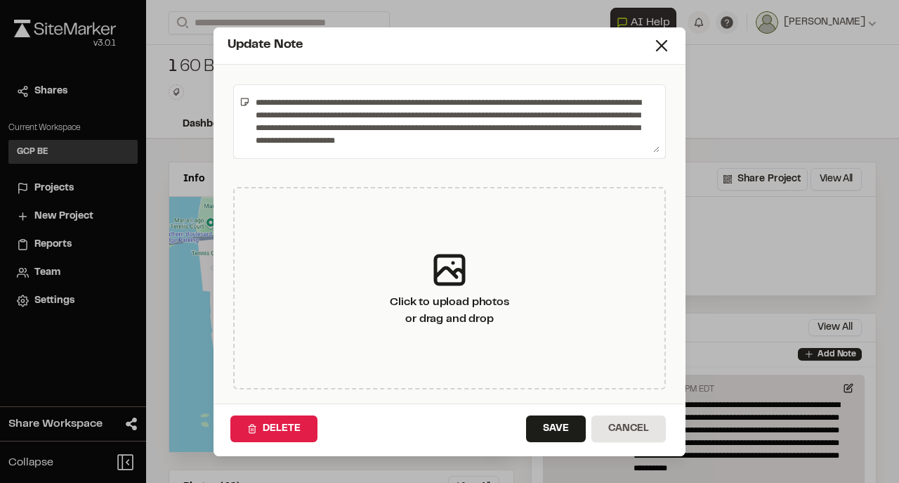
drag, startPoint x: 412, startPoint y: 141, endPoint x: 399, endPoint y: 148, distance: 14.1
click at [399, 148] on textarea at bounding box center [455, 122] width 410 height 62
click at [467, 146] on textarea at bounding box center [455, 122] width 410 height 62
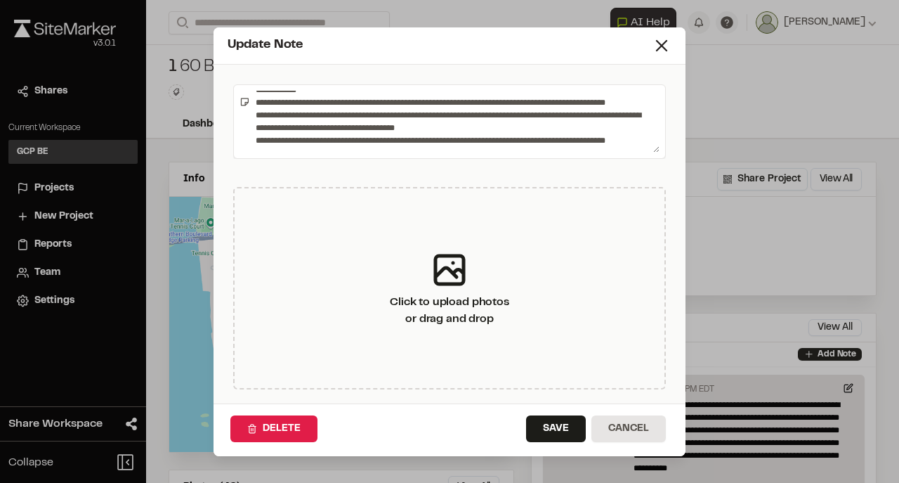
scroll to position [662, 0]
click at [330, 149] on textarea at bounding box center [455, 122] width 410 height 62
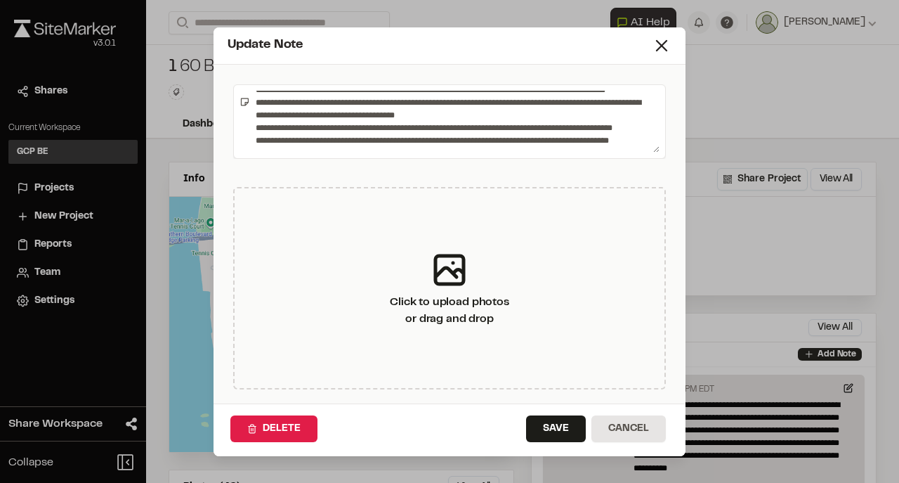
scroll to position [687, 0]
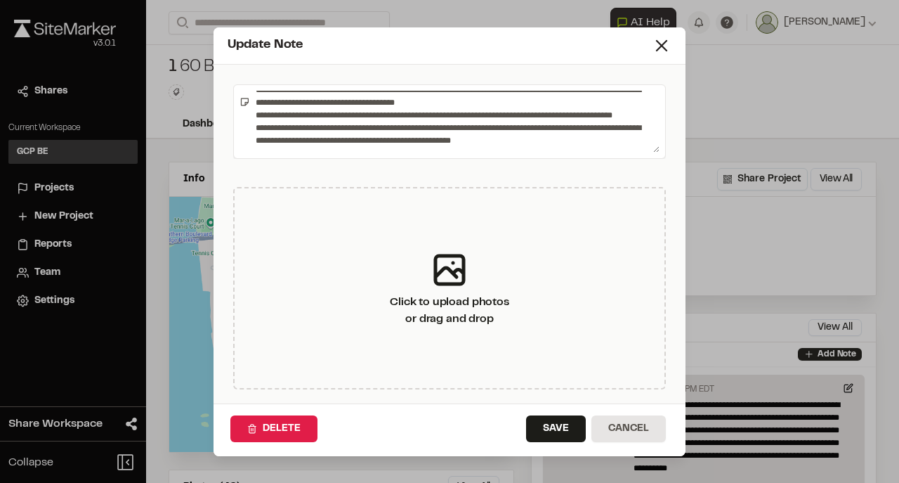
click at [502, 145] on textarea at bounding box center [455, 122] width 410 height 62
click at [256, 148] on textarea at bounding box center [455, 122] width 410 height 62
click at [377, 150] on textarea at bounding box center [455, 122] width 410 height 62
click at [379, 150] on textarea at bounding box center [455, 122] width 410 height 62
click at [622, 152] on textarea at bounding box center [455, 122] width 410 height 62
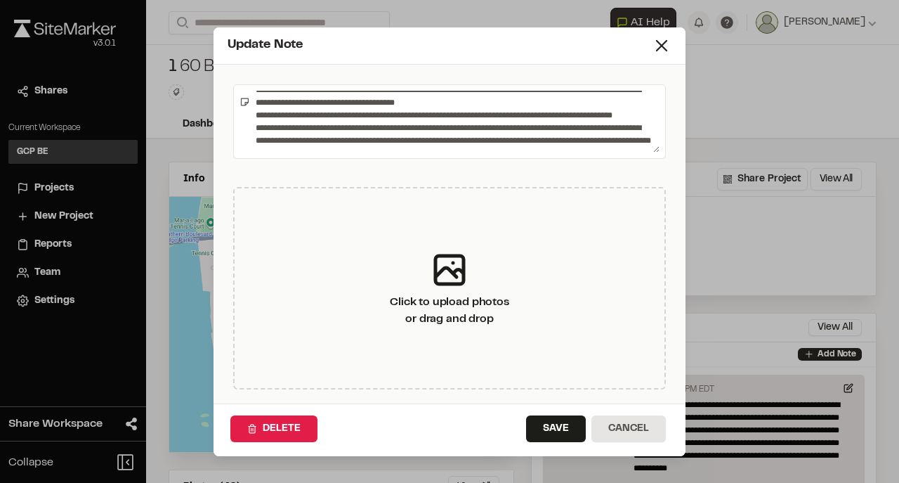
scroll to position [708, 0]
click at [360, 141] on textarea at bounding box center [455, 122] width 410 height 62
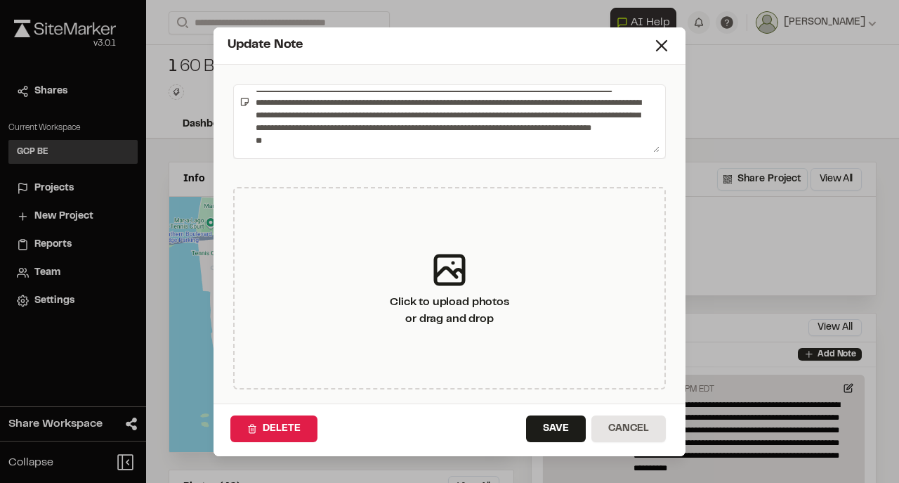
scroll to position [725, 0]
click at [260, 100] on textarea at bounding box center [455, 122] width 410 height 62
click at [271, 152] on textarea at bounding box center [455, 122] width 410 height 62
click at [301, 135] on textarea at bounding box center [455, 122] width 410 height 62
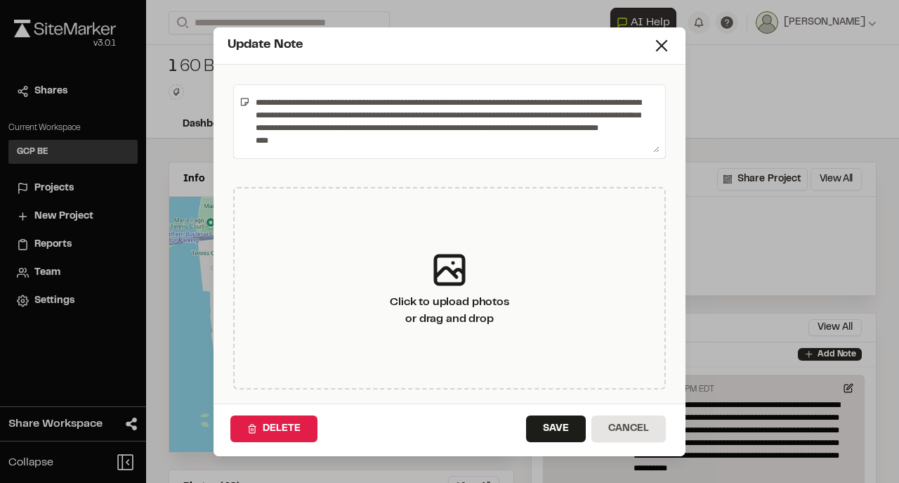
click at [332, 127] on textarea at bounding box center [455, 122] width 410 height 62
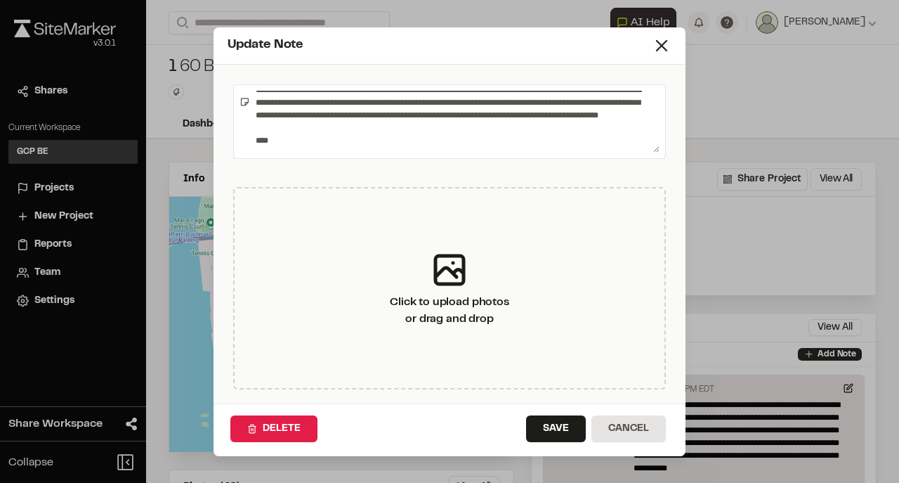
scroll to position [759, 0]
click at [297, 139] on textarea at bounding box center [455, 122] width 410 height 62
drag, startPoint x: 256, startPoint y: 122, endPoint x: 288, endPoint y: 133, distance: 34.0
click at [288, 133] on textarea at bounding box center [455, 122] width 410 height 62
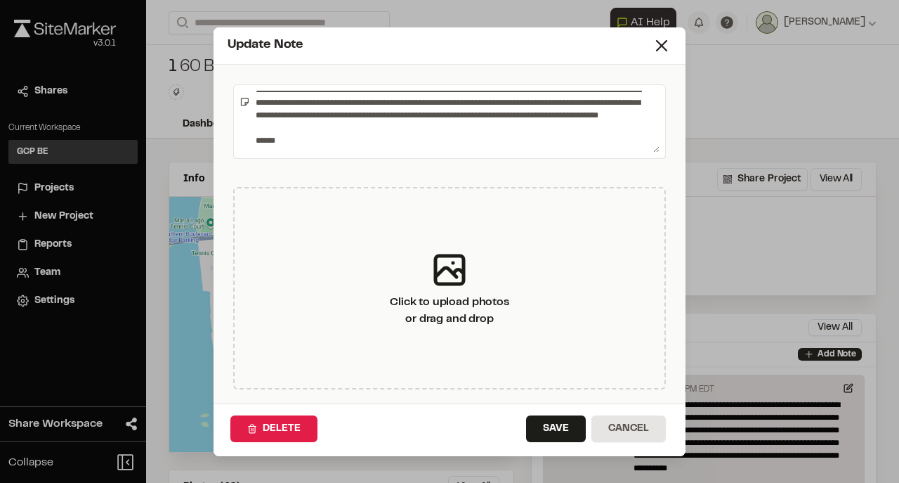
scroll to position [759, 0]
click at [290, 134] on textarea at bounding box center [455, 122] width 410 height 62
click at [287, 139] on textarea at bounding box center [455, 122] width 410 height 62
paste textarea "**********"
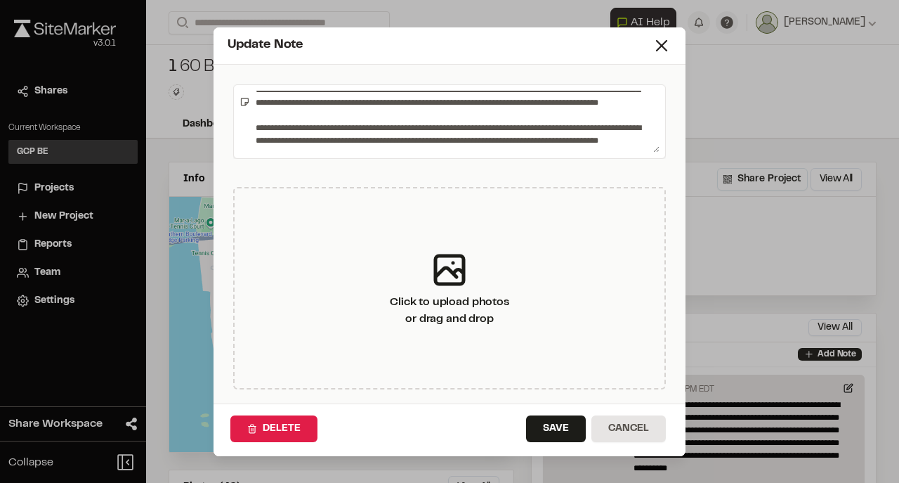
scroll to position [776, 0]
click at [273, 122] on textarea at bounding box center [455, 122] width 410 height 62
drag, startPoint x: 323, startPoint y: 133, endPoint x: 288, endPoint y: 132, distance: 35.1
click at [288, 132] on textarea at bounding box center [455, 122] width 410 height 62
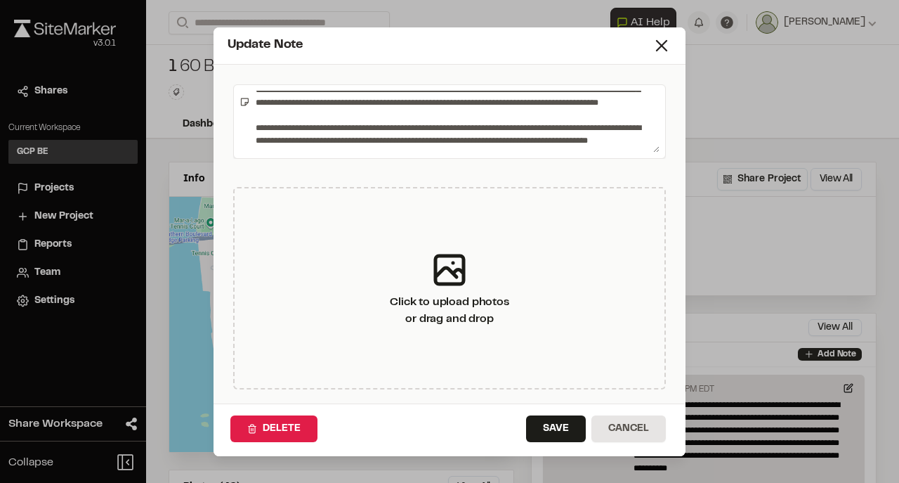
drag, startPoint x: 561, startPoint y: 135, endPoint x: 575, endPoint y: 148, distance: 18.9
click at [575, 148] on textarea at bounding box center [455, 122] width 410 height 62
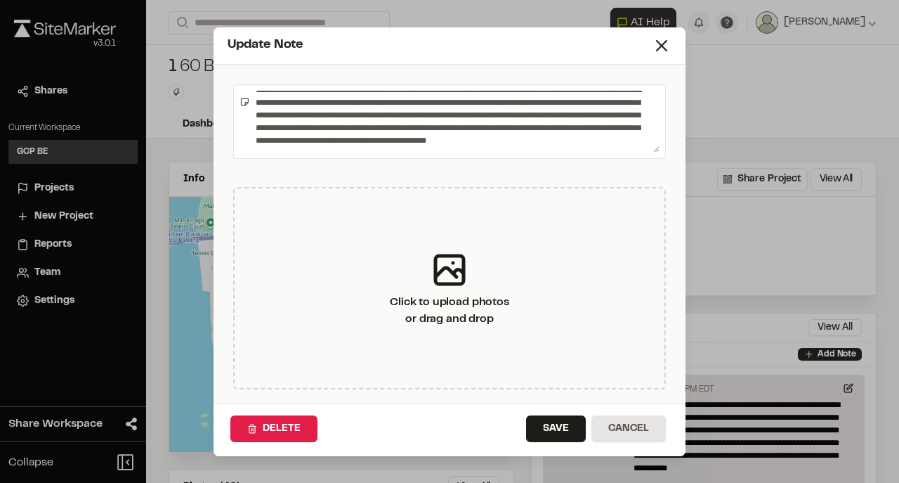
scroll to position [754, 0]
drag, startPoint x: 290, startPoint y: 105, endPoint x: 330, endPoint y: 120, distance: 42.7
click at [330, 120] on textarea at bounding box center [455, 122] width 410 height 62
click at [609, 138] on textarea at bounding box center [455, 122] width 410 height 62
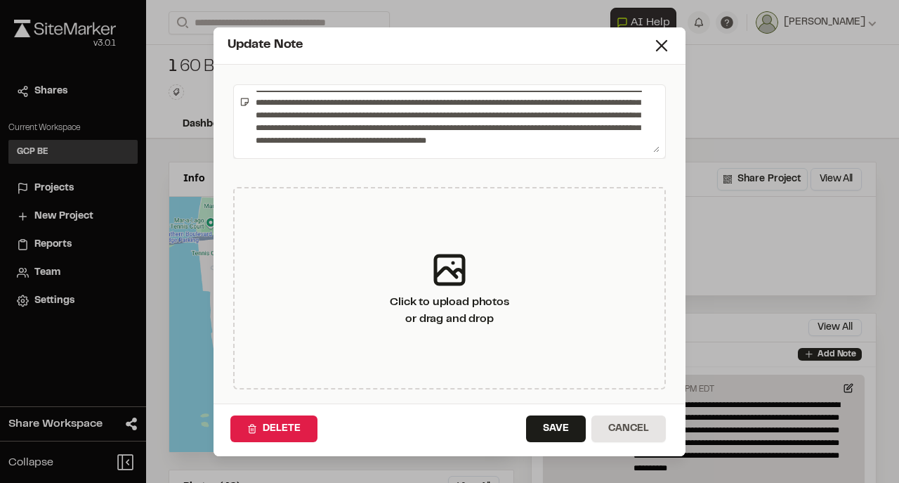
paste textarea "**********"
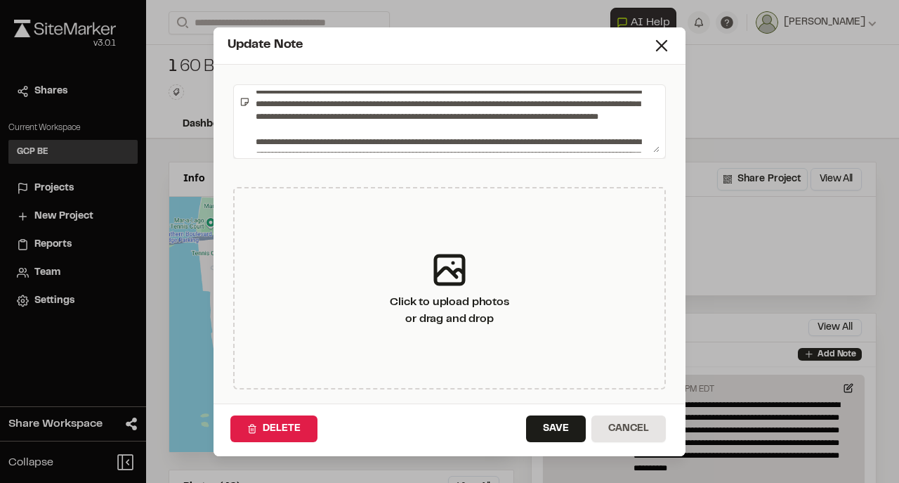
scroll to position [647, 0]
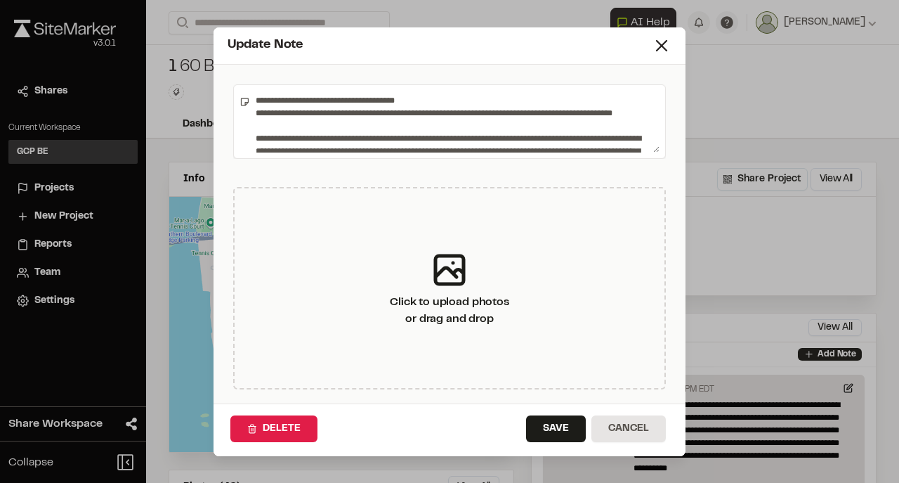
click at [648, 111] on textarea at bounding box center [455, 122] width 410 height 62
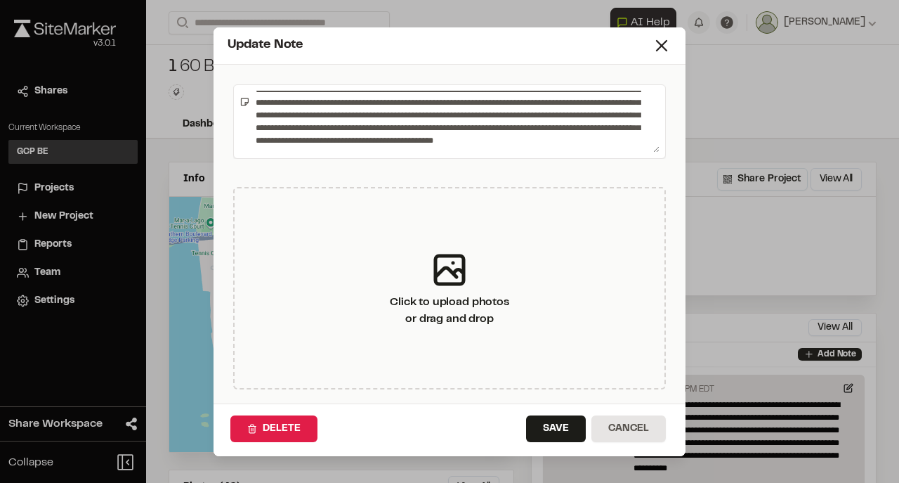
scroll to position [847, 0]
click at [365, 146] on textarea at bounding box center [455, 122] width 410 height 62
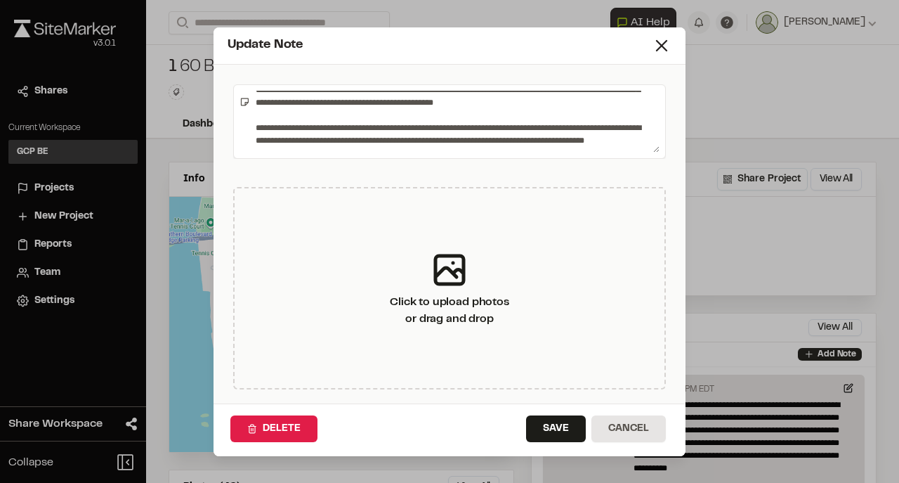
scroll to position [890, 0]
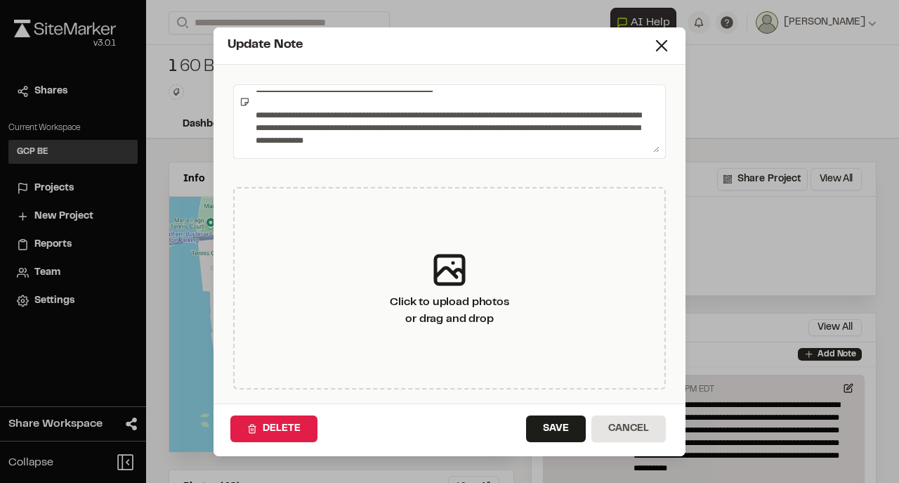
click at [415, 135] on textarea at bounding box center [455, 122] width 410 height 62
click at [507, 147] on textarea at bounding box center [455, 122] width 410 height 62
drag, startPoint x: 638, startPoint y: 137, endPoint x: 607, endPoint y: 136, distance: 31.0
click at [607, 136] on textarea at bounding box center [455, 122] width 410 height 62
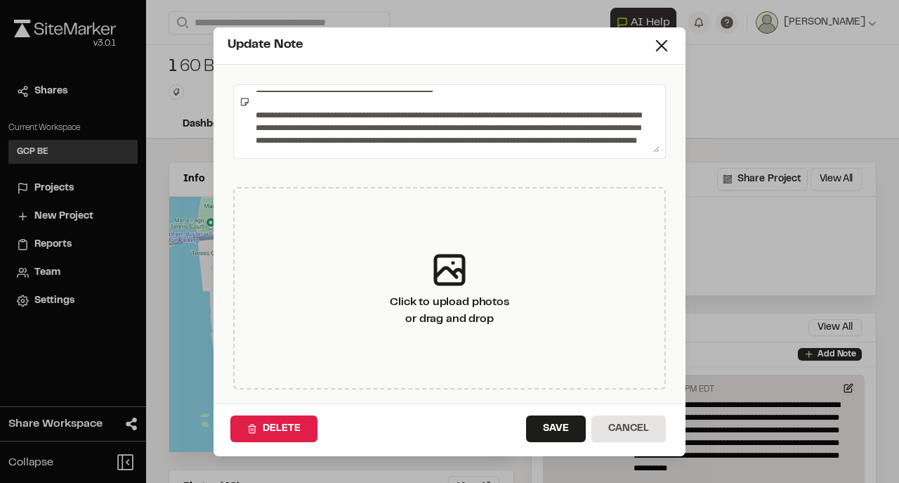
click at [277, 149] on textarea at bounding box center [455, 122] width 410 height 62
click at [391, 148] on textarea at bounding box center [455, 122] width 410 height 62
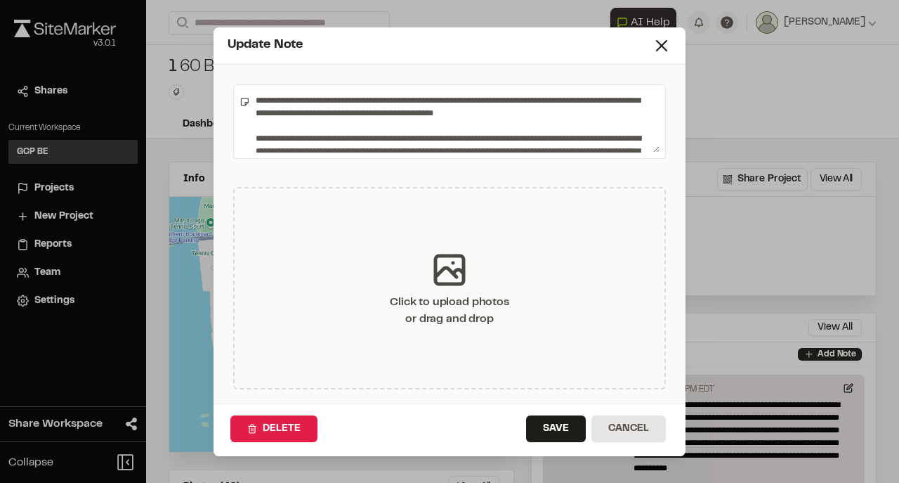
scroll to position [668, 0]
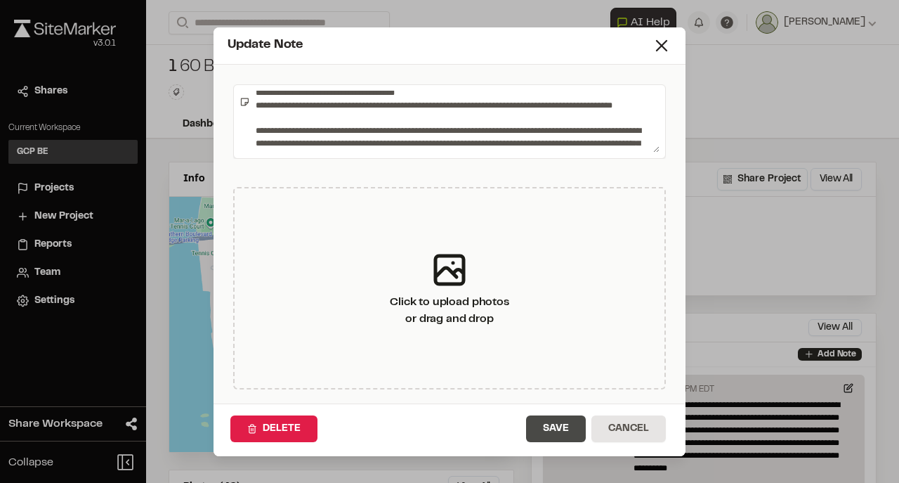
type textarea "**********"
click at [555, 424] on button "Save" at bounding box center [556, 428] width 60 height 27
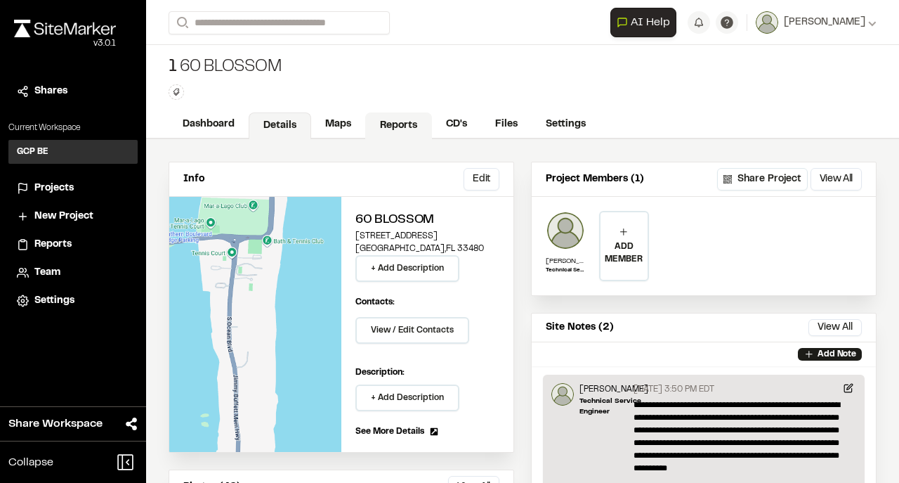
click at [403, 120] on link "Reports" at bounding box center [398, 125] width 67 height 27
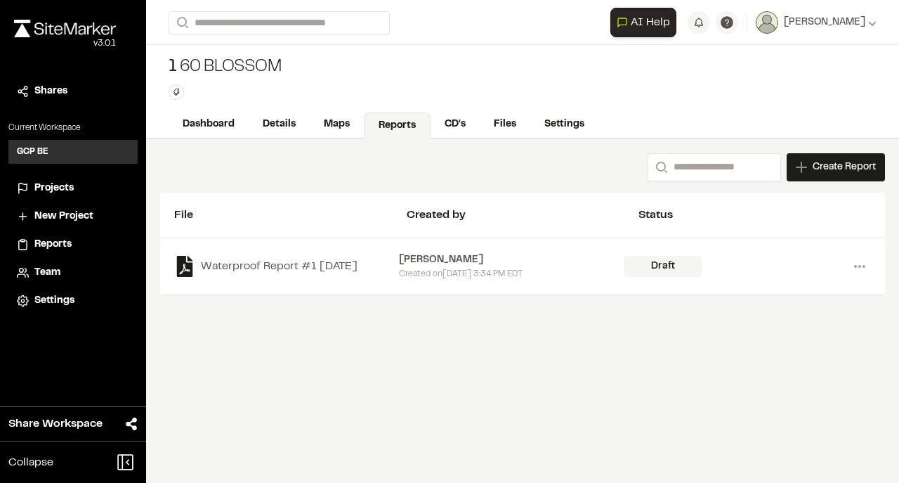
click at [491, 268] on div "Created [DATE][DATE] 3:34 PM EDT" at bounding box center [511, 274] width 225 height 13
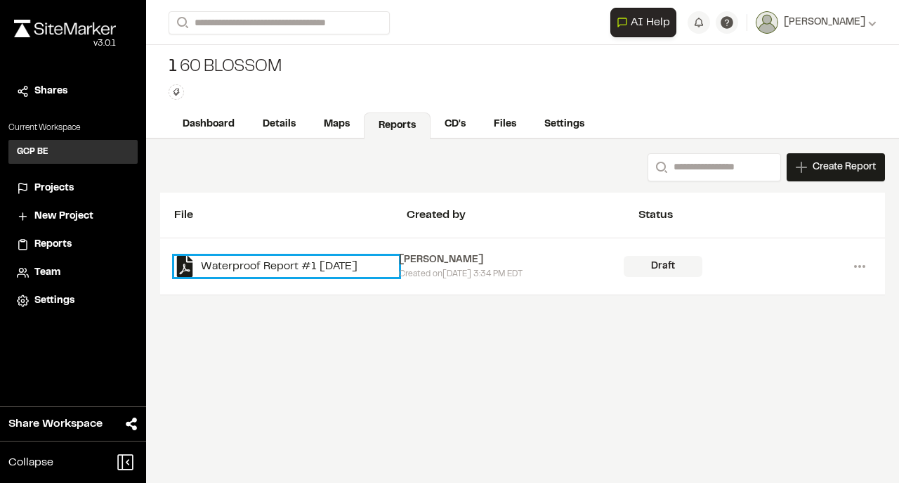
click at [284, 266] on link "Waterproof Report #1 [DATE]" at bounding box center [286, 266] width 225 height 21
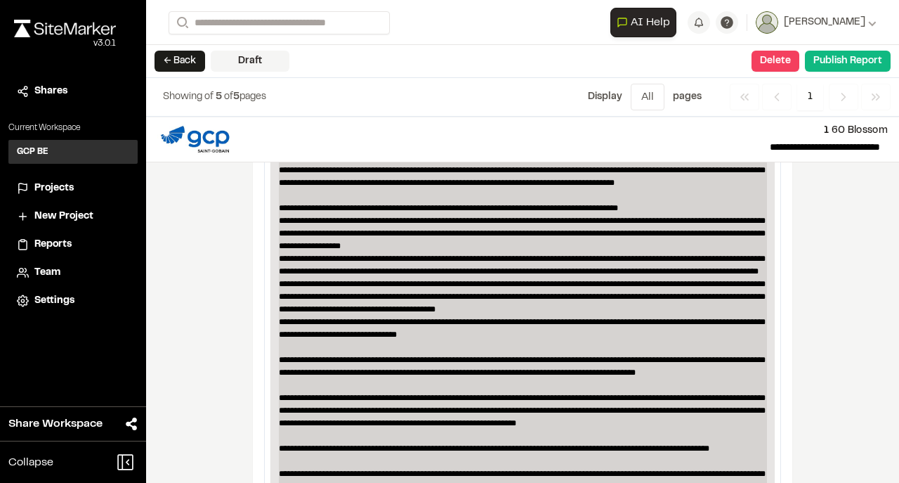
scroll to position [562, 0]
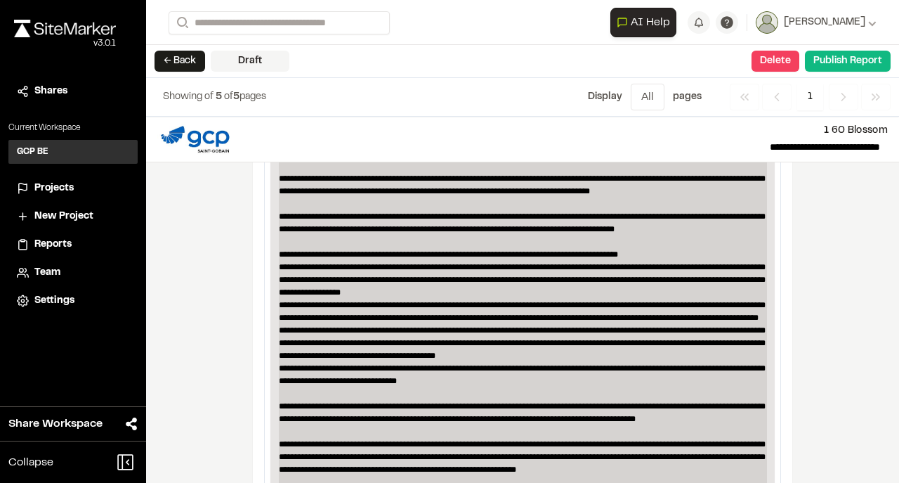
click at [673, 236] on p "**********" at bounding box center [523, 450] width 488 height 784
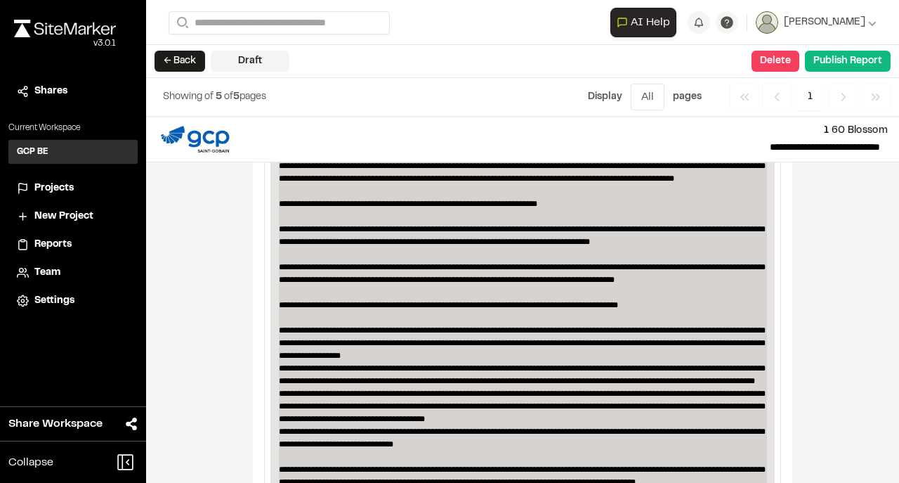
scroll to position [515, 0]
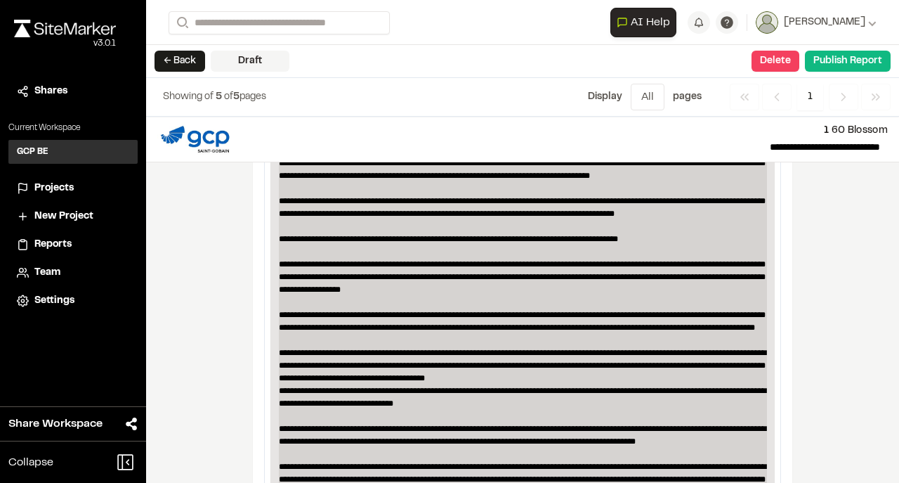
scroll to position [609, 0]
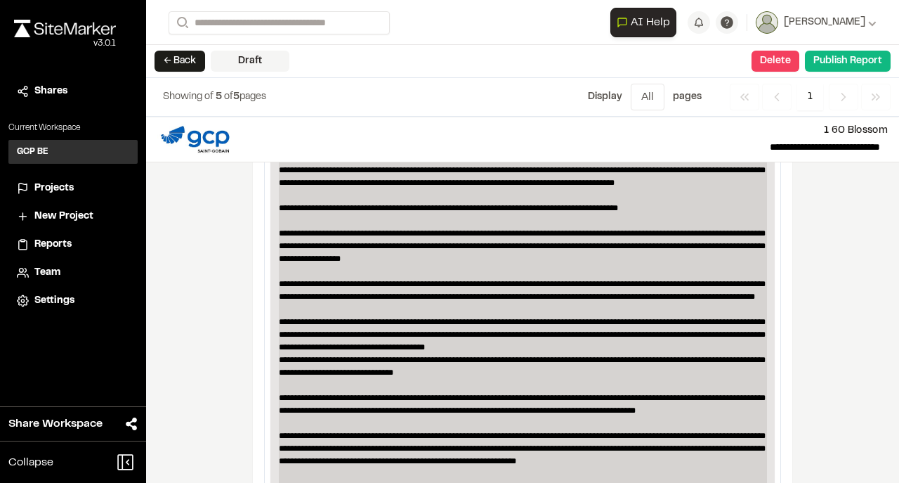
click at [616, 339] on p "**********" at bounding box center [523, 423] width 488 height 822
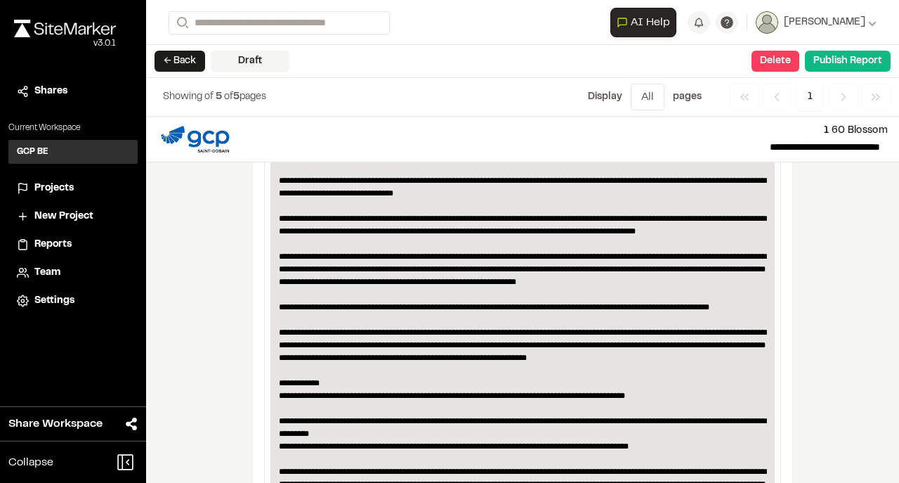
scroll to position [796, 0]
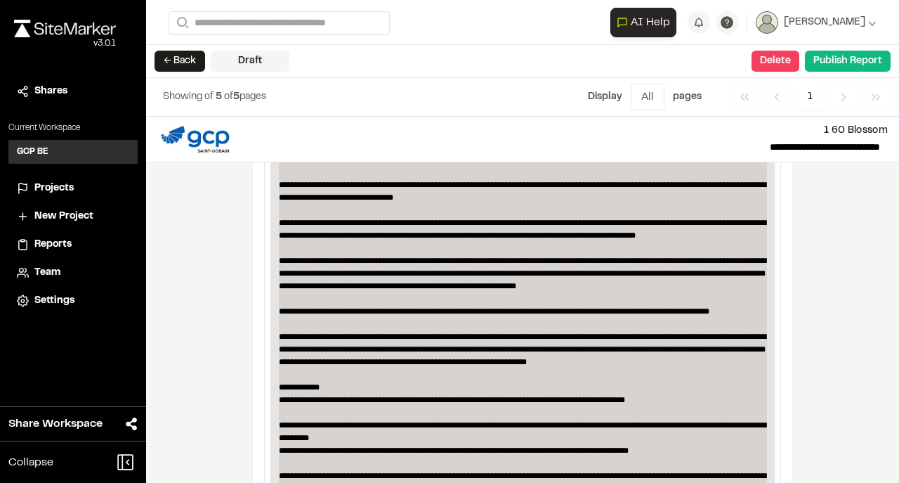
click at [352, 316] on p "**********" at bounding box center [523, 241] width 488 height 835
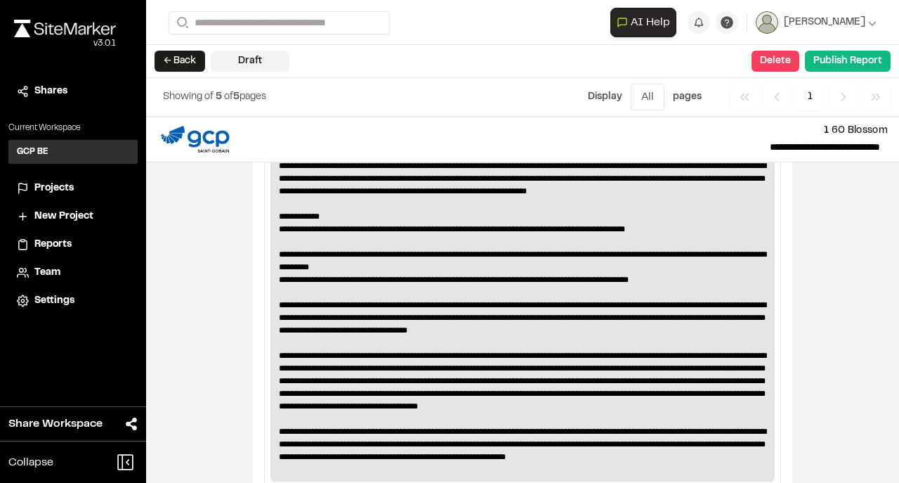
scroll to position [970, 0]
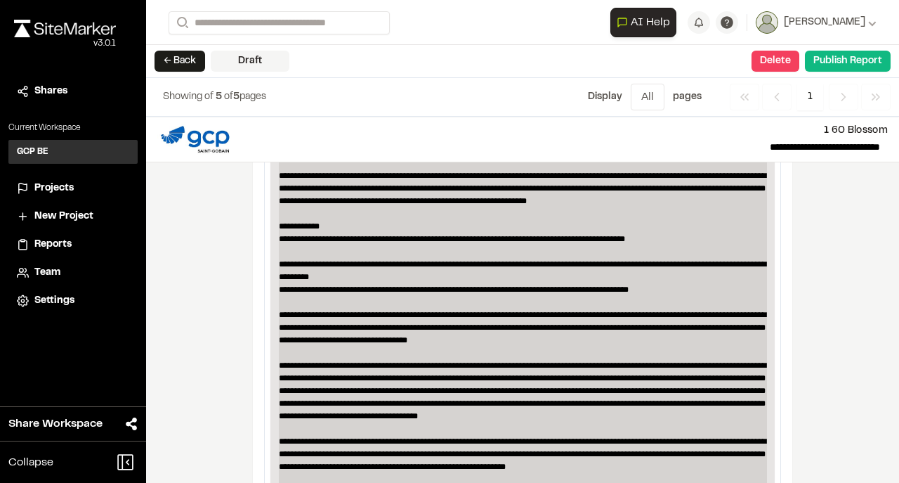
click at [375, 268] on p "**********" at bounding box center [523, 68] width 488 height 835
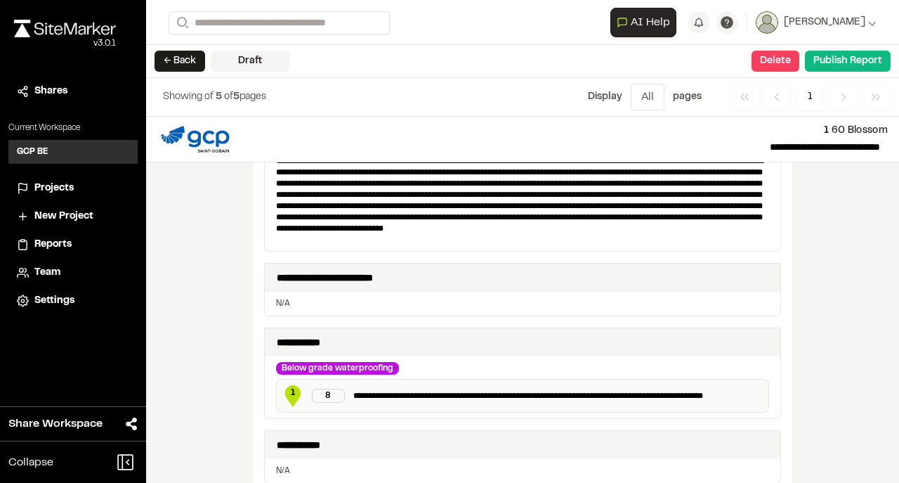
scroll to position [1345, 0]
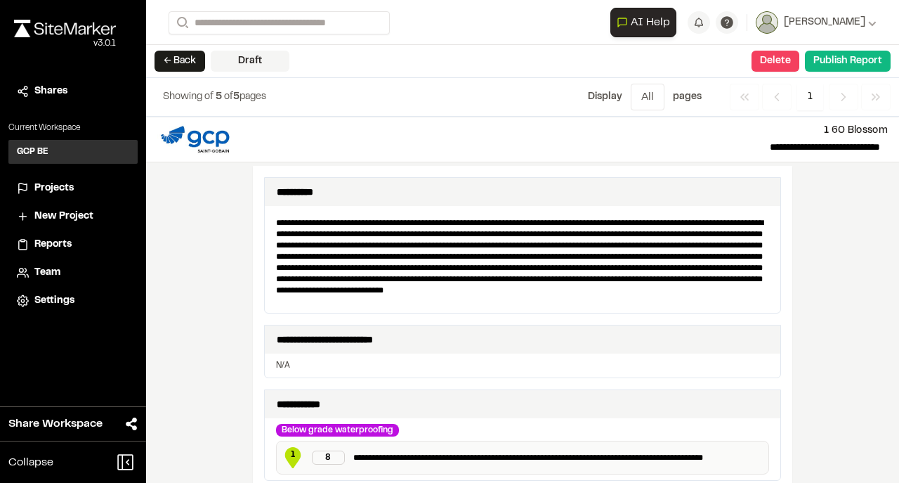
click at [680, 285] on p "**********" at bounding box center [523, 262] width 505 height 101
click at [610, 326] on div "**********" at bounding box center [523, 339] width 516 height 28
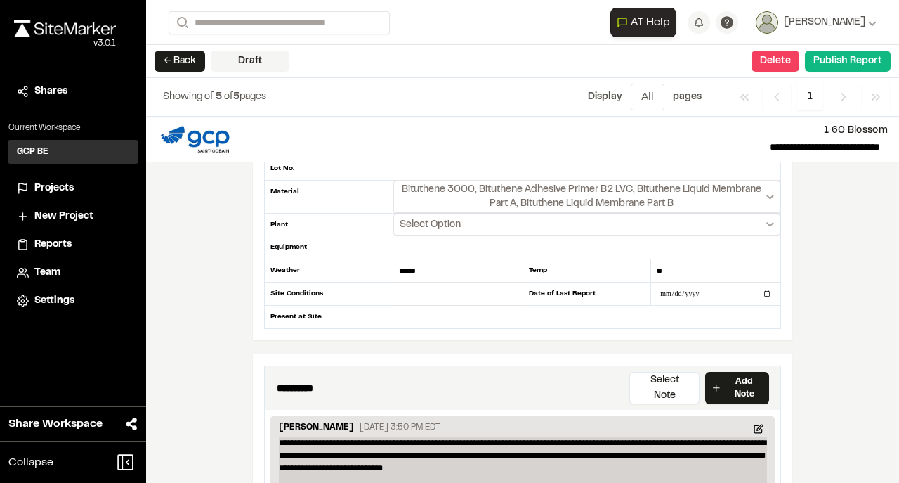
scroll to position [58, 0]
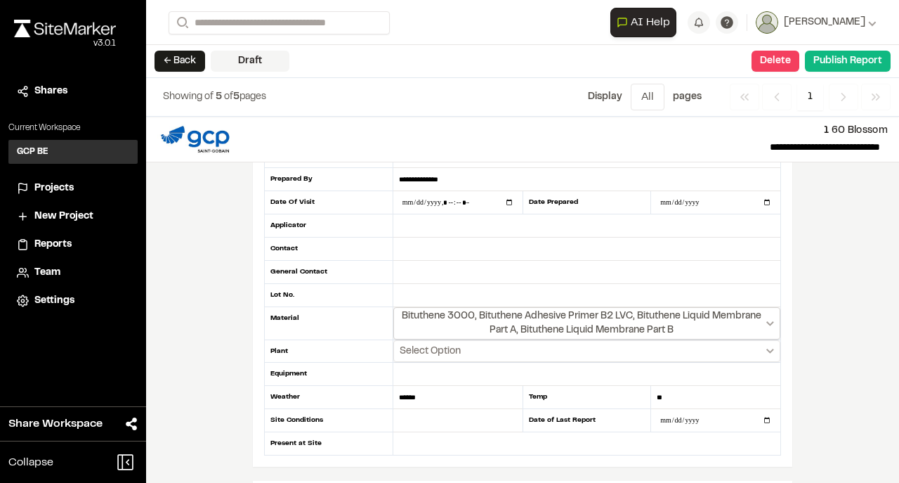
click at [571, 313] on span "Bituthene 3000, Bituthene Adhesive Primer B2 LVC, Bituthene Liquid Membrane Par…" at bounding box center [582, 323] width 364 height 28
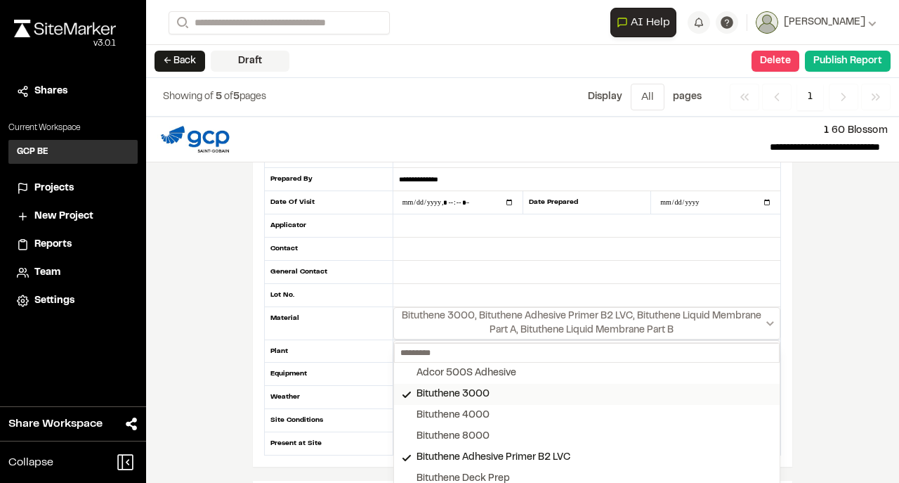
click at [500, 384] on button "Bituthene 3000" at bounding box center [587, 394] width 386 height 21
click at [483, 408] on div "Bituthene 4000" at bounding box center [453, 415] width 73 height 15
click at [514, 450] on div "Bituthene Adhesive Primer B2 LVC" at bounding box center [494, 457] width 154 height 15
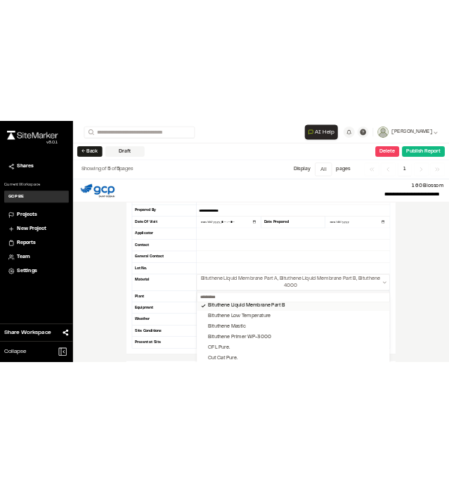
scroll to position [187, 0]
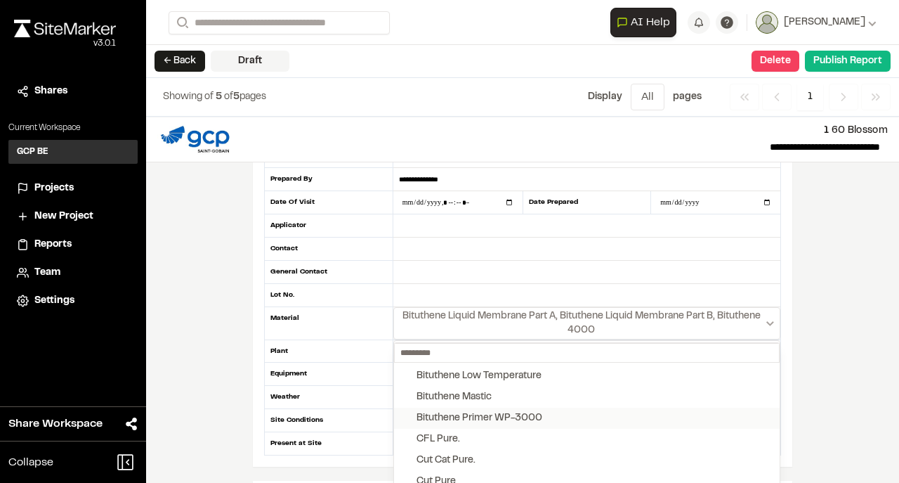
click at [531, 412] on div "Bituthene Primer WP-3000" at bounding box center [480, 417] width 126 height 15
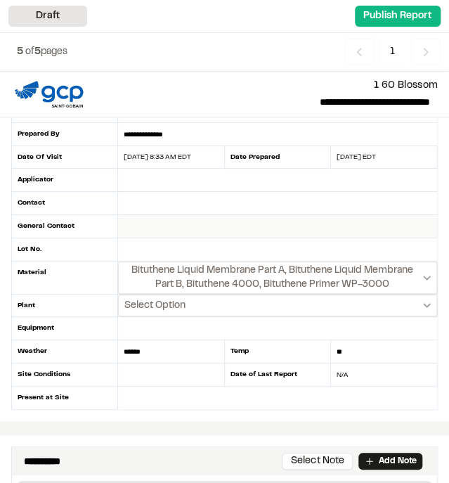
click at [148, 223] on input "text" at bounding box center [278, 226] width 320 height 23
type input "*********"
click at [143, 200] on input "text" at bounding box center [278, 203] width 320 height 23
click at [145, 178] on input "text" at bounding box center [278, 180] width 320 height 23
type input "*"
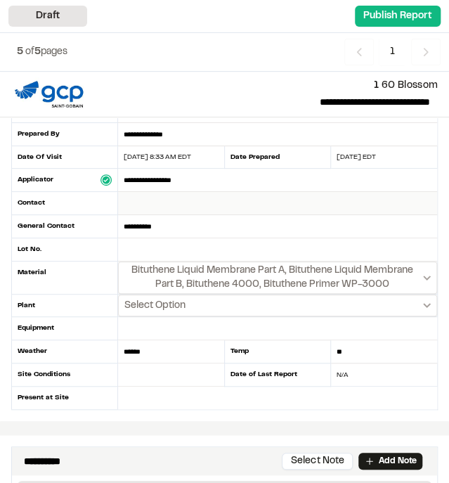
type input "**********"
click at [183, 202] on input "text" at bounding box center [278, 203] width 320 height 23
click at [204, 202] on input "**********" at bounding box center [278, 203] width 320 height 23
paste input "**********"
type input "**********"
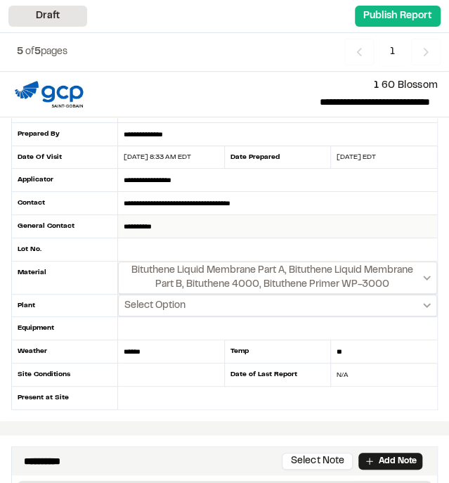
click at [200, 226] on input "*********" at bounding box center [278, 226] width 320 height 23
click at [195, 226] on input "*********" at bounding box center [278, 226] width 320 height 23
paste input "**********"
type input "**********"
click at [134, 392] on input "text" at bounding box center [278, 398] width 320 height 22
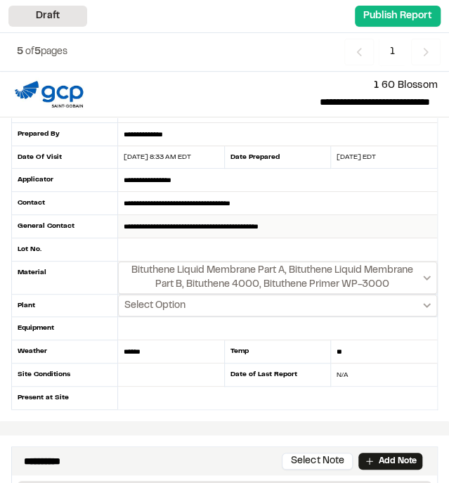
drag, startPoint x: 160, startPoint y: 221, endPoint x: 213, endPoint y: 224, distance: 52.8
click at [213, 224] on input "**********" at bounding box center [278, 226] width 320 height 23
click at [133, 390] on input "text" at bounding box center [278, 398] width 320 height 22
paste input "**********"
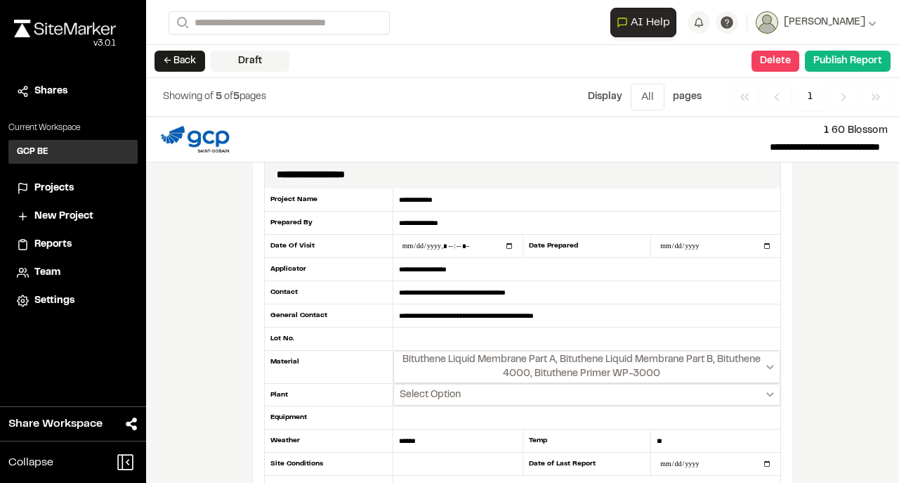
scroll to position [0, 0]
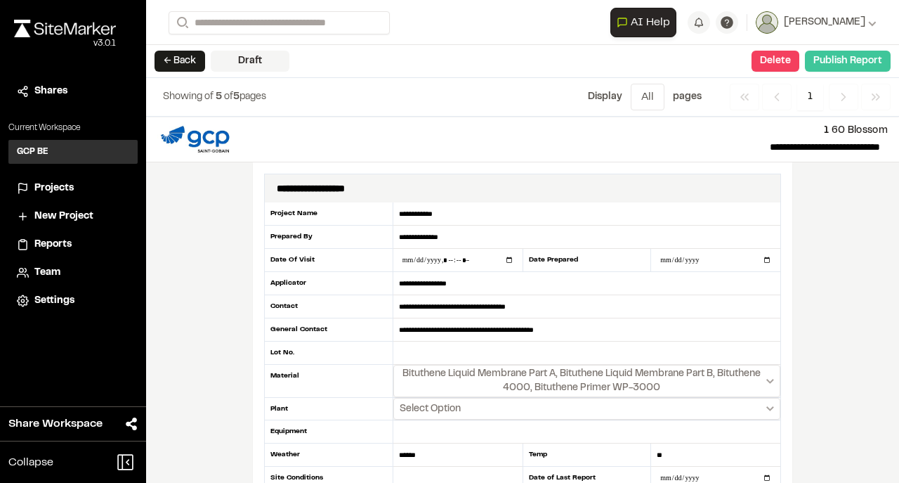
type input "**********"
click at [843, 53] on button "Publish Report" at bounding box center [848, 61] width 86 height 21
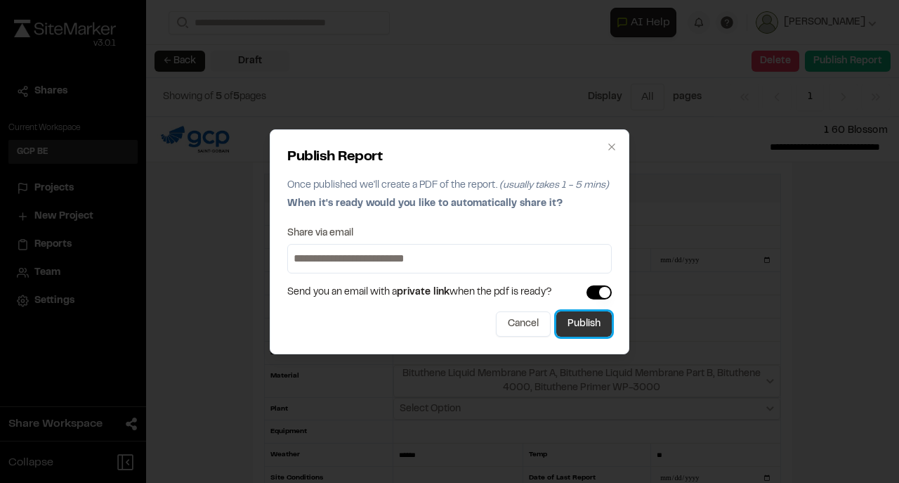
click at [580, 333] on button "Publish" at bounding box center [585, 323] width 56 height 25
